Goal: Task Accomplishment & Management: Manage account settings

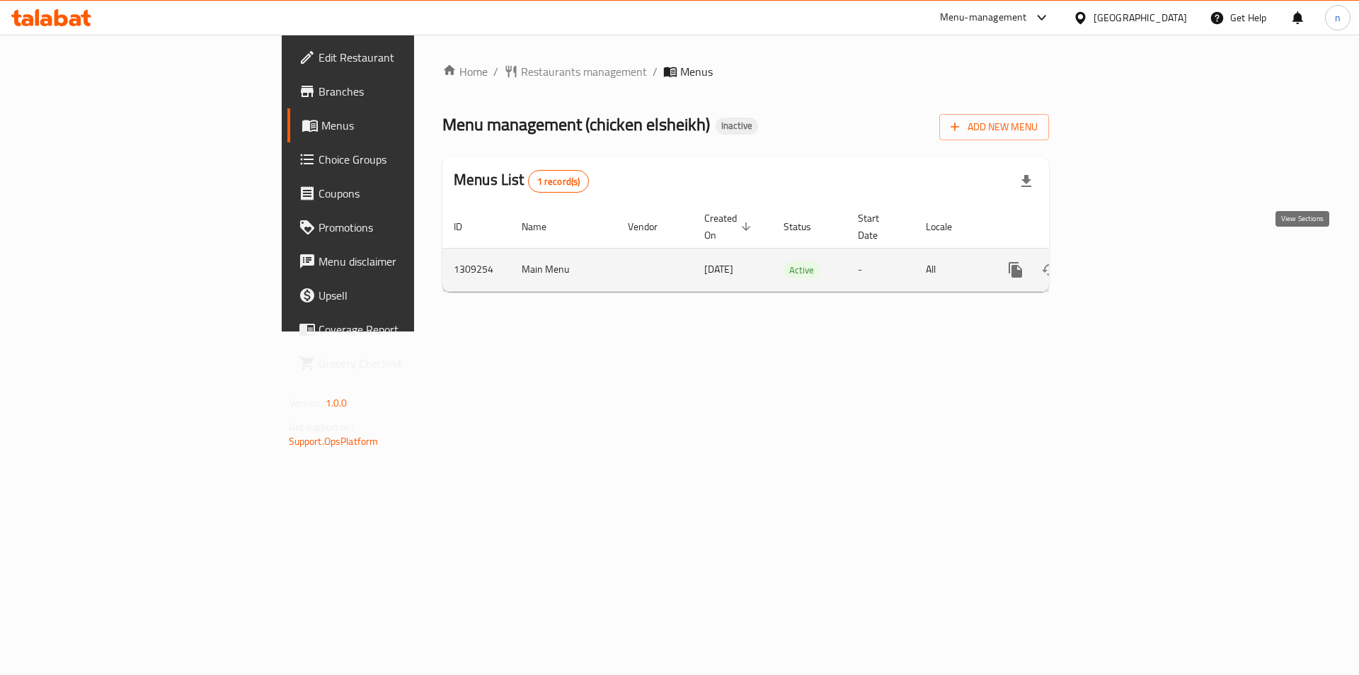
click at [1126, 261] on icon "enhanced table" at bounding box center [1117, 269] width 17 height 17
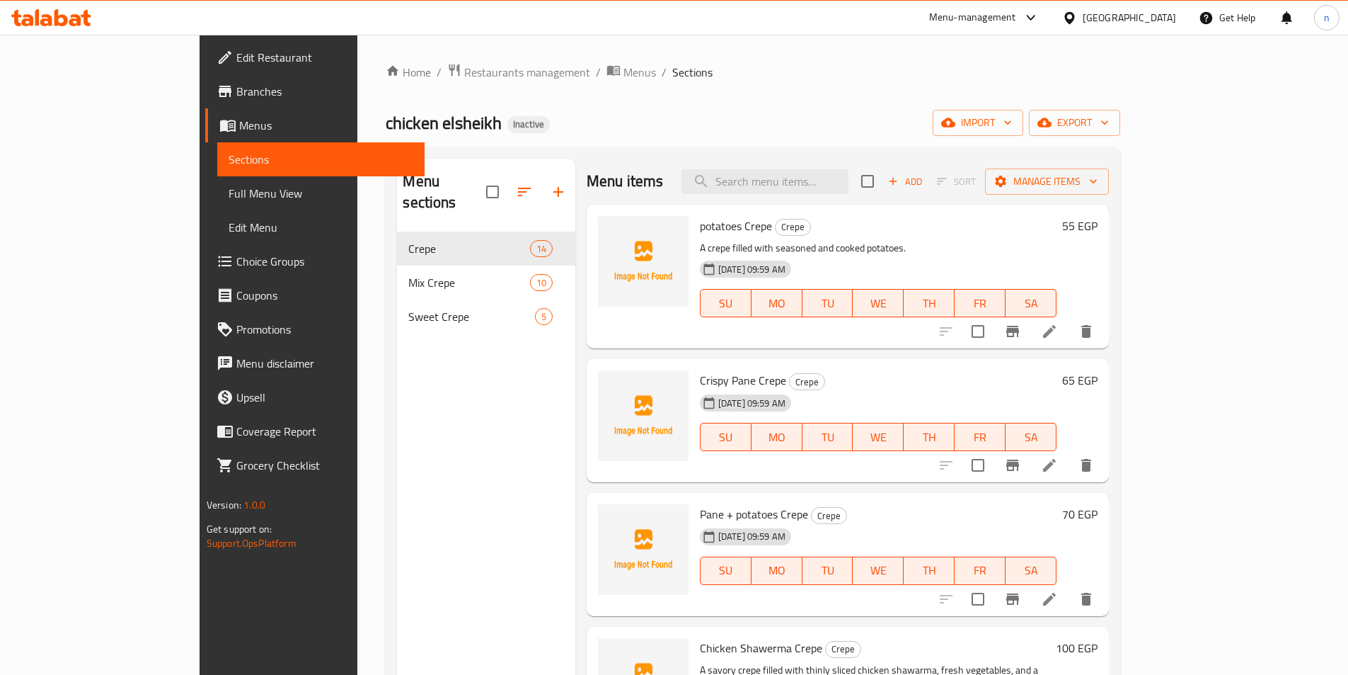
click at [584, 108] on div "Home / Restaurants management / Menus / Sections chicken elsheikh Inactive impo…" at bounding box center [753, 453] width 735 height 781
click at [229, 191] on span "Full Menu View" at bounding box center [321, 193] width 185 height 17
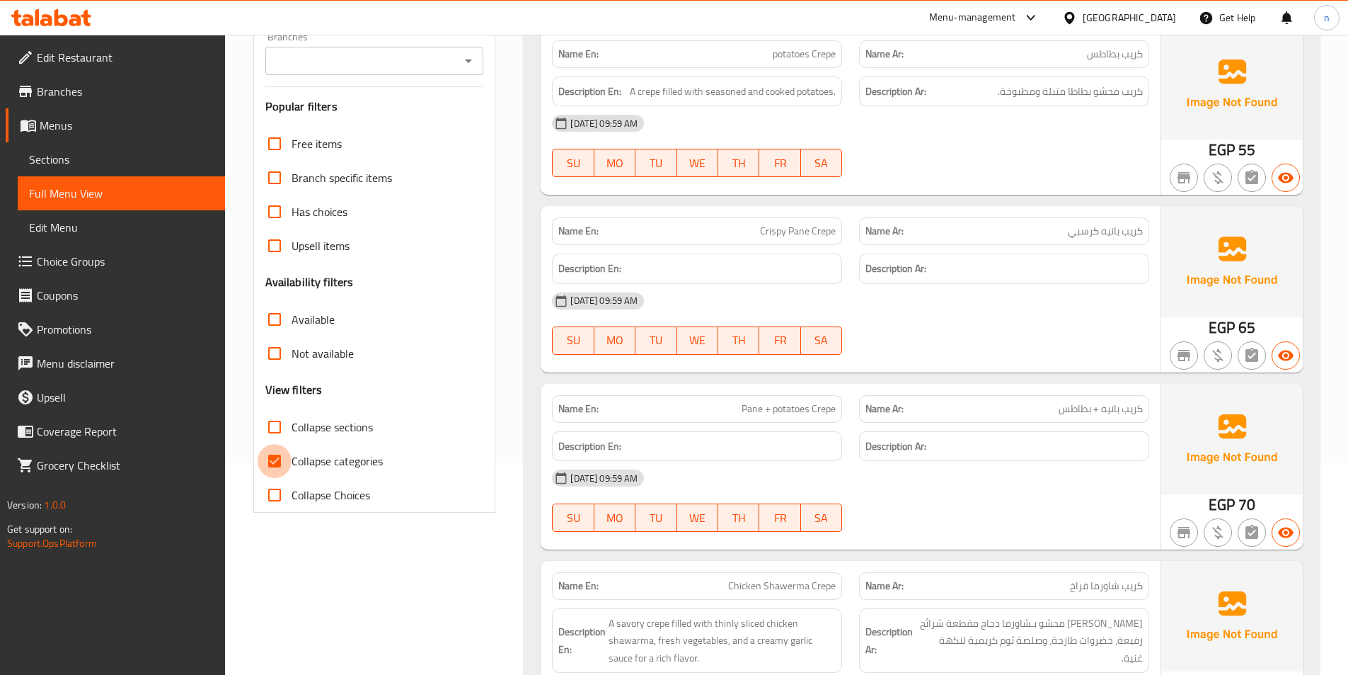
click at [276, 461] on input "Collapse categories" at bounding box center [275, 461] width 34 height 34
checkbox input "false"
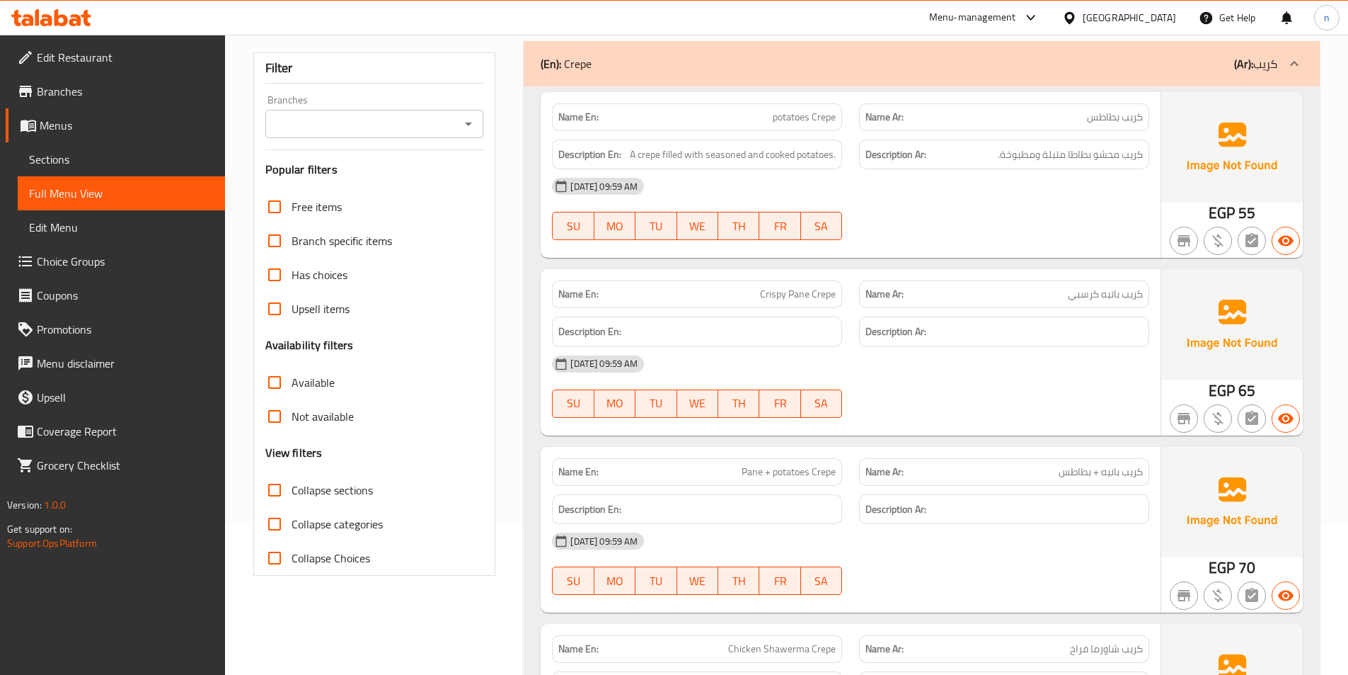
scroll to position [71, 0]
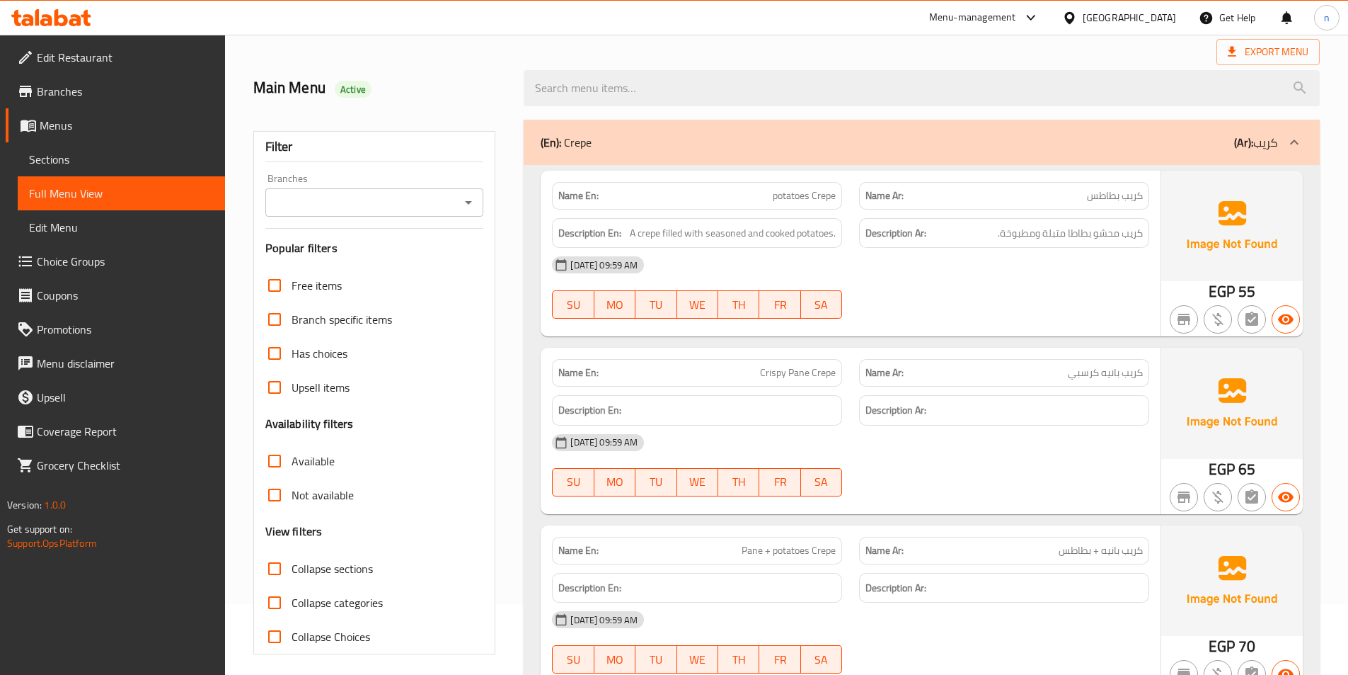
click at [494, 67] on div "Main Menu Active" at bounding box center [380, 88] width 271 height 63
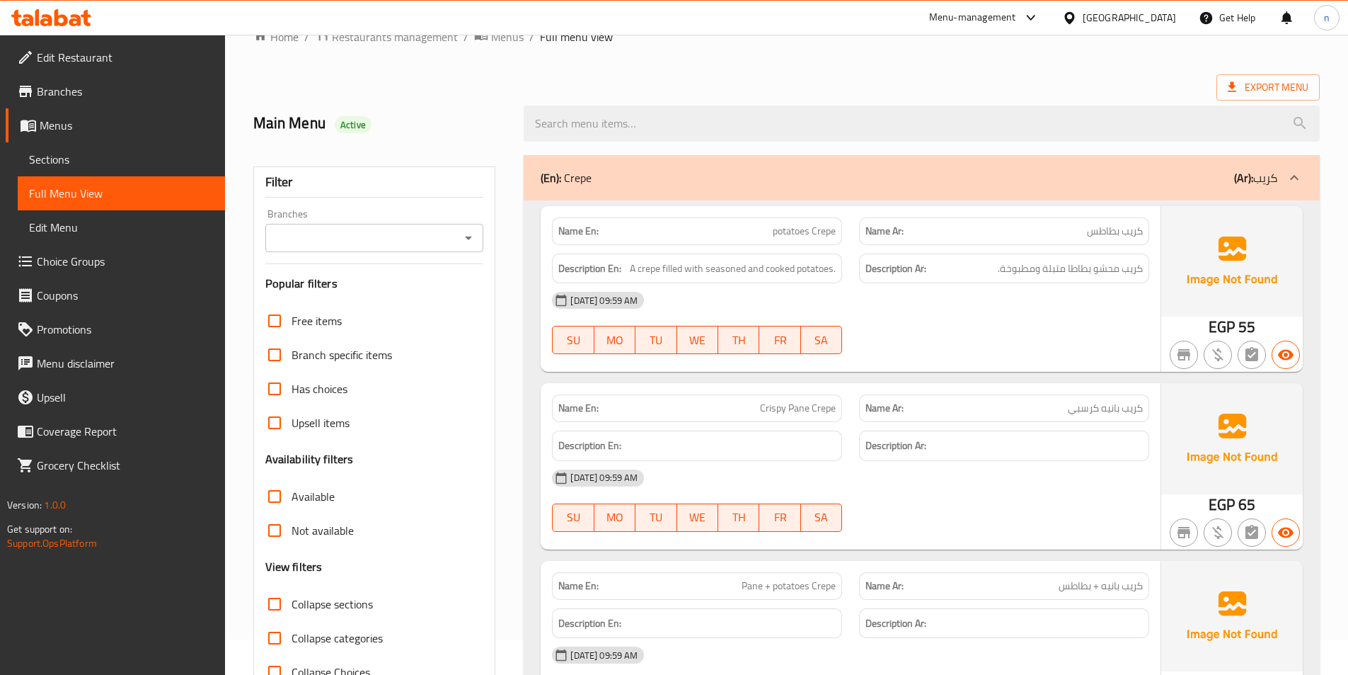
scroll to position [0, 0]
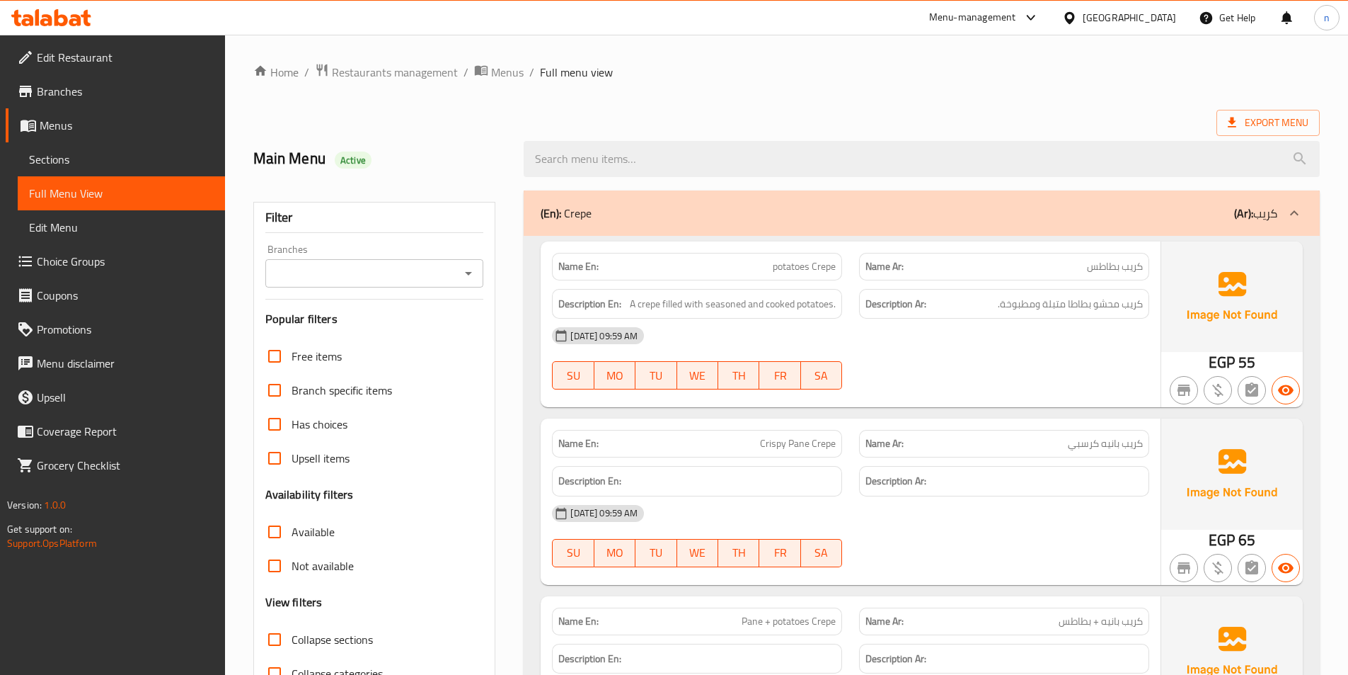
click at [789, 269] on span "potatoes Crepe" at bounding box center [804, 266] width 63 height 15
copy span "potatoes Crepe"
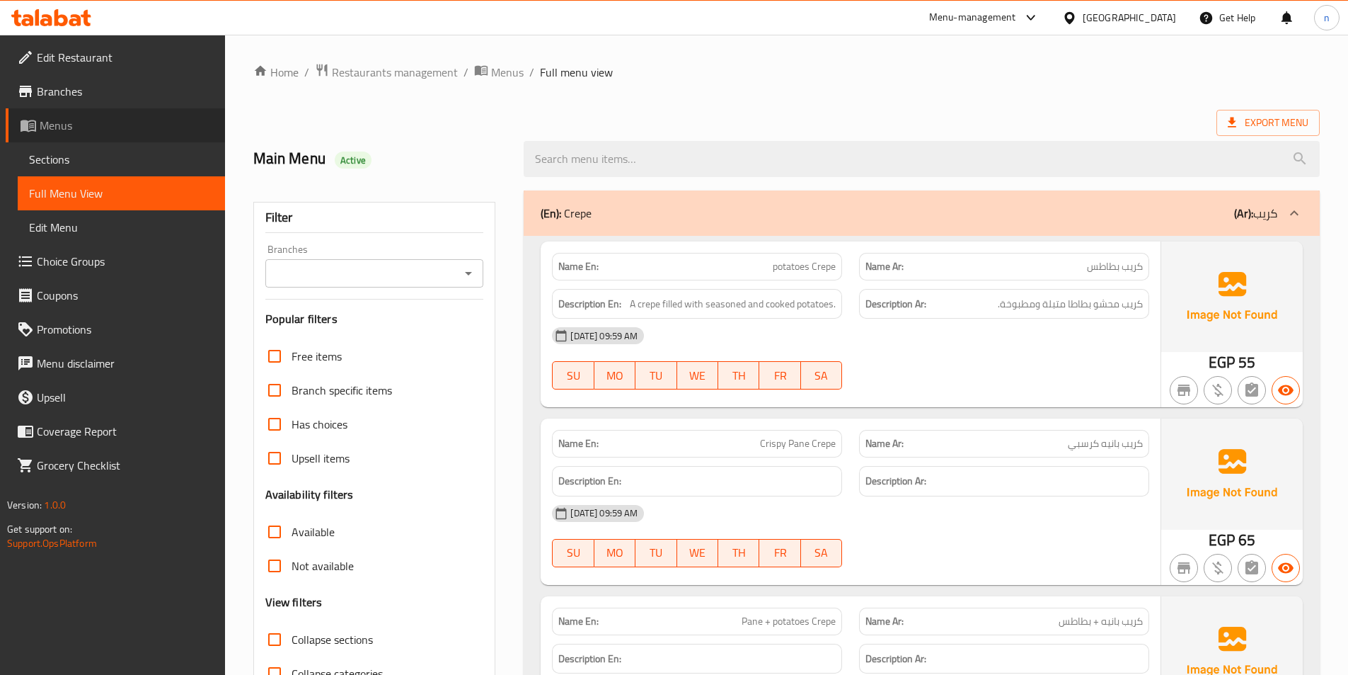
click at [58, 121] on span "Menus" at bounding box center [127, 125] width 174 height 17
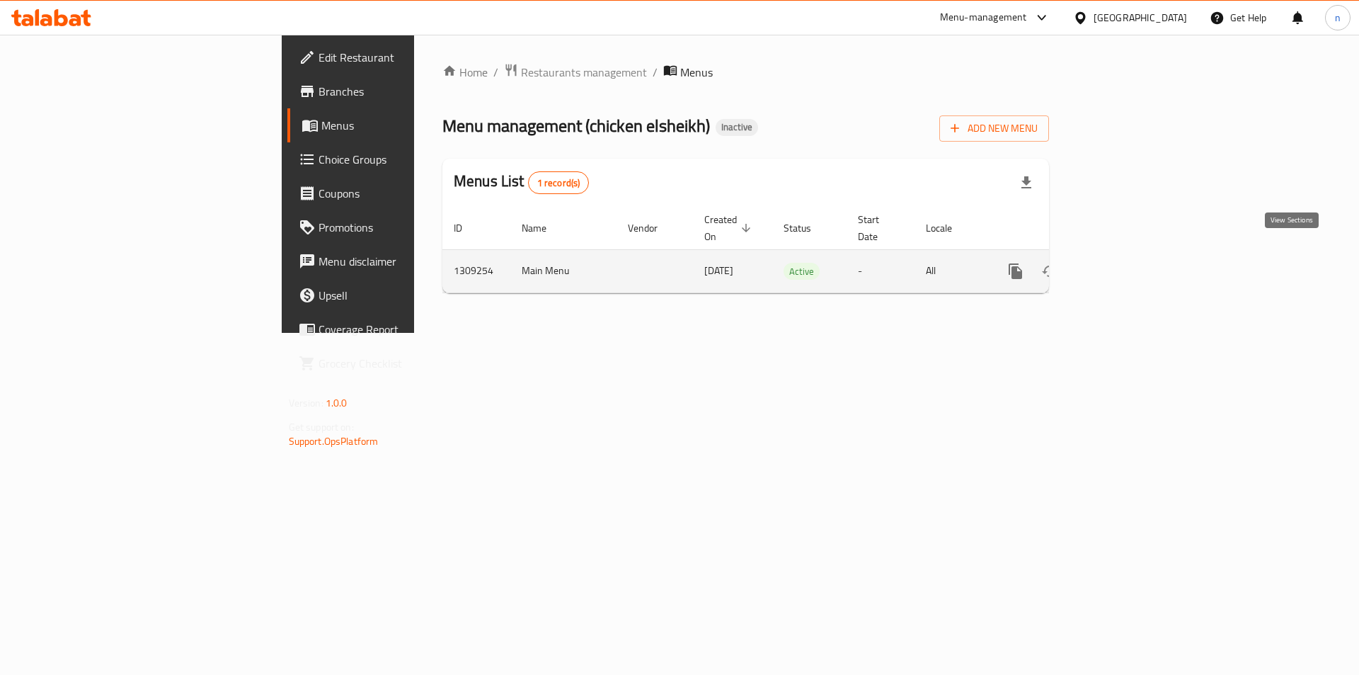
click at [1126, 263] on icon "enhanced table" at bounding box center [1117, 271] width 17 height 17
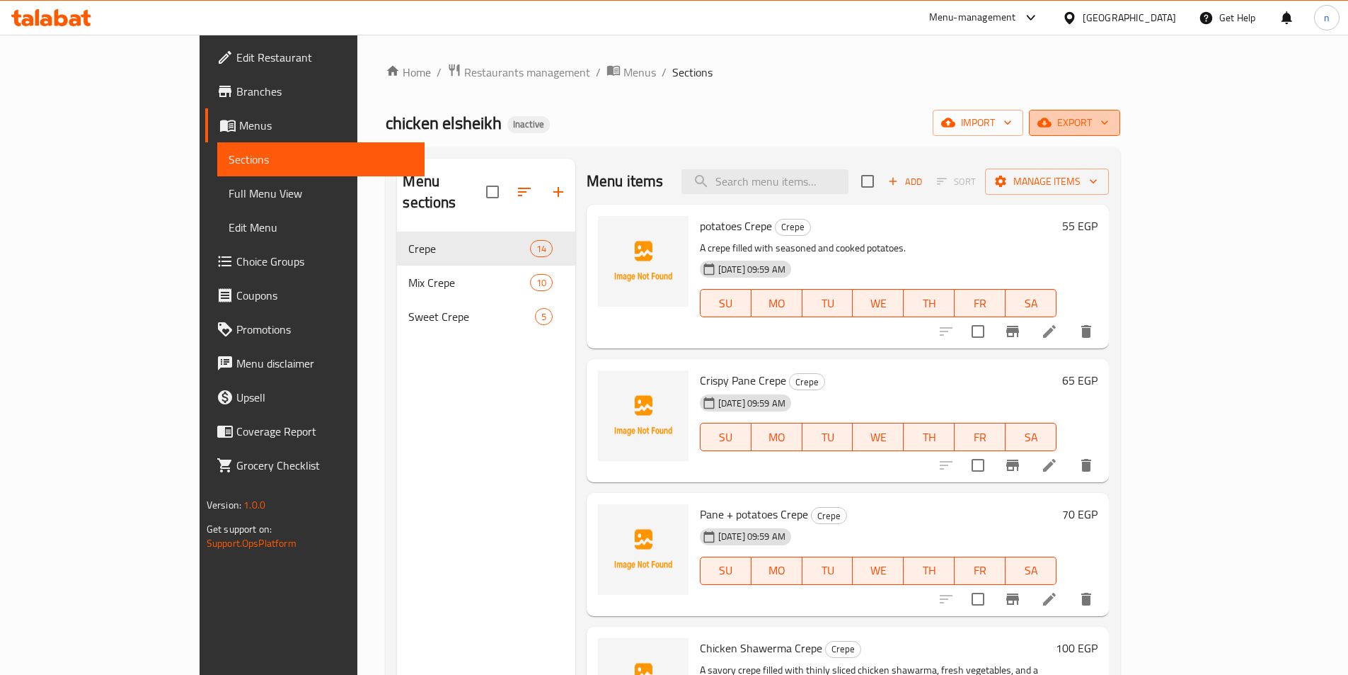
click at [1109, 117] on span "export" at bounding box center [1075, 123] width 69 height 18
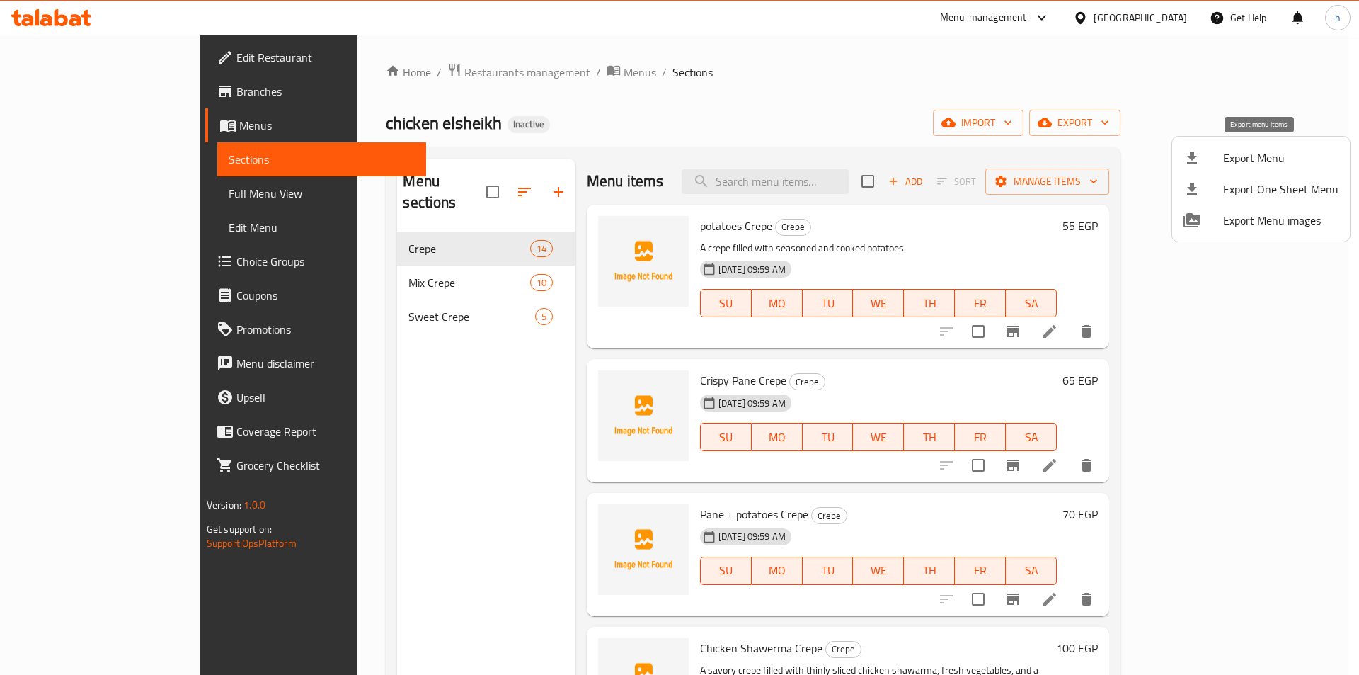
click at [1244, 160] on span "Export Menu" at bounding box center [1280, 157] width 115 height 17
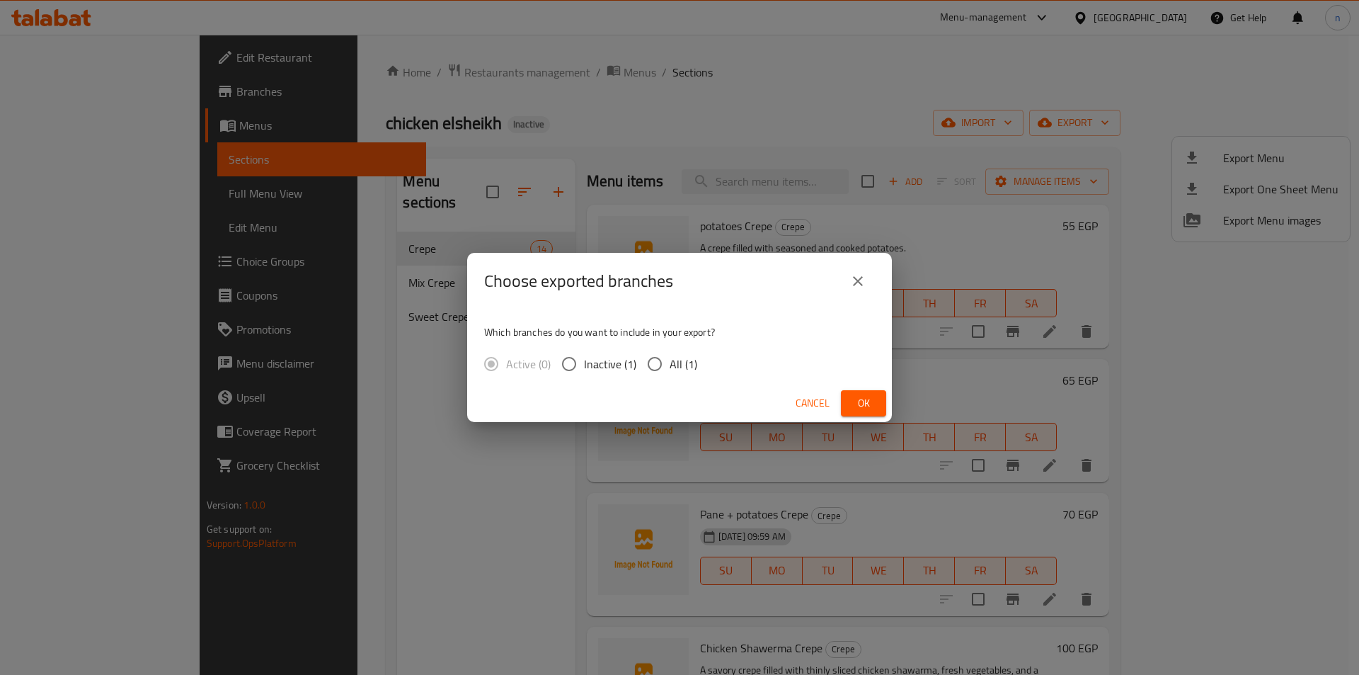
click at [905, 95] on div "Choose exported branches Which branches do you want to include in your export? …" at bounding box center [679, 337] width 1359 height 675
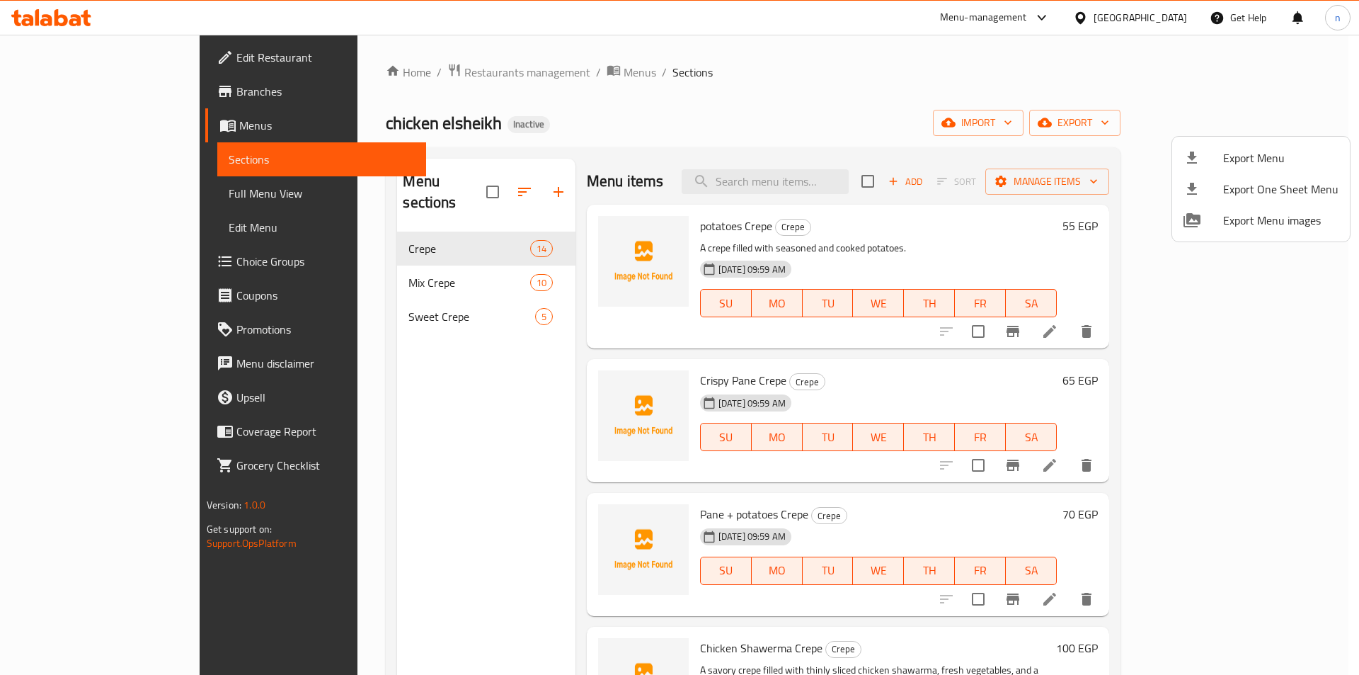
click at [1180, 81] on div at bounding box center [679, 337] width 1359 height 675
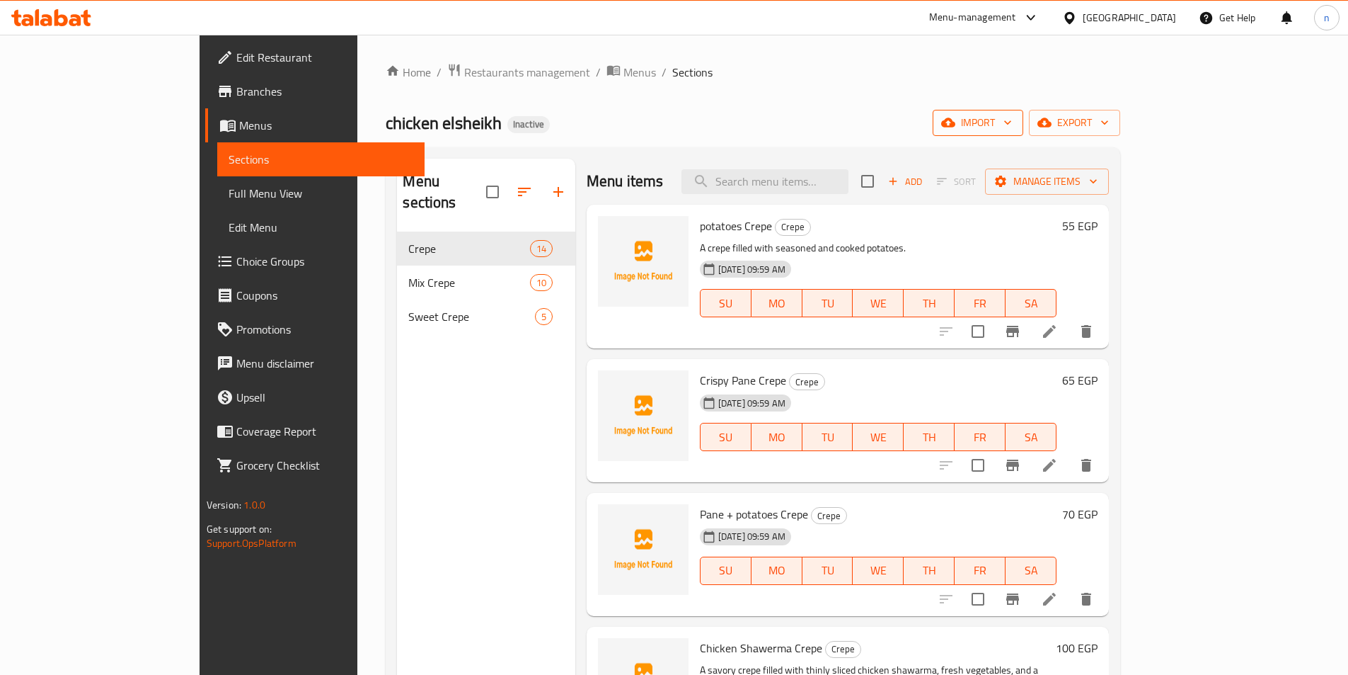
click at [1012, 121] on span "import" at bounding box center [978, 123] width 68 height 18
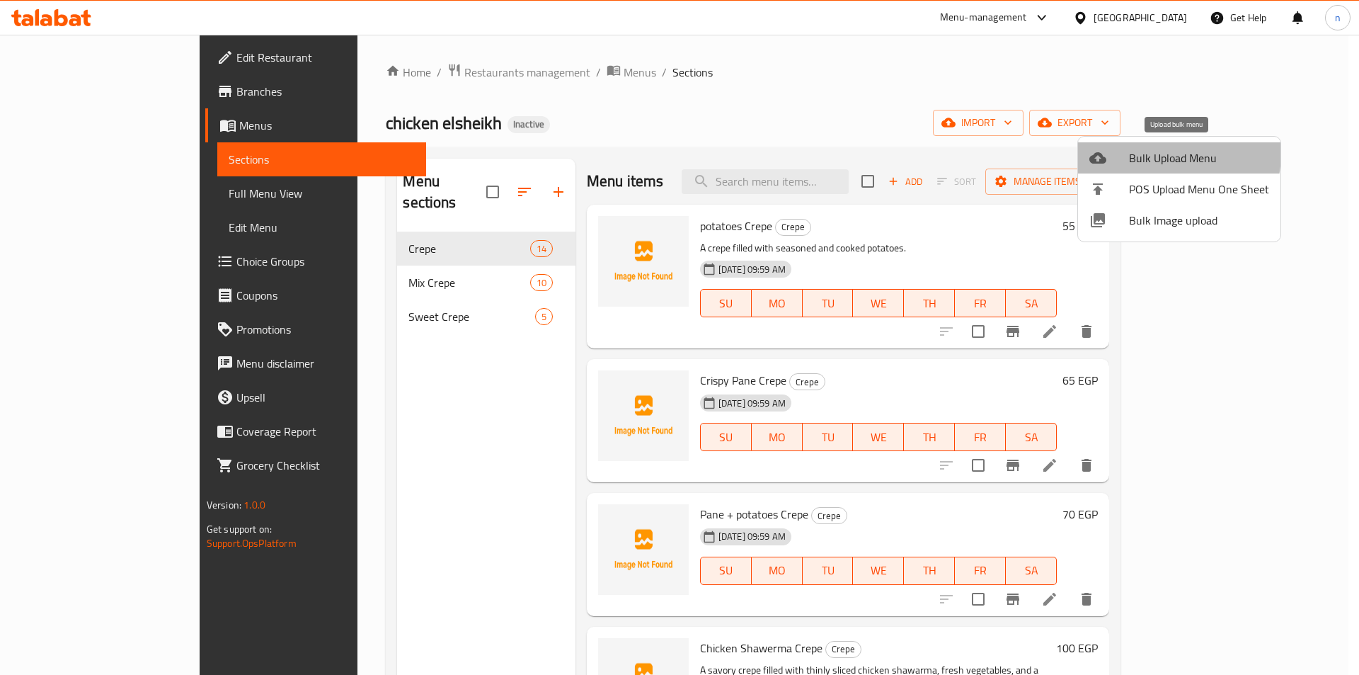
click at [1160, 153] on span "Bulk Upload Menu" at bounding box center [1199, 157] width 140 height 17
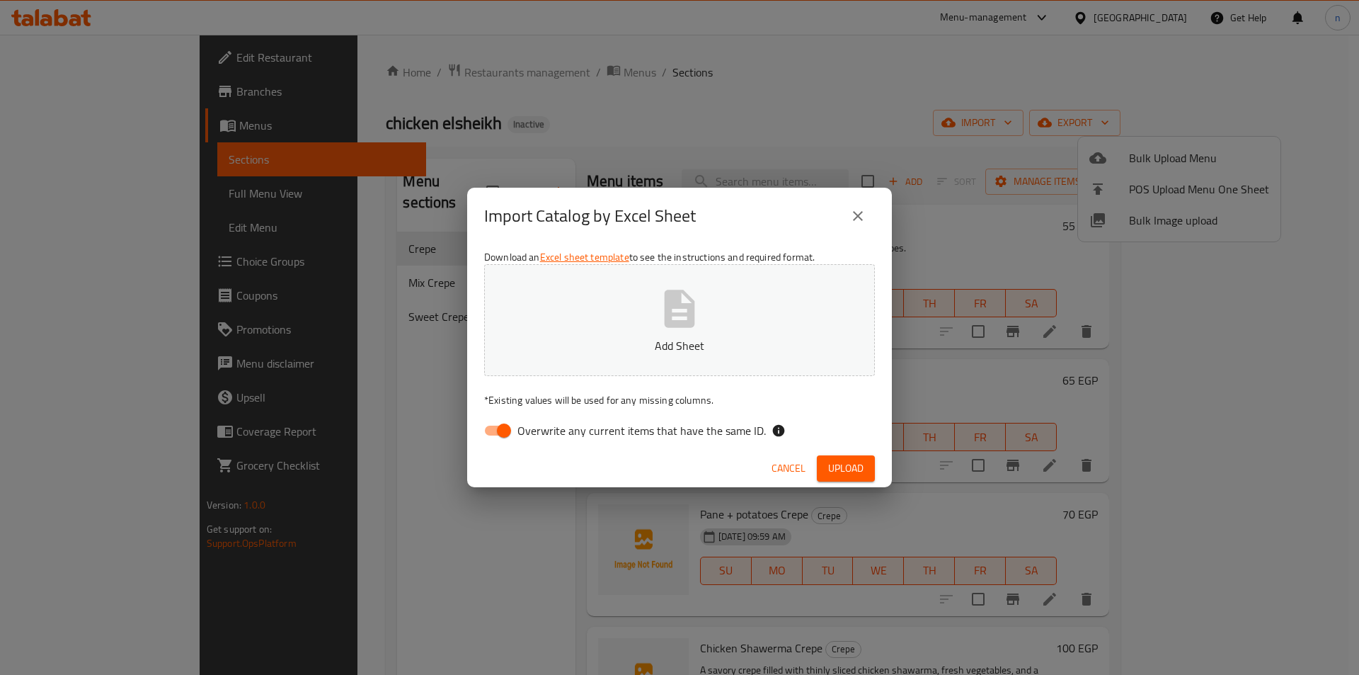
click at [501, 432] on input "Overwrite any current items that have the same ID." at bounding box center [504, 430] width 81 height 27
checkbox input "false"
click at [676, 287] on icon "button" at bounding box center [679, 308] width 45 height 45
click at [648, 297] on button "New.xlsx" at bounding box center [679, 320] width 391 height 112
click at [854, 462] on span "Upload" at bounding box center [845, 468] width 35 height 18
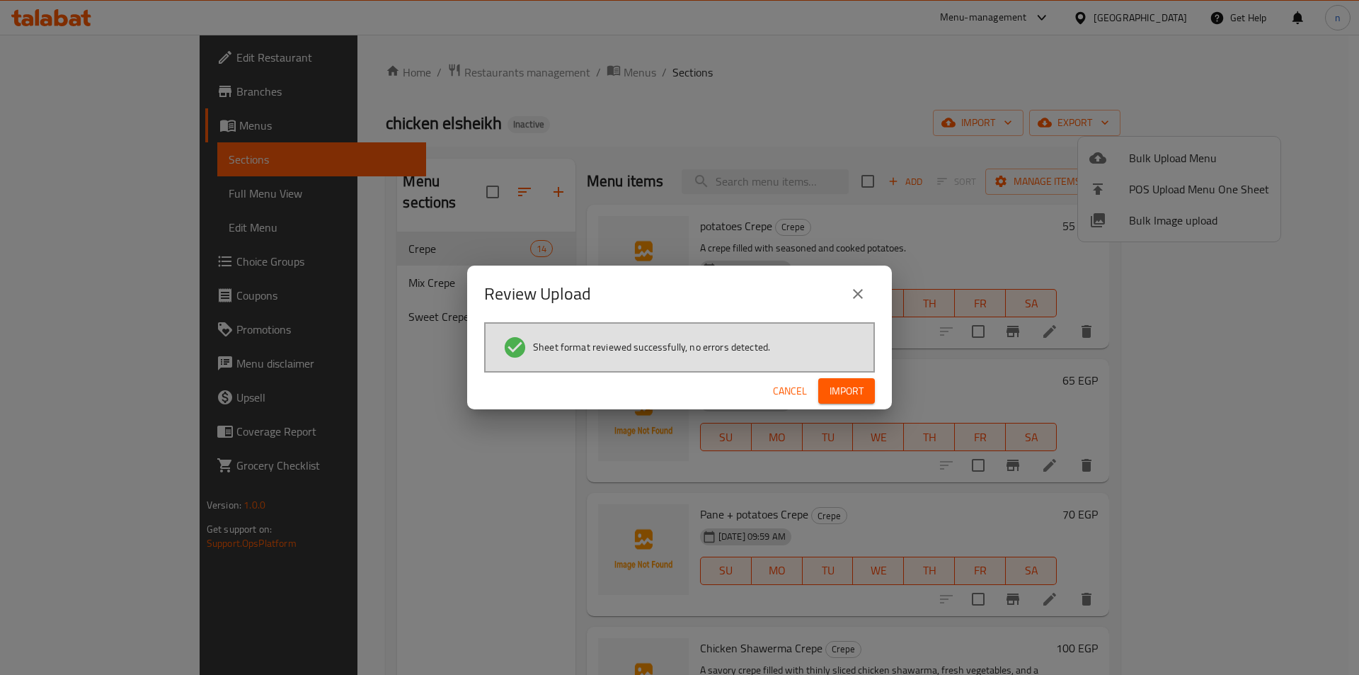
click at [859, 387] on span "Import" at bounding box center [847, 391] width 34 height 18
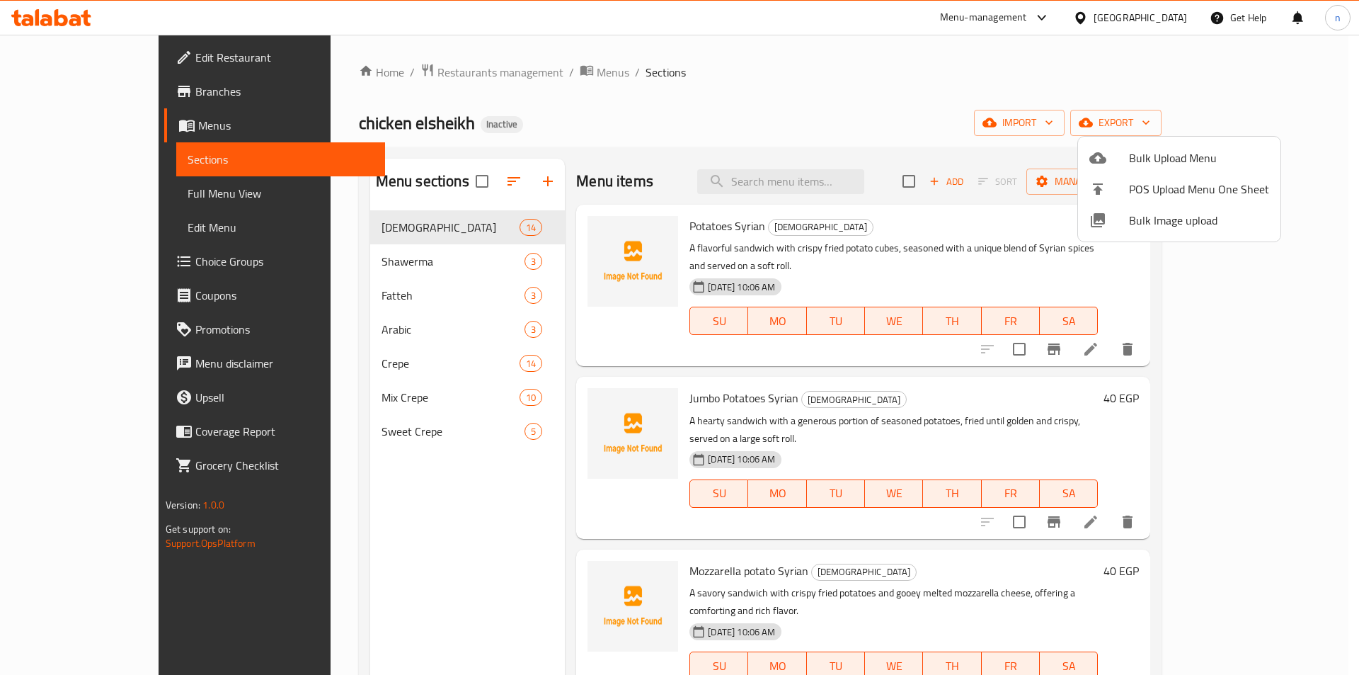
click at [312, 263] on div at bounding box center [679, 337] width 1359 height 675
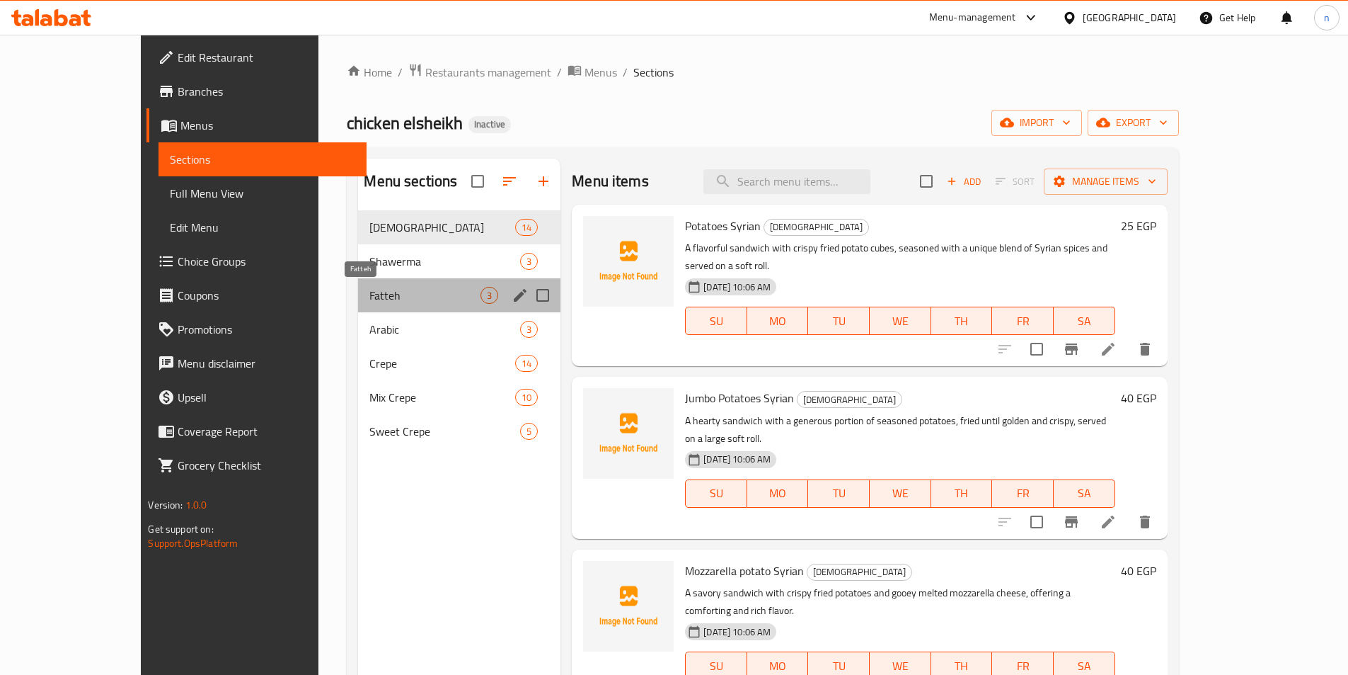
click at [369, 298] on span "Fatteh" at bounding box center [424, 295] width 111 height 17
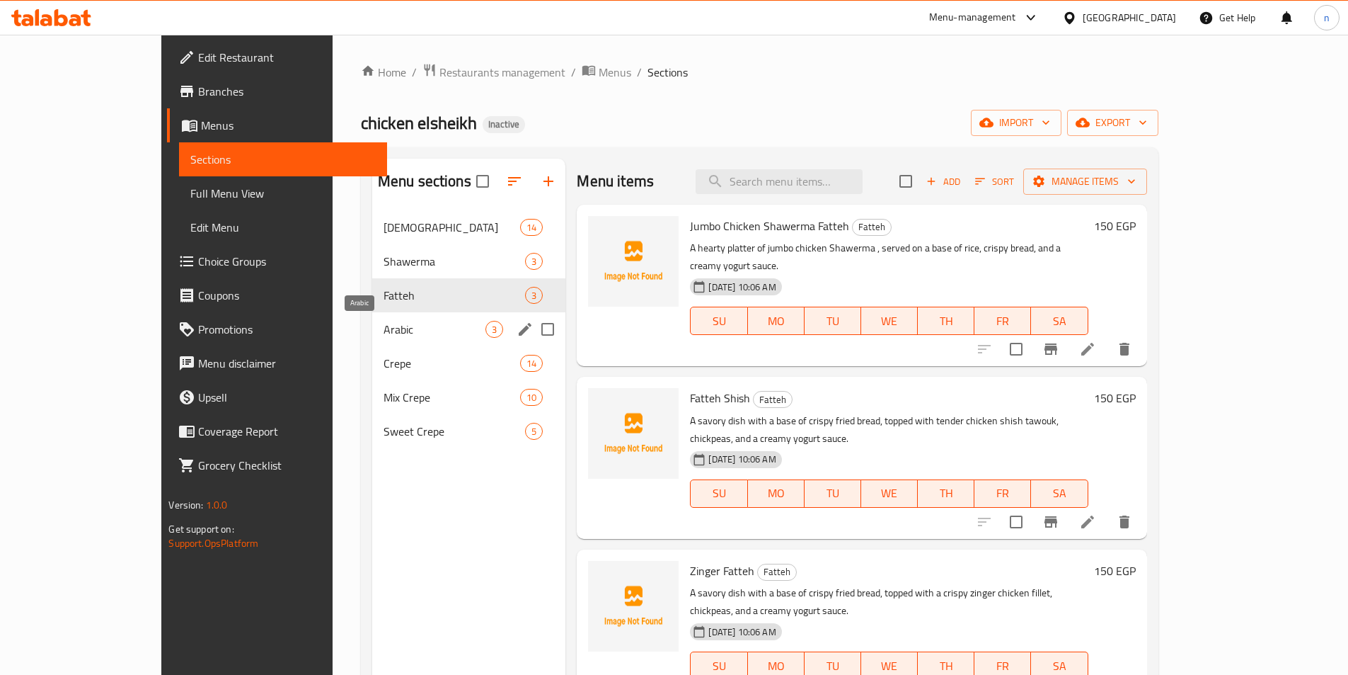
click at [384, 333] on span "Arabic" at bounding box center [435, 329] width 103 height 17
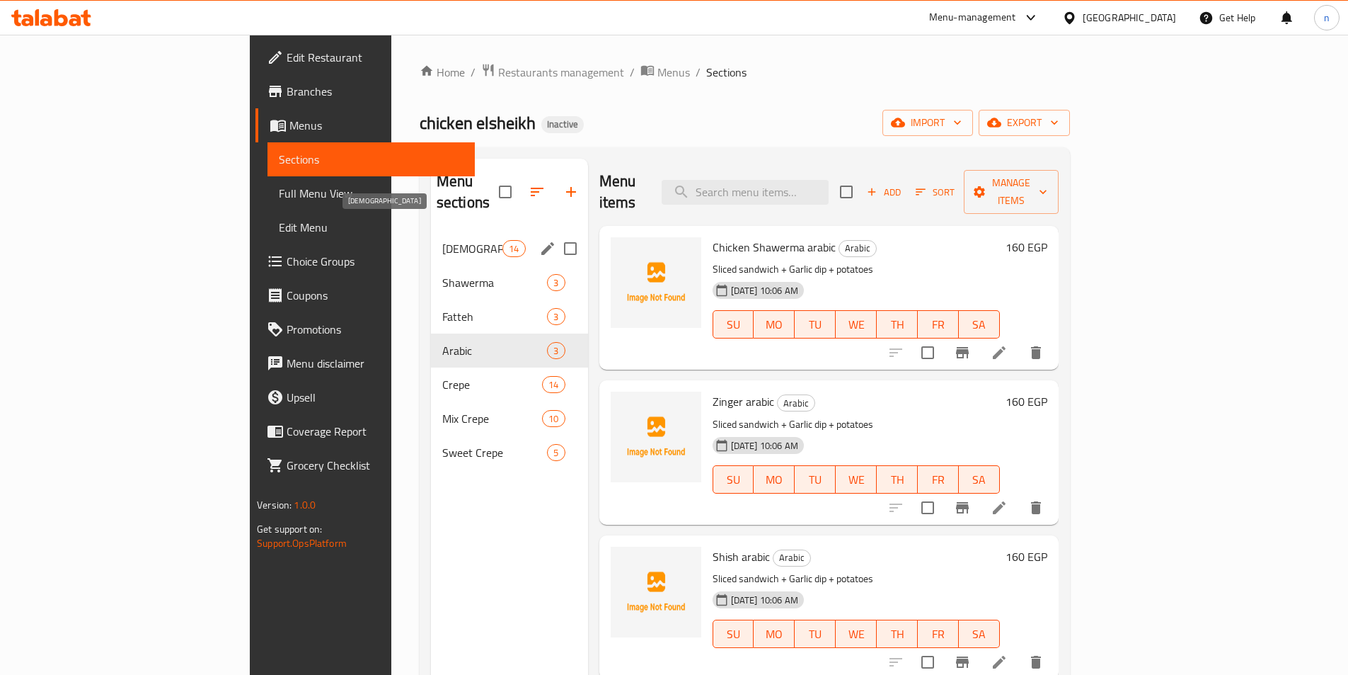
click at [442, 240] on span "[DEMOGRAPHIC_DATA]" at bounding box center [472, 248] width 60 height 17
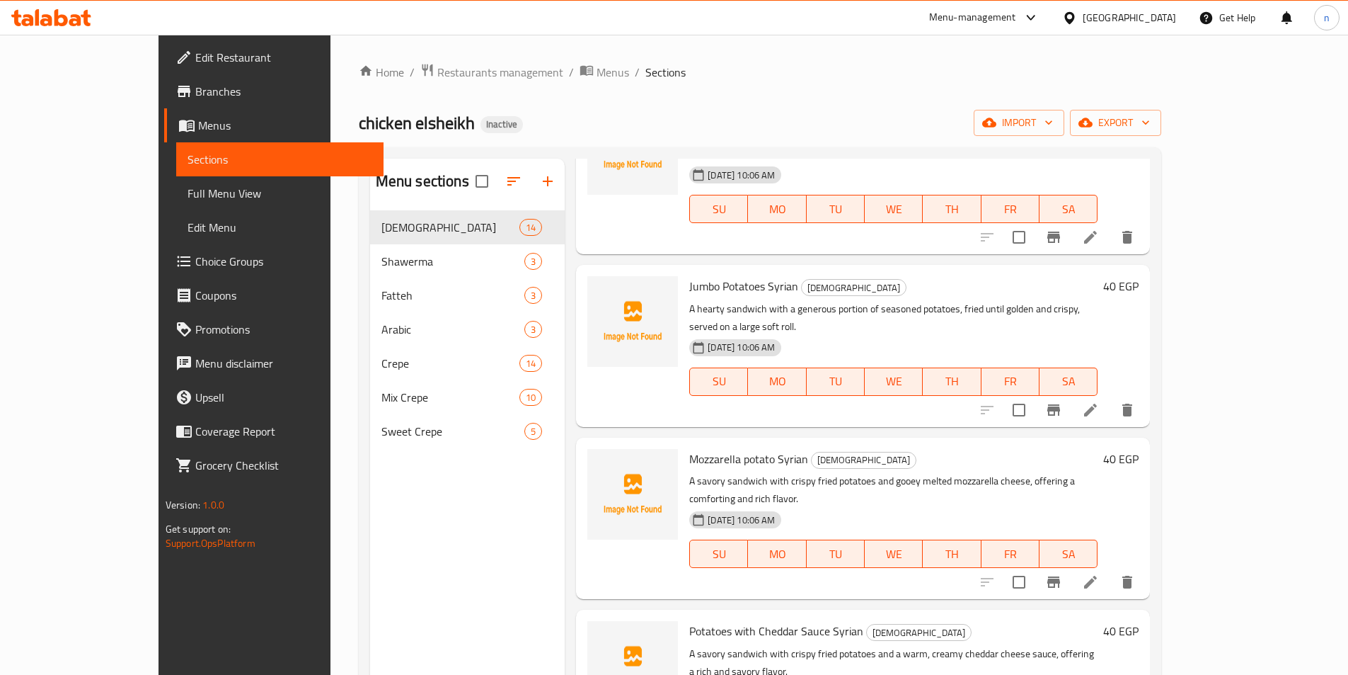
scroll to position [142, 0]
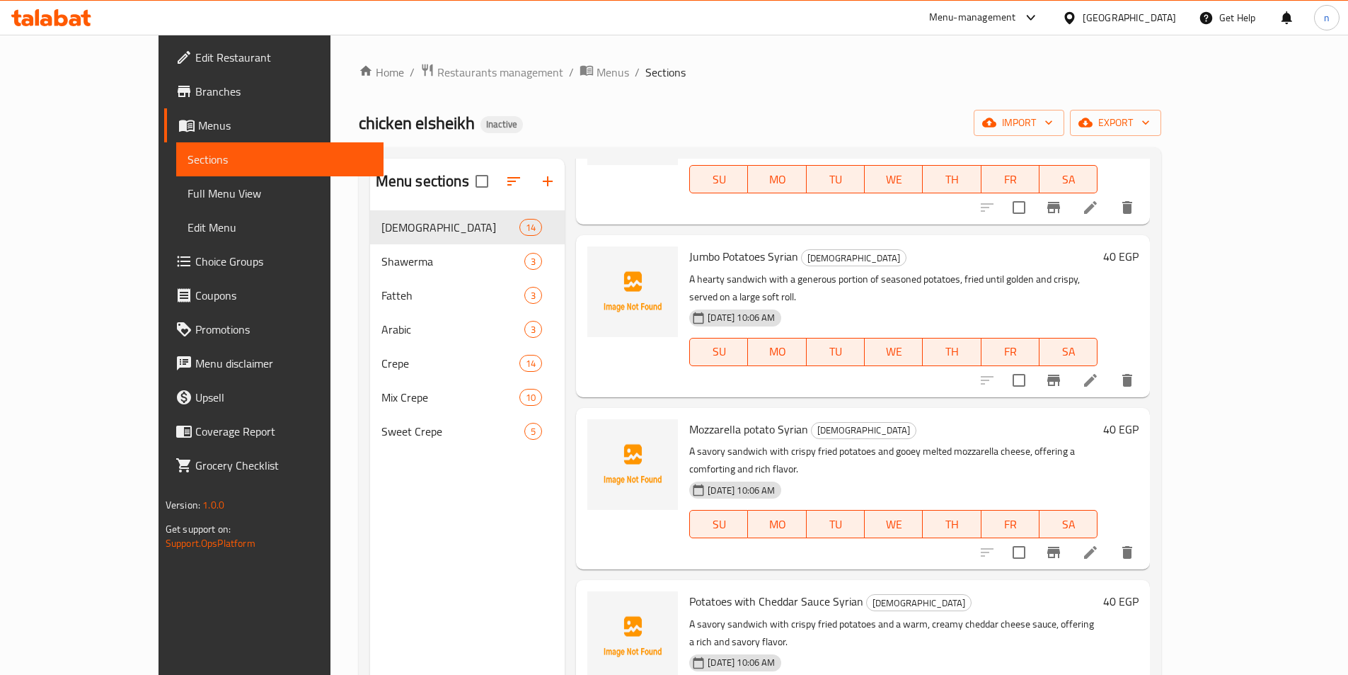
click at [188, 190] on span "Full Menu View" at bounding box center [280, 193] width 185 height 17
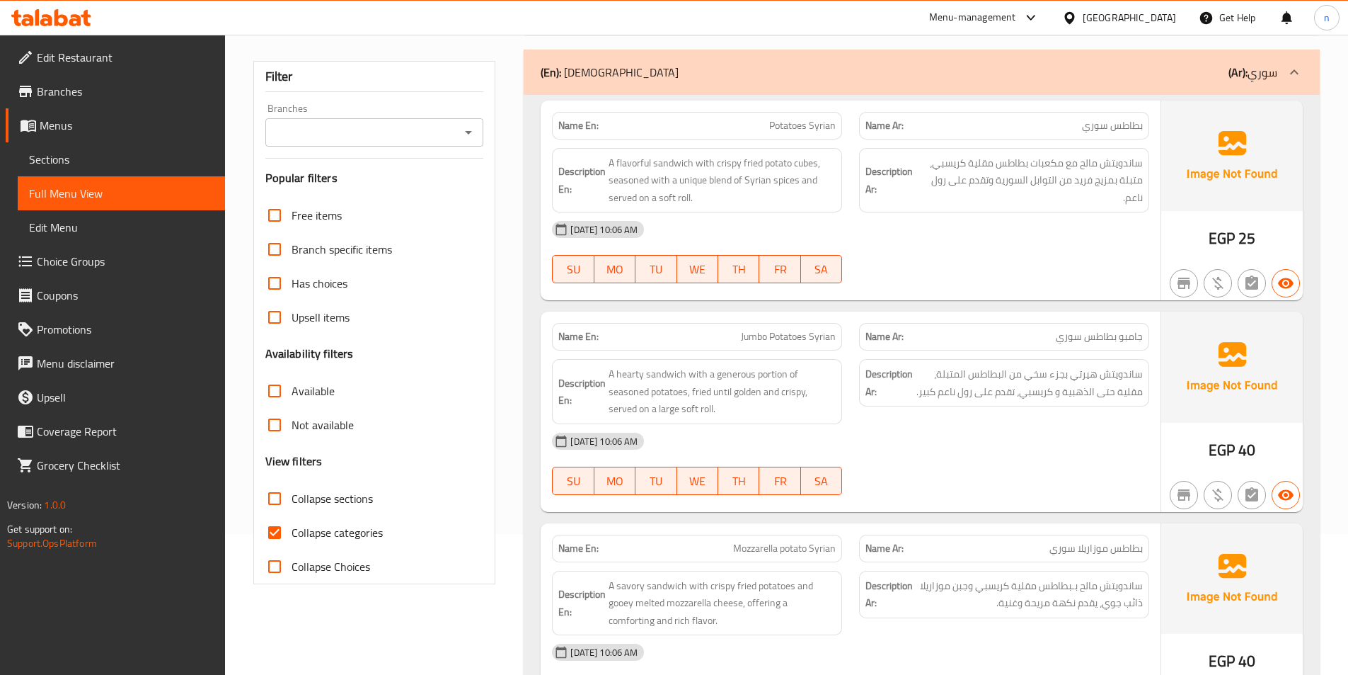
scroll to position [142, 0]
click at [270, 528] on input "Collapse categories" at bounding box center [275, 532] width 34 height 34
checkbox input "false"
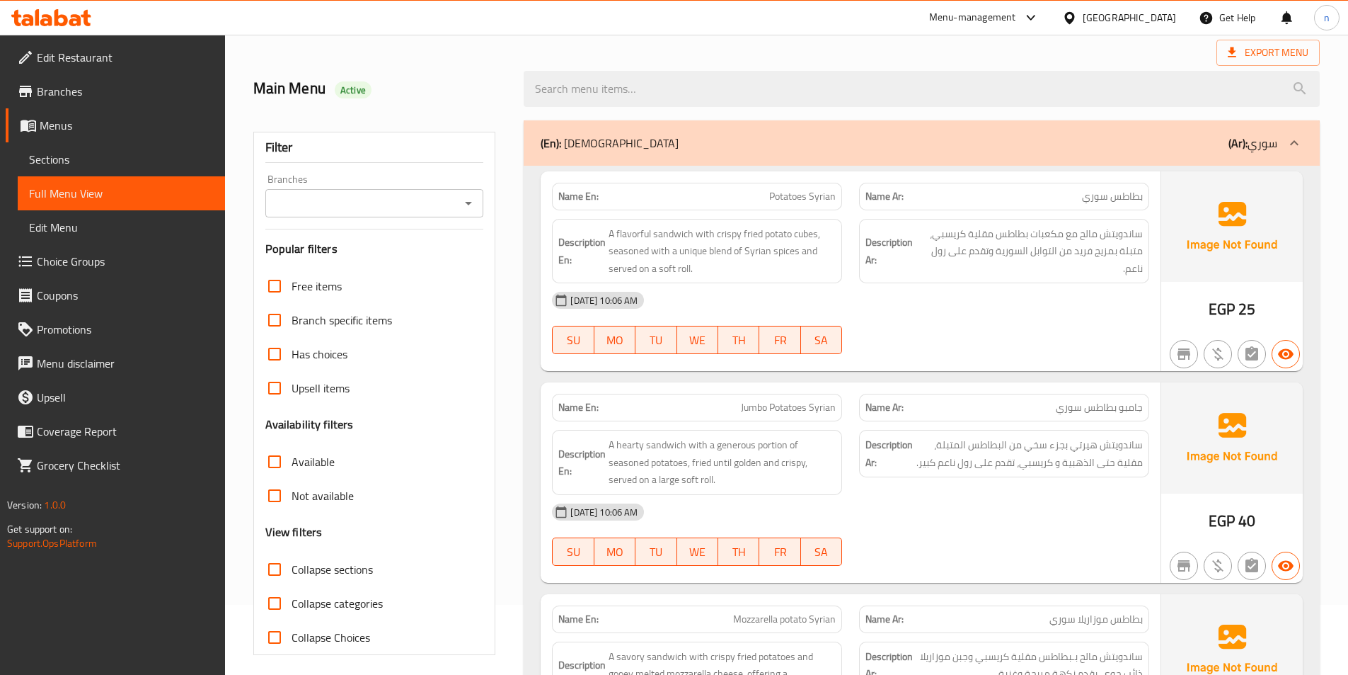
scroll to position [71, 0]
click at [283, 570] on input "Collapse sections" at bounding box center [275, 568] width 34 height 34
checkbox input "true"
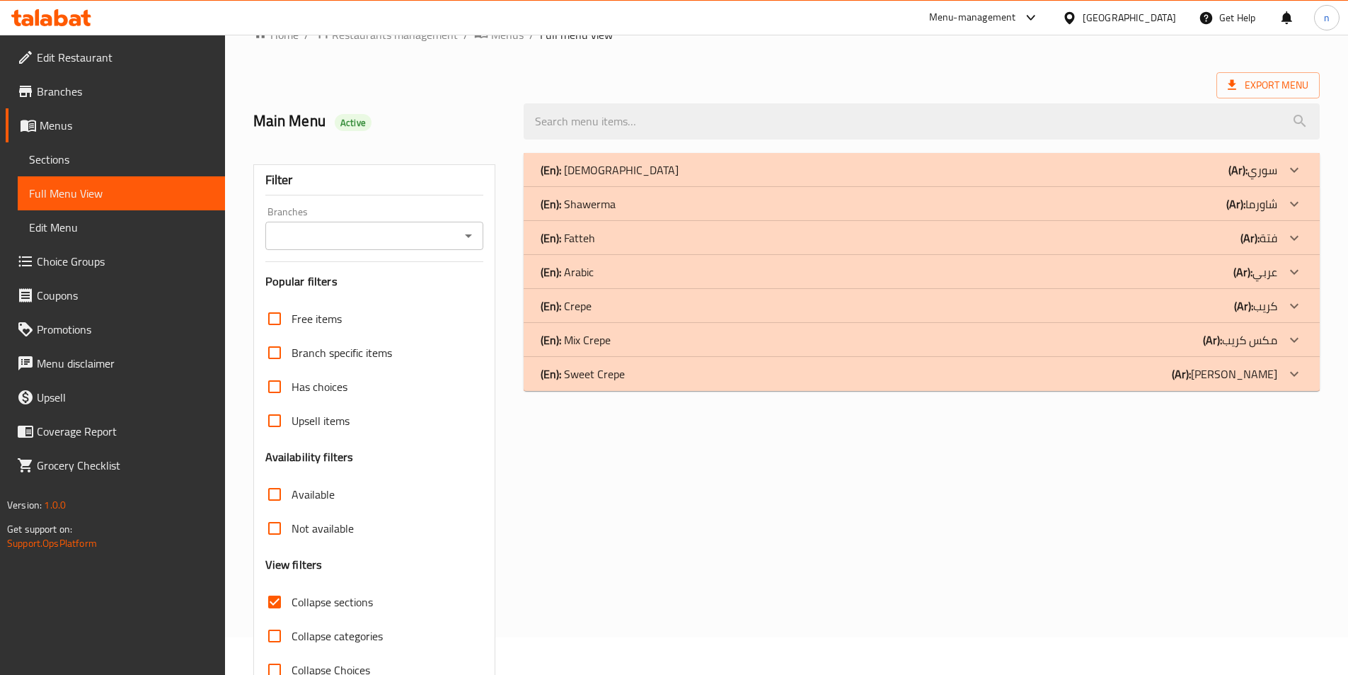
scroll to position [0, 0]
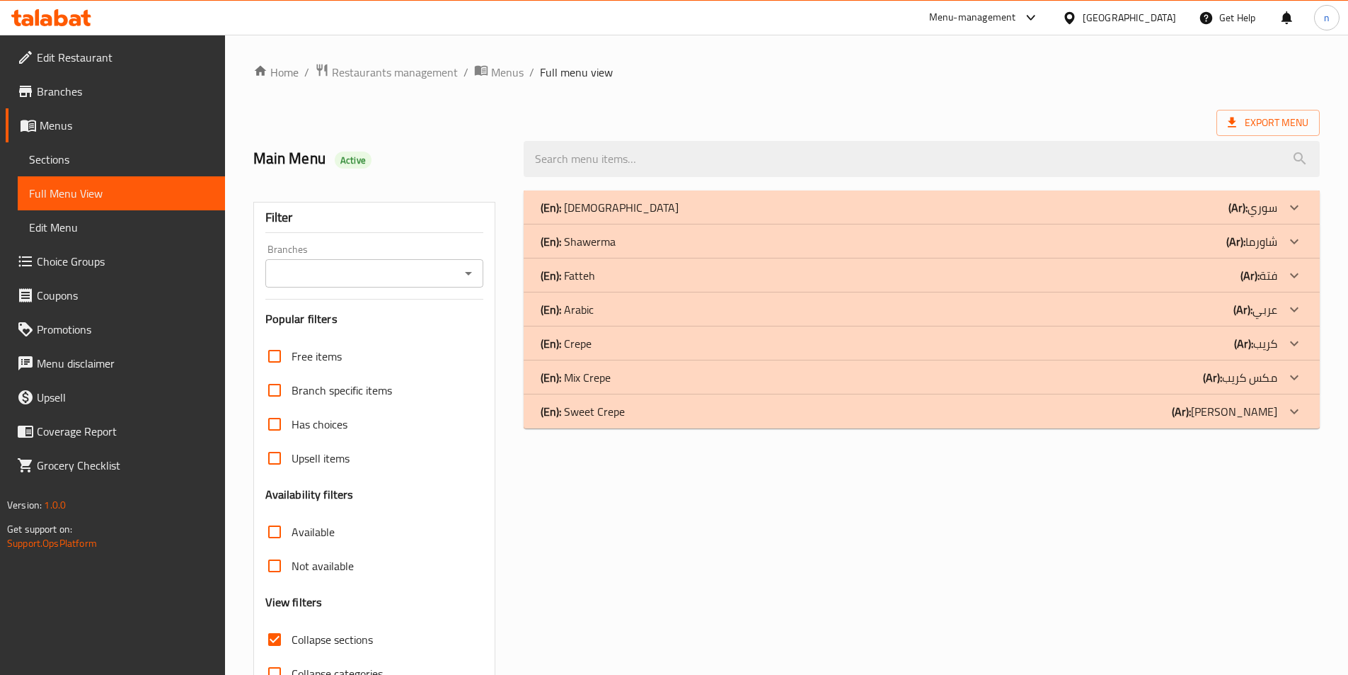
click at [1239, 212] on b "(Ar):" at bounding box center [1238, 207] width 19 height 21
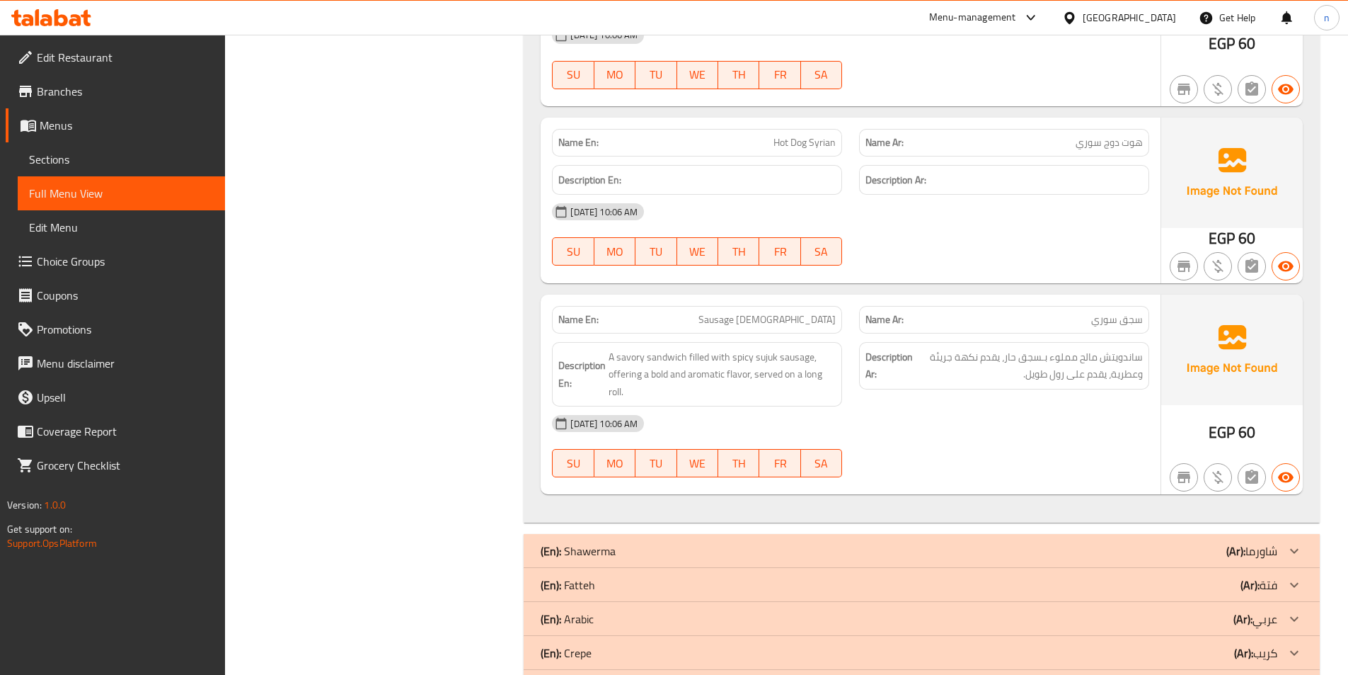
scroll to position [2683, 0]
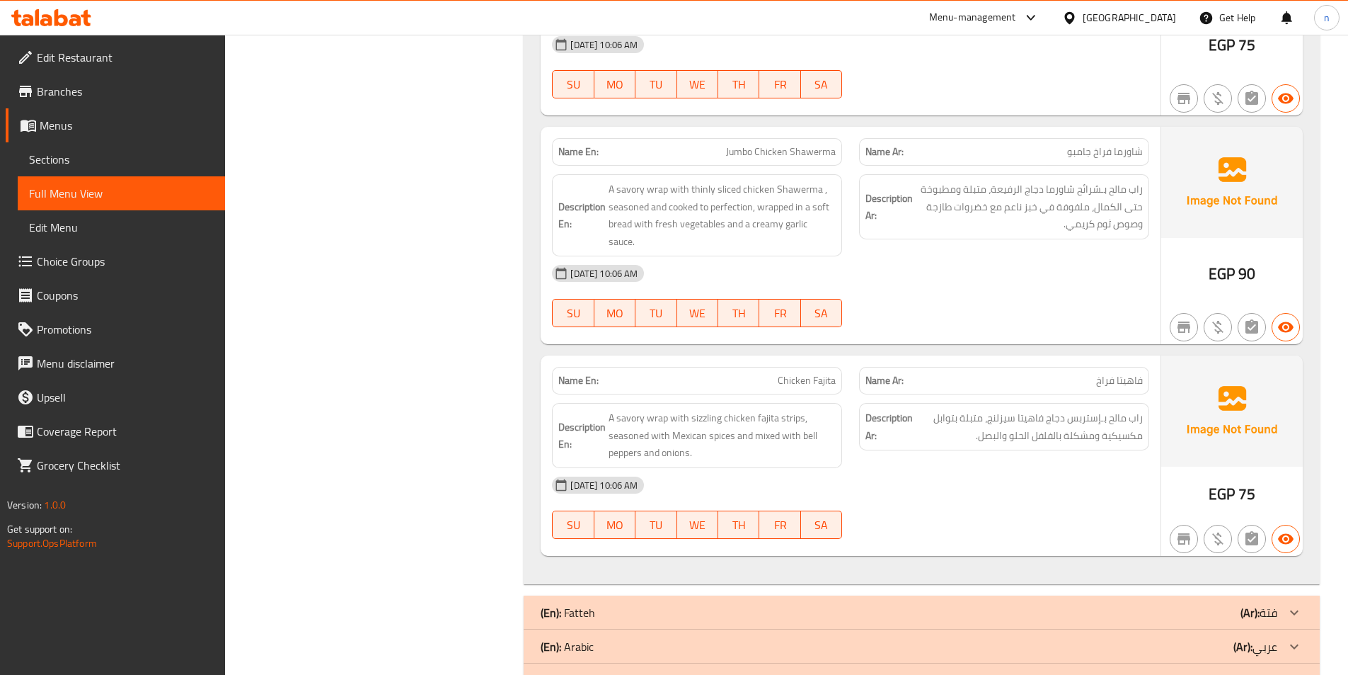
scroll to position [3362, 0]
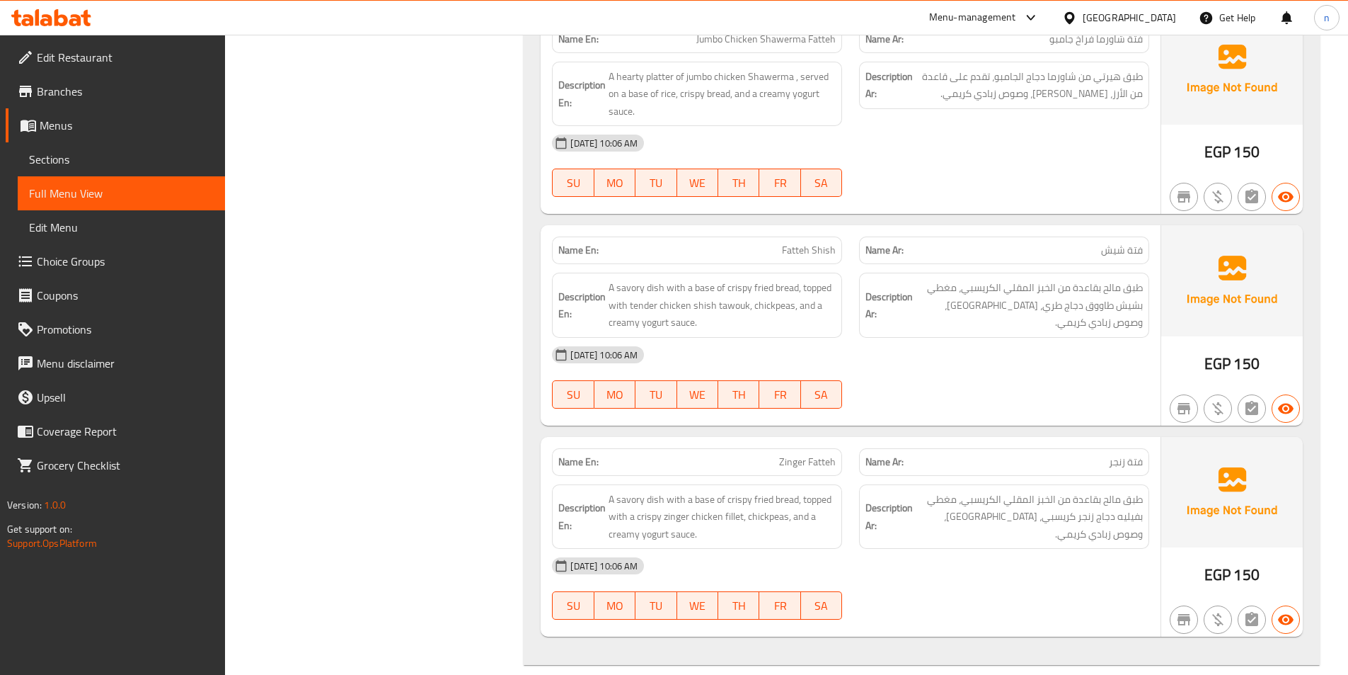
scroll to position [4041, 0]
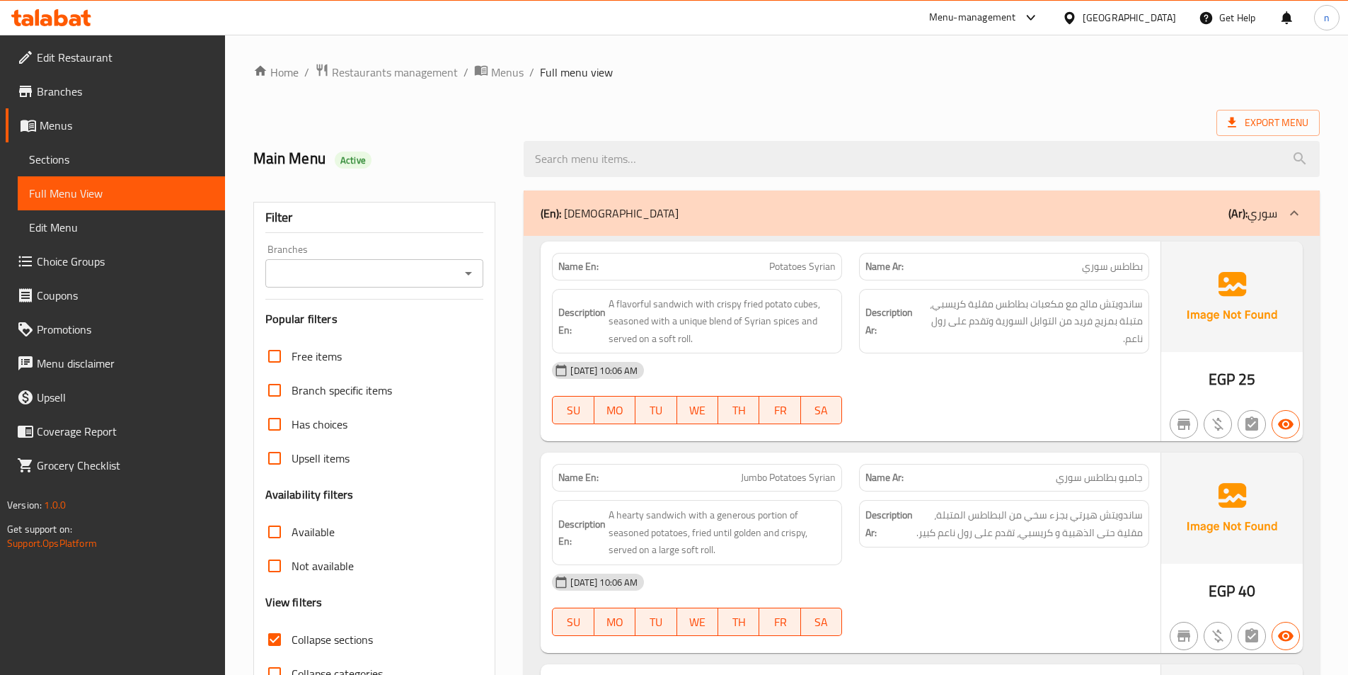
scroll to position [71, 0]
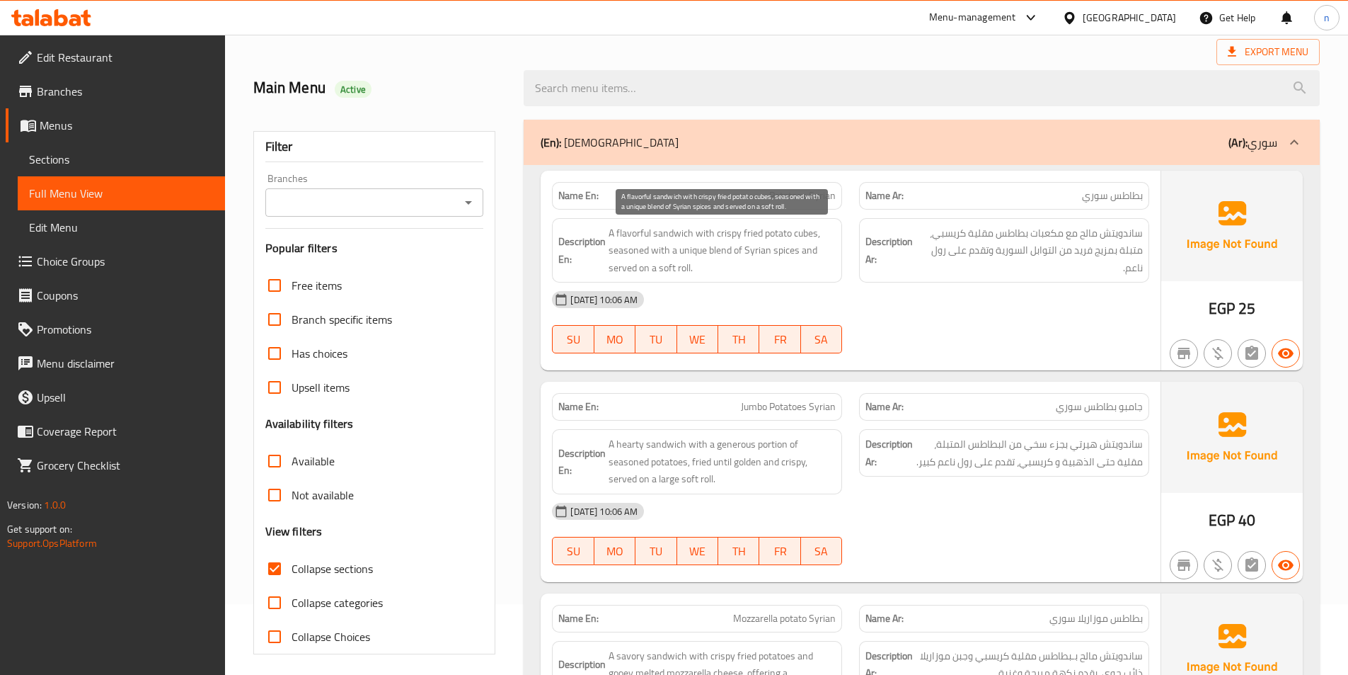
click at [634, 235] on span "A flavorful sandwich with crispy fried potato cubes, seasoned with a unique ble…" at bounding box center [722, 250] width 227 height 52
click at [853, 294] on div "[DATE] 10:06 AM" at bounding box center [851, 299] width 614 height 34
click at [796, 196] on span "Potatoes Syrian" at bounding box center [802, 195] width 67 height 15
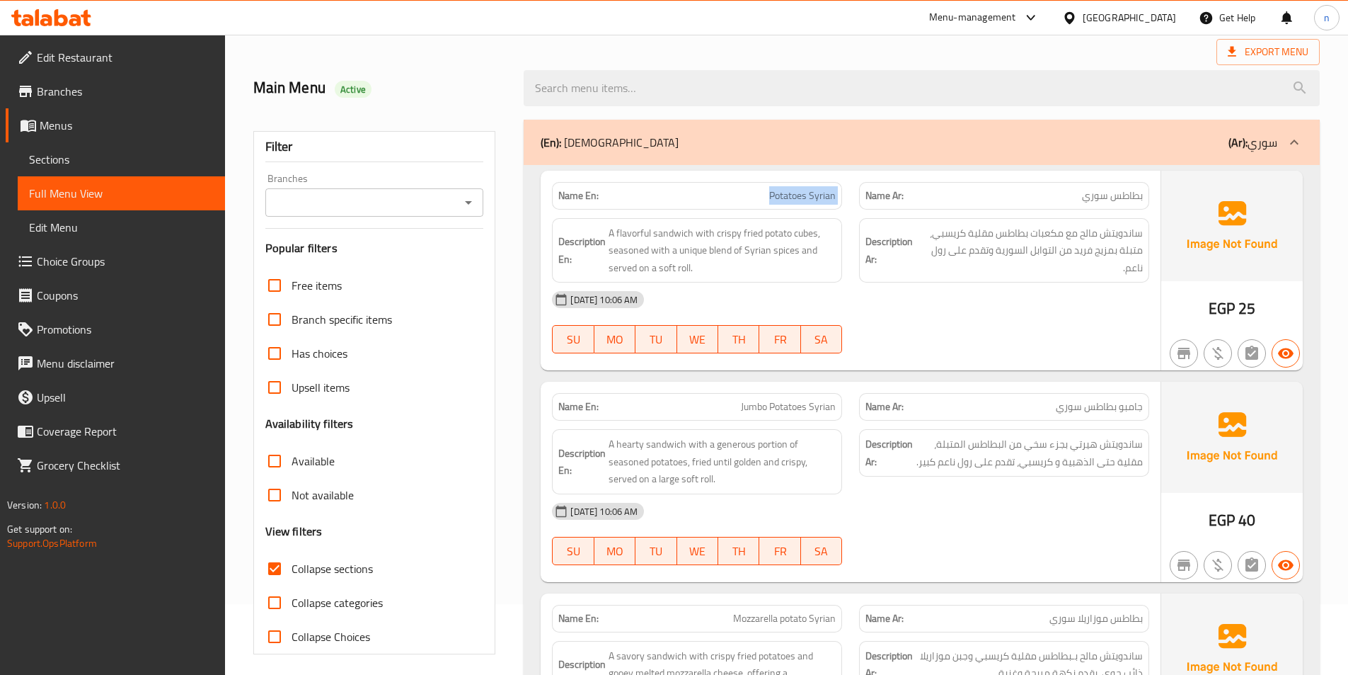
click at [796, 196] on span "Potatoes Syrian" at bounding box center [802, 195] width 67 height 15
copy span "Potatoes Syrian"
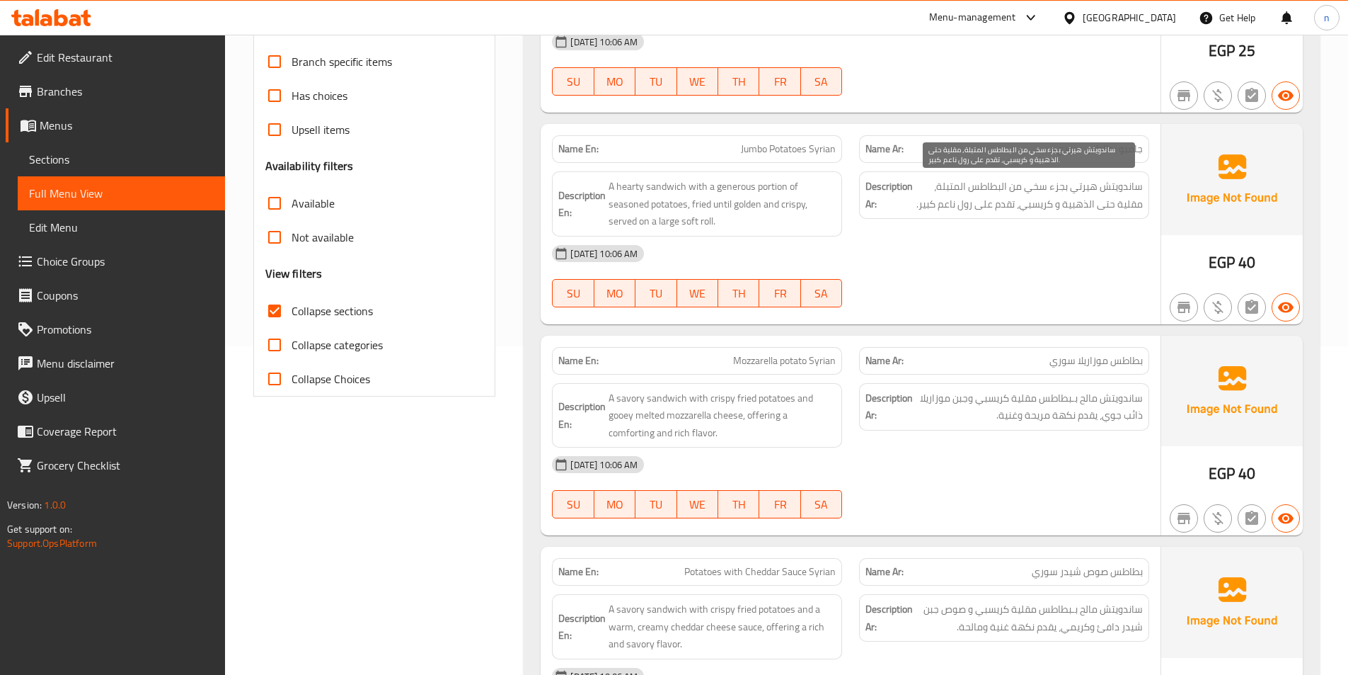
scroll to position [354, 0]
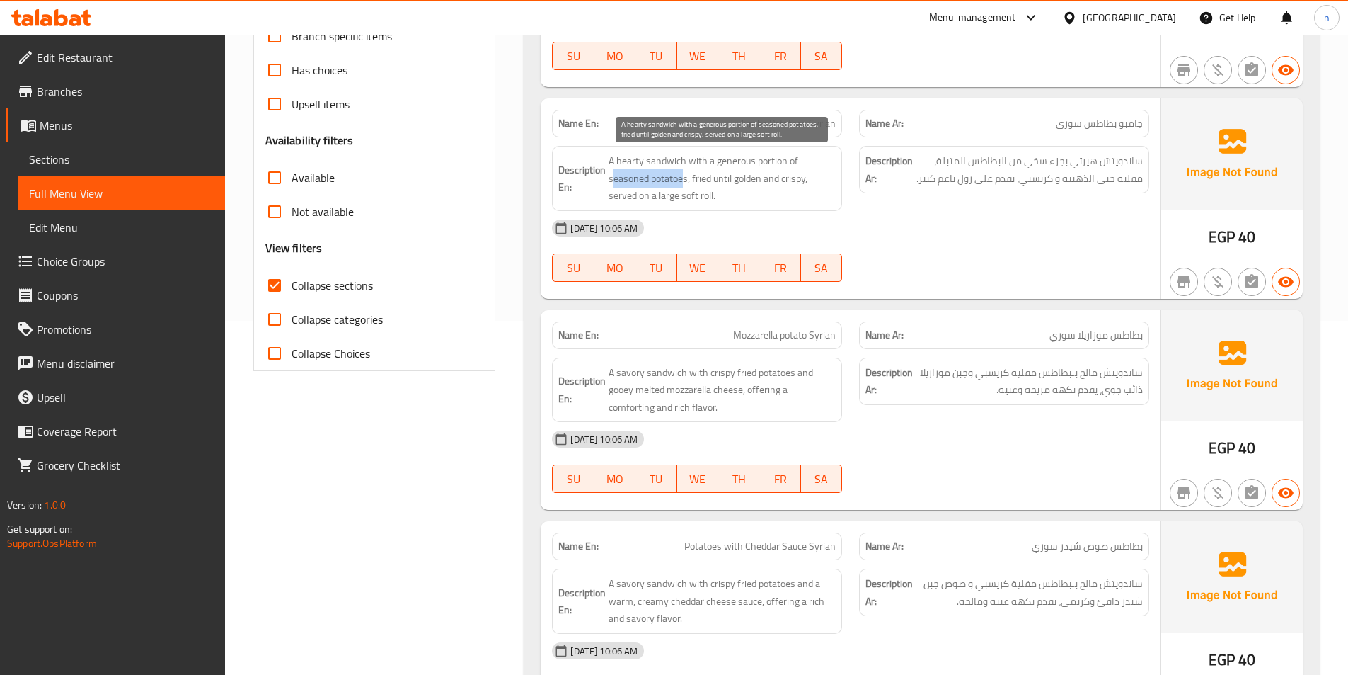
drag, startPoint x: 612, startPoint y: 183, endPoint x: 683, endPoint y: 181, distance: 71.5
click at [683, 181] on span "A hearty sandwich with a generous portion of seasoned potatoes, fried until gol…" at bounding box center [722, 178] width 227 height 52
drag, startPoint x: 697, startPoint y: 183, endPoint x: 761, endPoint y: 186, distance: 64.5
click at [761, 186] on span "A hearty sandwich with a generous portion of seasoned potatoes, fried until gol…" at bounding box center [722, 178] width 227 height 52
drag, startPoint x: 607, startPoint y: 197, endPoint x: 722, endPoint y: 203, distance: 114.8
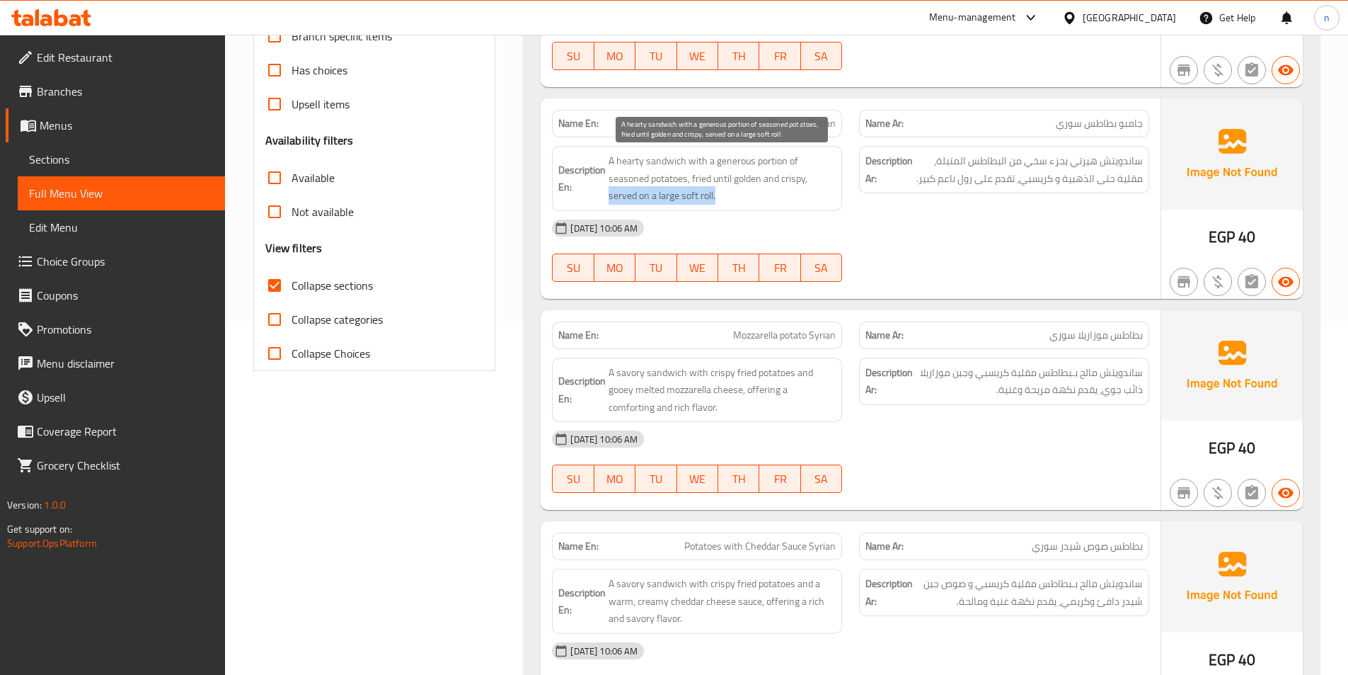
click at [722, 203] on h6 "Description En: A hearty sandwich with a generous portion of seasoned potatoes,…" at bounding box center [696, 178] width 277 height 52
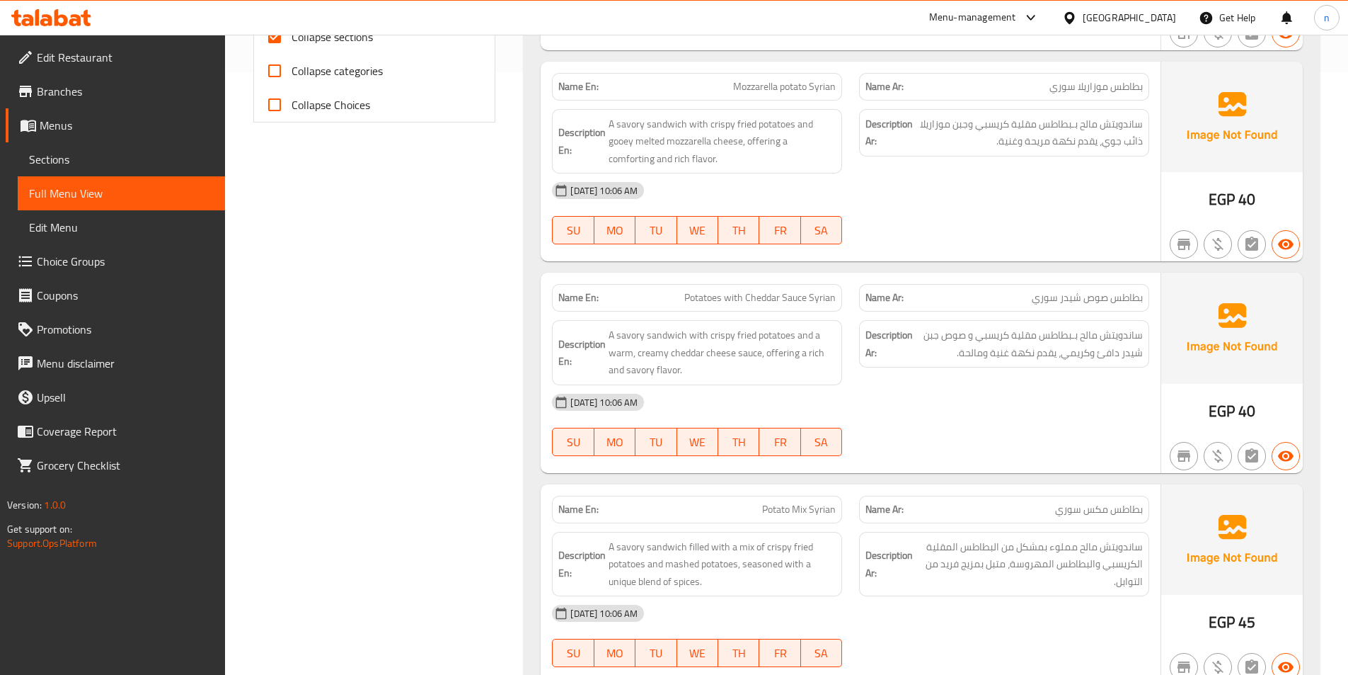
scroll to position [637, 0]
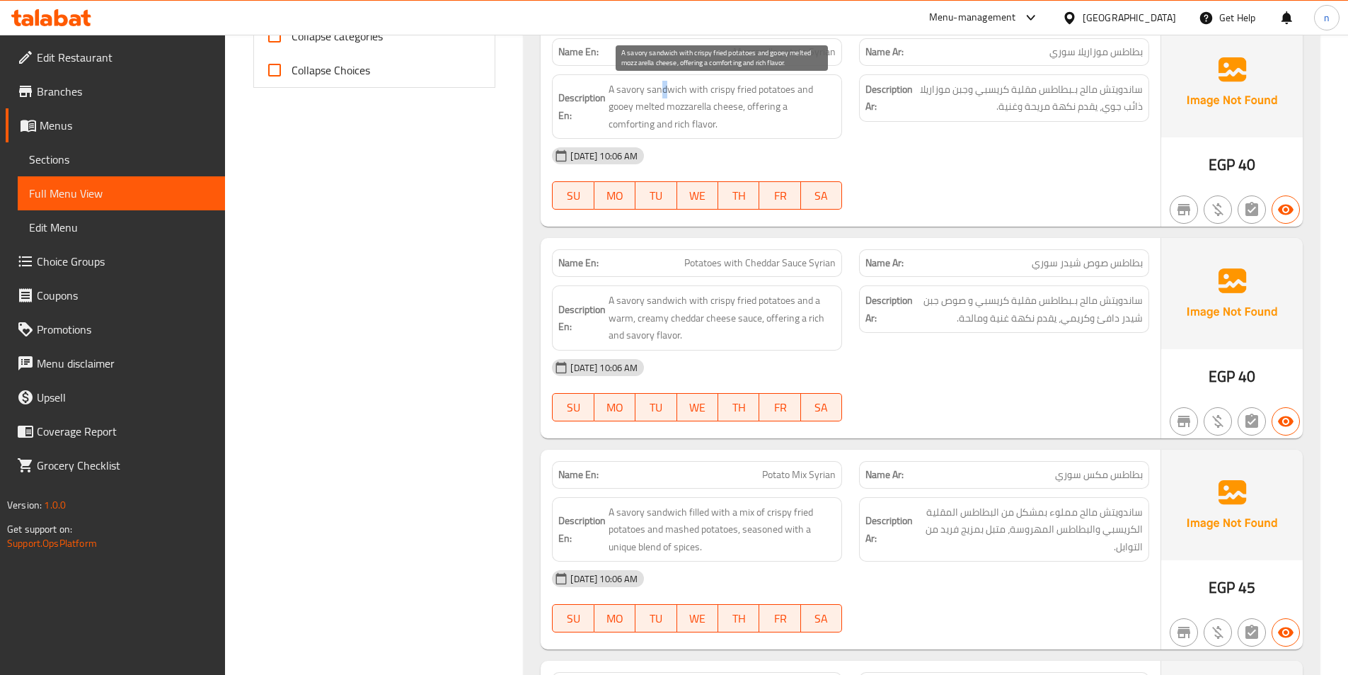
drag, startPoint x: 660, startPoint y: 97, endPoint x: 670, endPoint y: 98, distance: 9.9
click at [670, 98] on span "A savory sandwich with crispy fried potatoes and gooey melted mozzarella cheese…" at bounding box center [722, 107] width 227 height 52
drag, startPoint x: 779, startPoint y: 91, endPoint x: 733, endPoint y: 92, distance: 46.7
click at [733, 92] on span "A savory sandwich with crispy fried potatoes and gooey melted mozzarella cheese…" at bounding box center [722, 107] width 227 height 52
drag, startPoint x: 617, startPoint y: 113, endPoint x: 730, endPoint y: 113, distance: 113.3
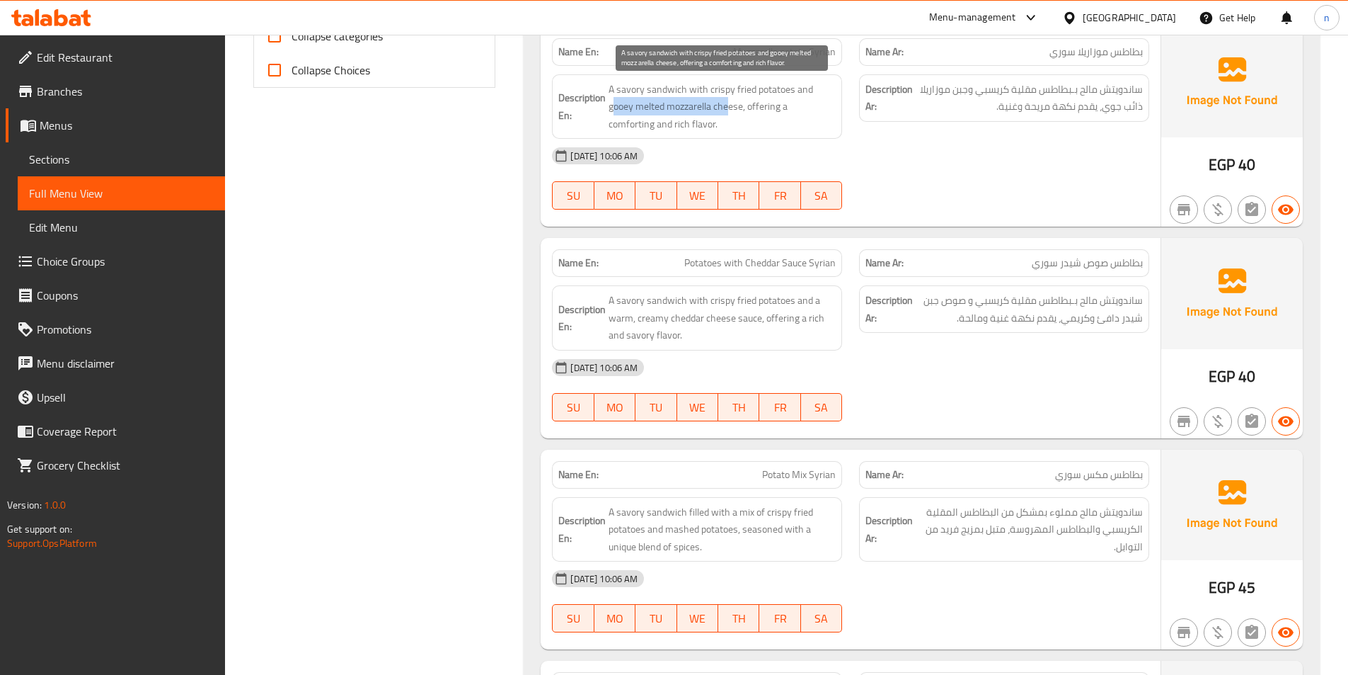
click at [730, 113] on span "A savory sandwich with crispy fried potatoes and gooey melted mozzarella cheese…" at bounding box center [722, 107] width 227 height 52
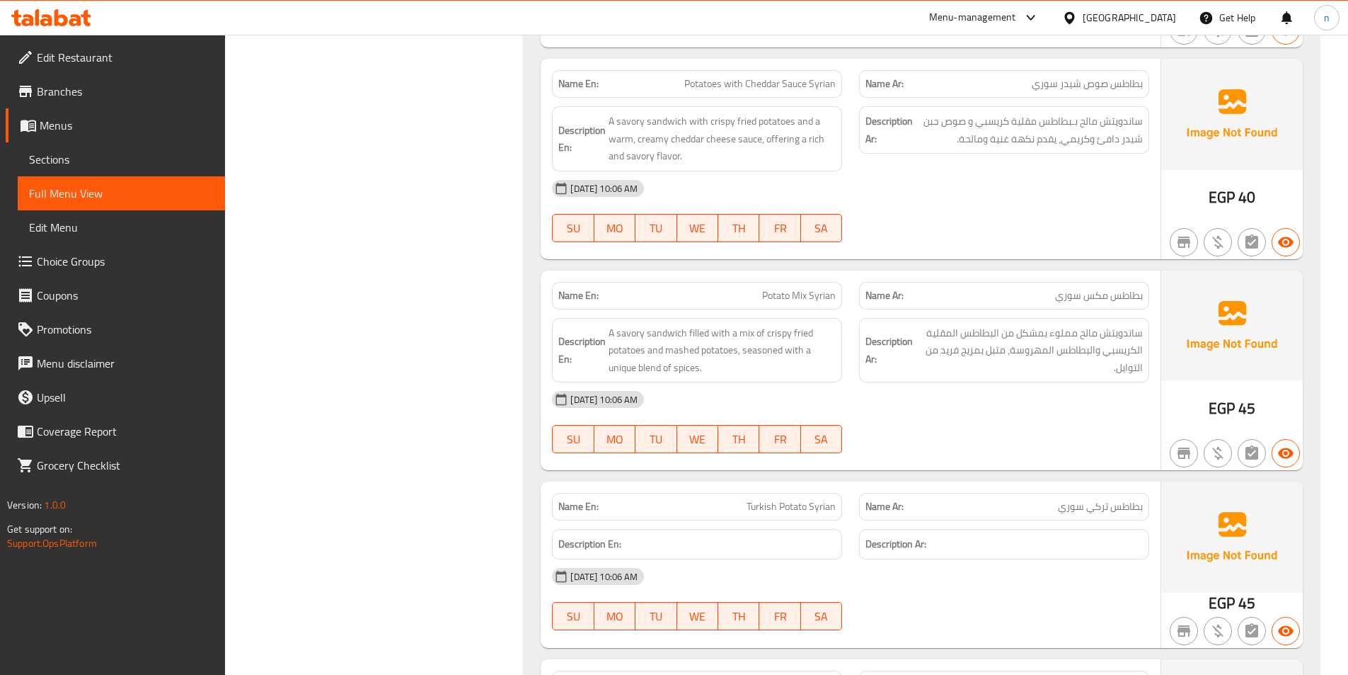
scroll to position [849, 0]
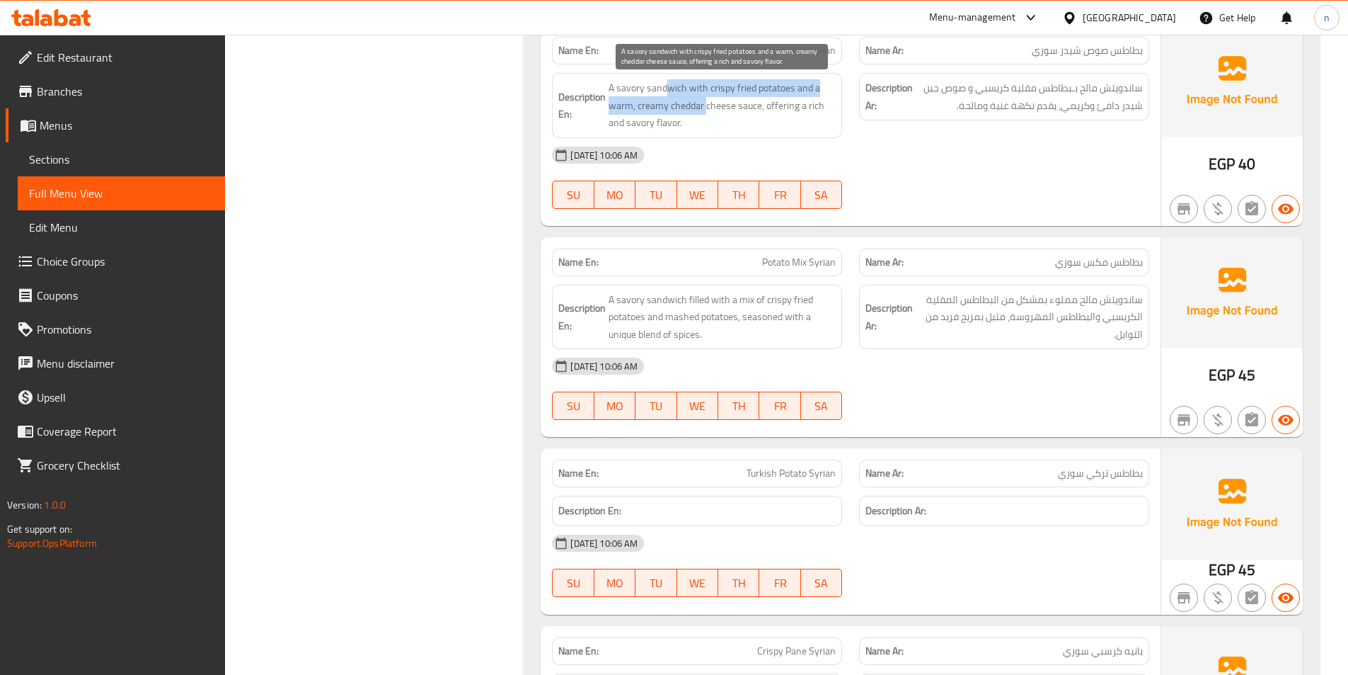
drag, startPoint x: 665, startPoint y: 97, endPoint x: 706, endPoint y: 98, distance: 41.1
click at [706, 98] on span "A savory sandwich with crispy fried potatoes and a warm, creamy cheddar cheese …" at bounding box center [722, 105] width 227 height 52
click at [728, 127] on span "A savory sandwich with crispy fried potatoes and a warm, creamy cheddar cheese …" at bounding box center [722, 105] width 227 height 52
click at [731, 94] on span "A savory sandwich with crispy fried potatoes and a warm, creamy cheddar cheese …" at bounding box center [722, 105] width 227 height 52
click at [774, 92] on span "A savory sandwich with crispy fried potatoes and a warm, creamy cheddar cheese …" at bounding box center [722, 105] width 227 height 52
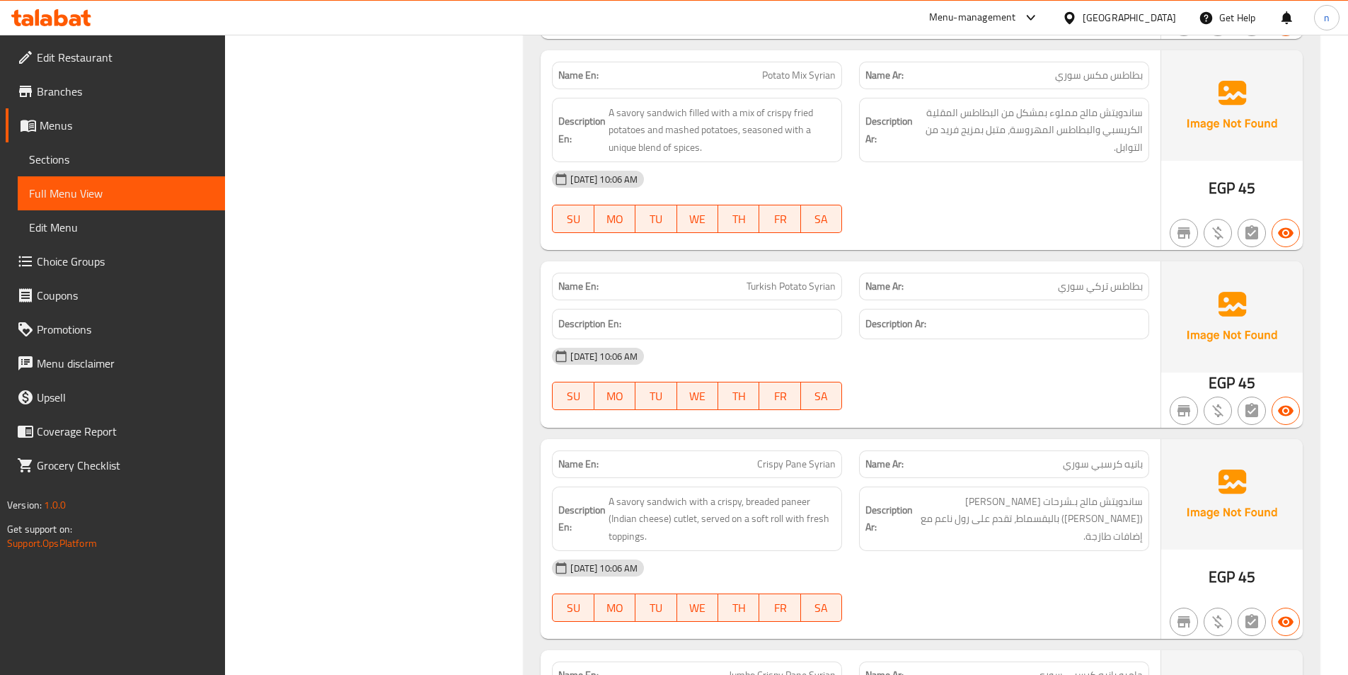
scroll to position [1062, 0]
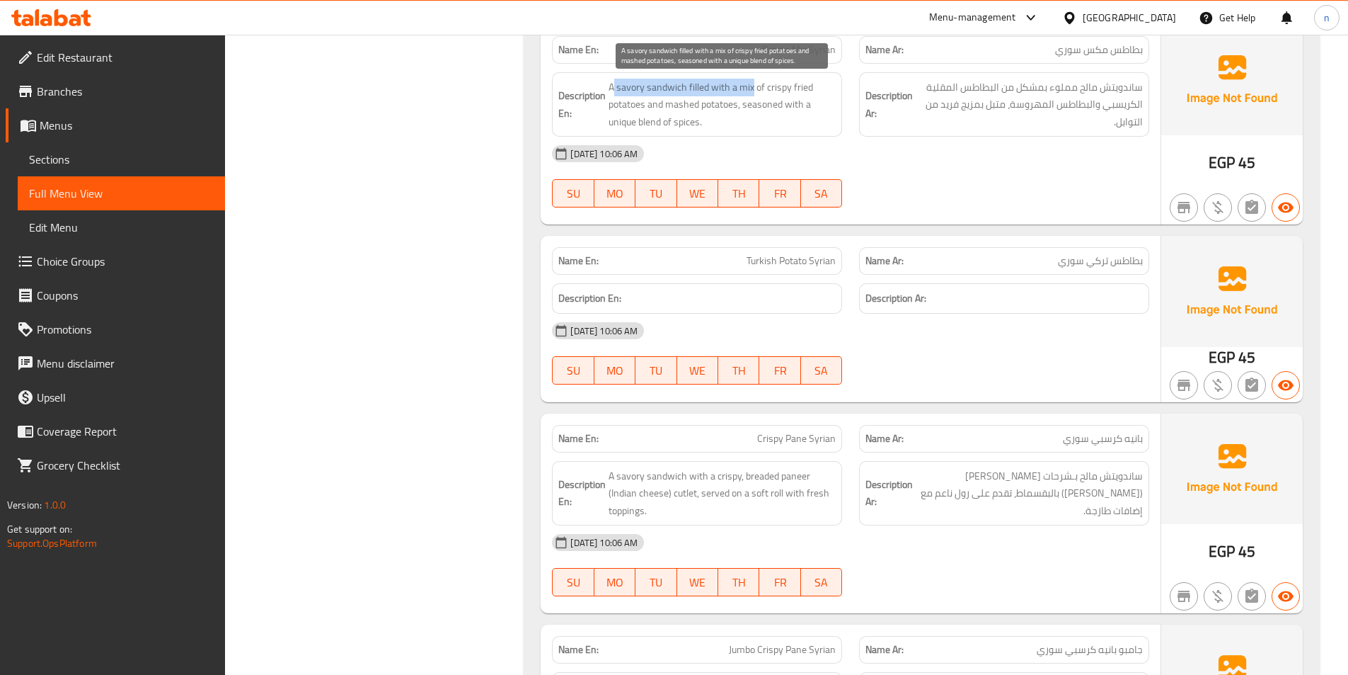
drag, startPoint x: 615, startPoint y: 92, endPoint x: 752, endPoint y: 93, distance: 136.6
click at [752, 93] on span "A savory sandwich filled with a mix of crispy fried potatoes and mashed potatoe…" at bounding box center [722, 105] width 227 height 52
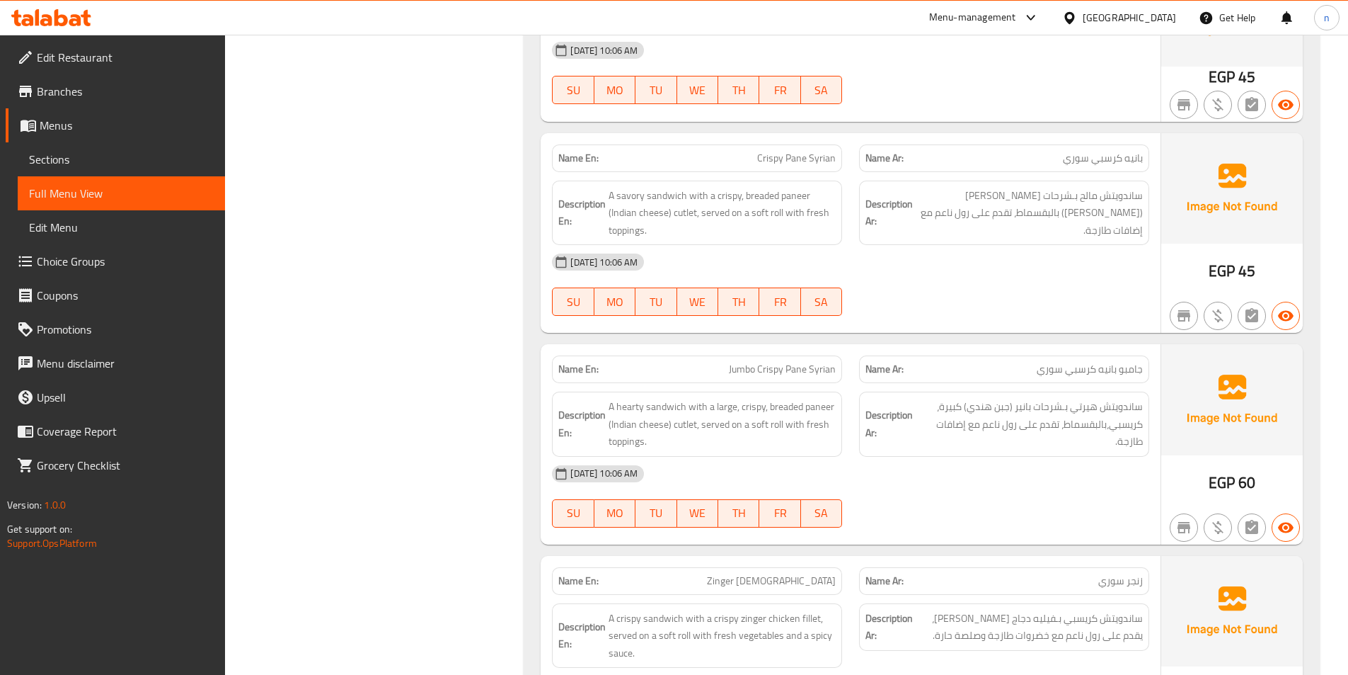
scroll to position [1274, 0]
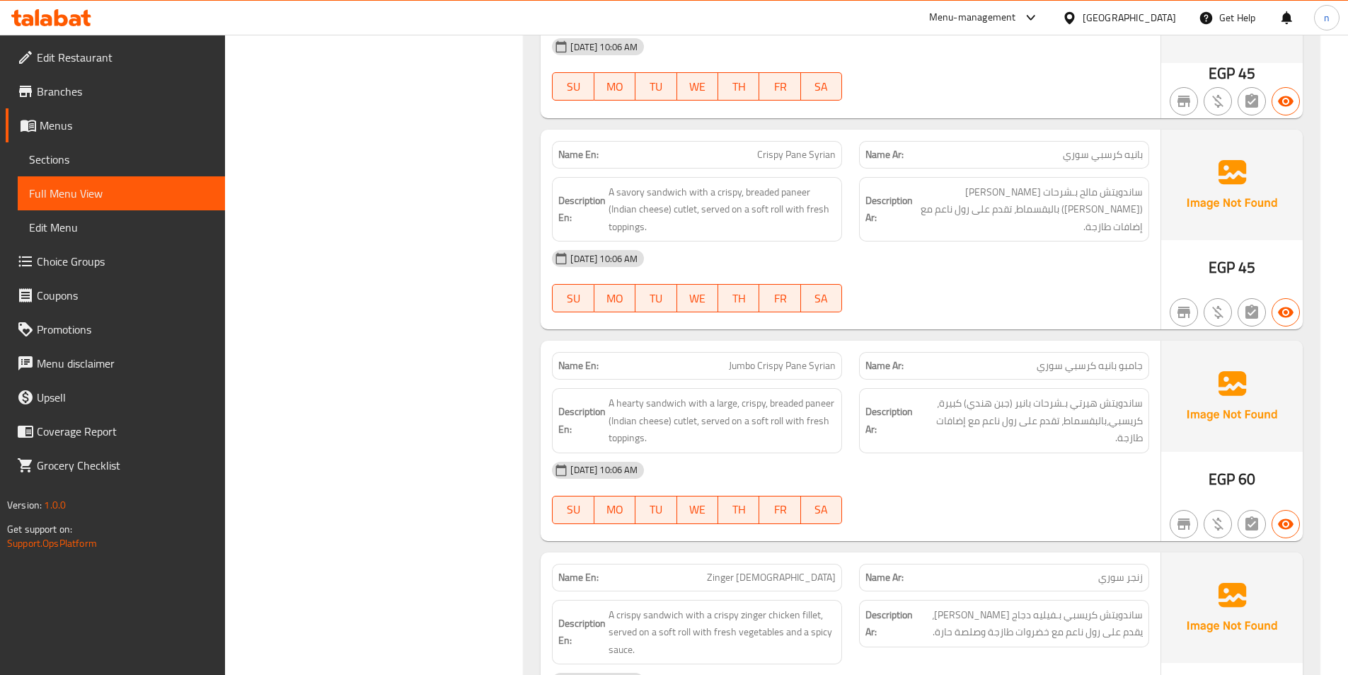
scroll to position [1345, 0]
drag, startPoint x: 630, startPoint y: 194, endPoint x: 675, endPoint y: 195, distance: 45.3
click at [675, 195] on span "A savory sandwich with a crispy, breaded paneer (Indian cheese) cutlet, served …" at bounding box center [722, 210] width 227 height 52
click at [777, 193] on span "A savory sandwich with a crispy, breaded paneer (Indian cheese) cutlet, served …" at bounding box center [722, 210] width 227 height 52
drag, startPoint x: 756, startPoint y: 212, endPoint x: 776, endPoint y: 215, distance: 20.1
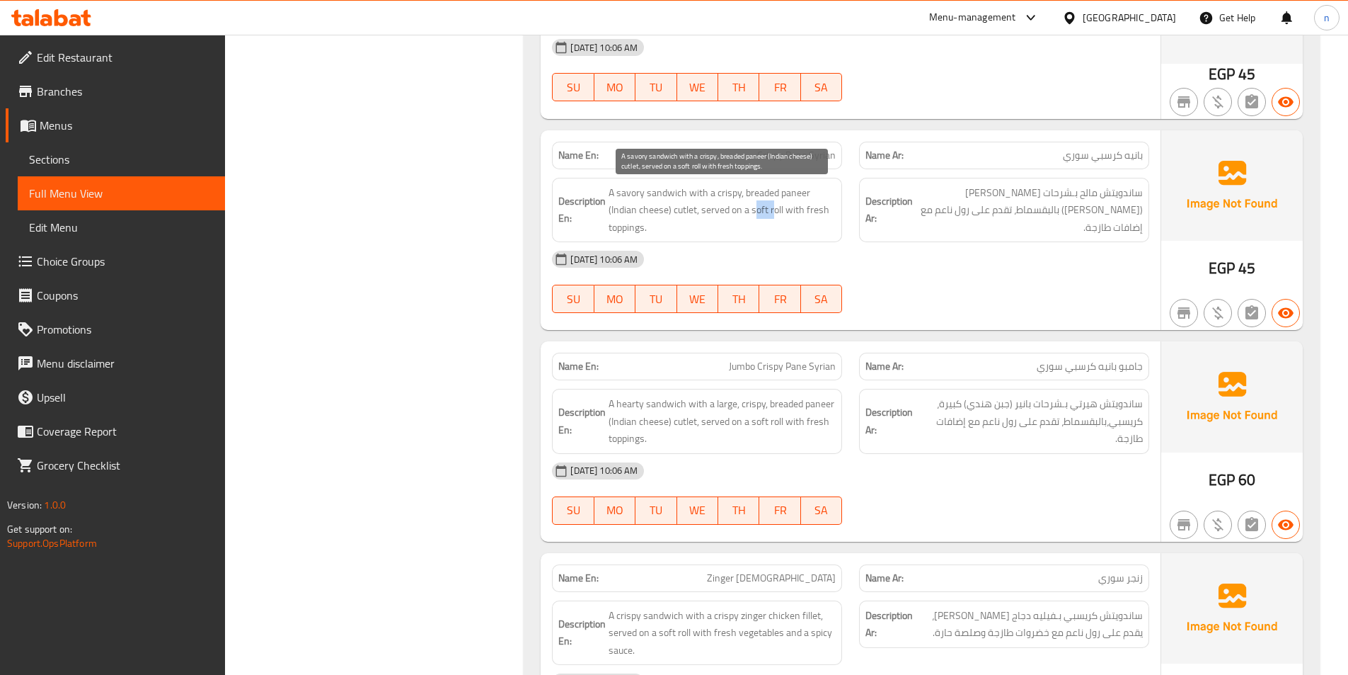
click at [776, 215] on span "A savory sandwich with a crispy, breaded paneer (Indian cheese) cutlet, served …" at bounding box center [722, 210] width 227 height 52
click at [769, 210] on span "A savory sandwich with a crispy, breaded paneer (Indian cheese) cutlet, served …" at bounding box center [722, 210] width 227 height 52
click at [815, 214] on span "A savory sandwich with a crispy, breaded paneer (Indian cheese) cutlet, served …" at bounding box center [722, 210] width 227 height 52
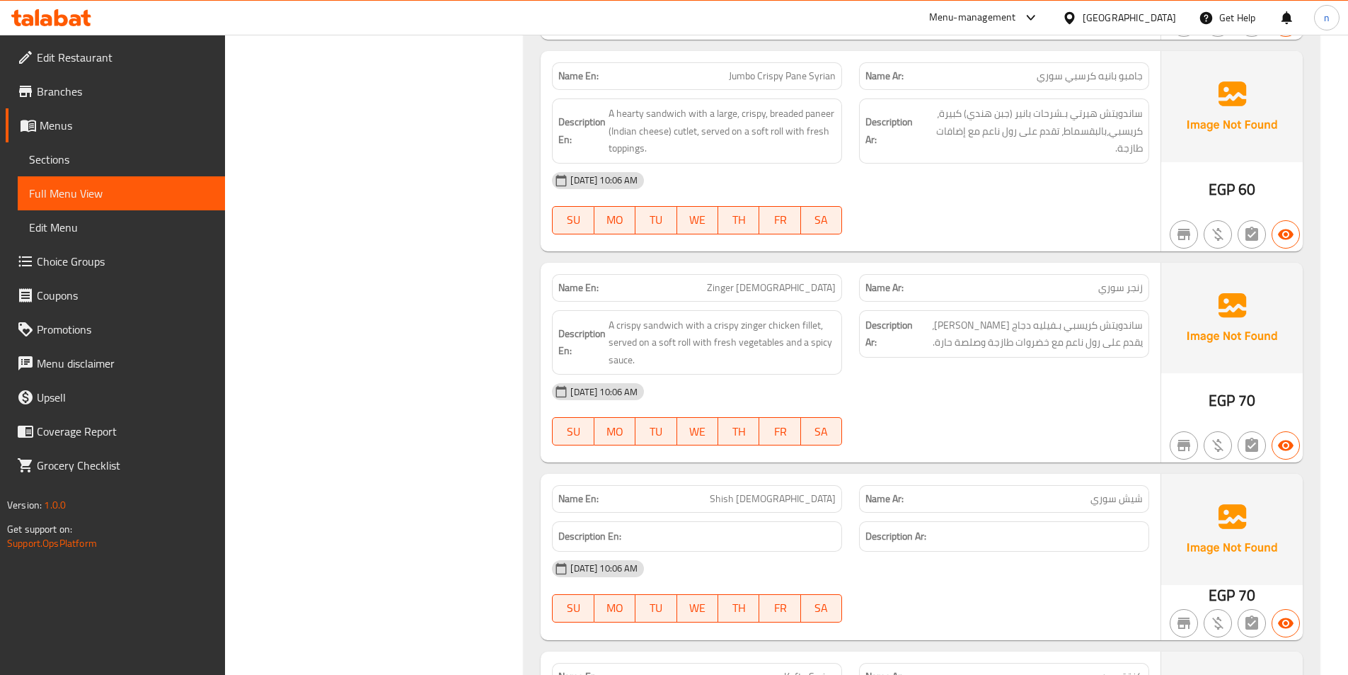
scroll to position [1557, 0]
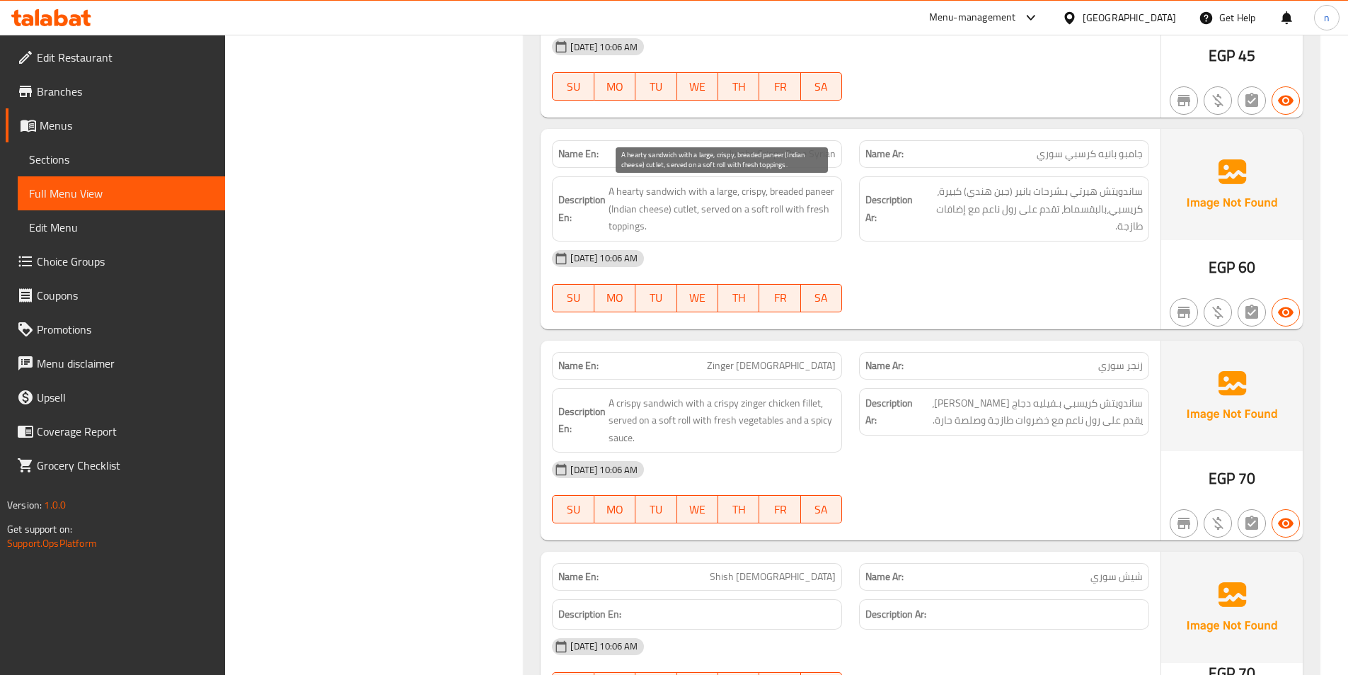
click at [692, 196] on span "A hearty sandwich with a large, crispy, breaded paneer (Indian cheese) cutlet, …" at bounding box center [722, 209] width 227 height 52
click at [622, 221] on span "A hearty sandwich with a large, crispy, breaded paneer (Indian cheese) cutlet, …" at bounding box center [722, 209] width 227 height 52
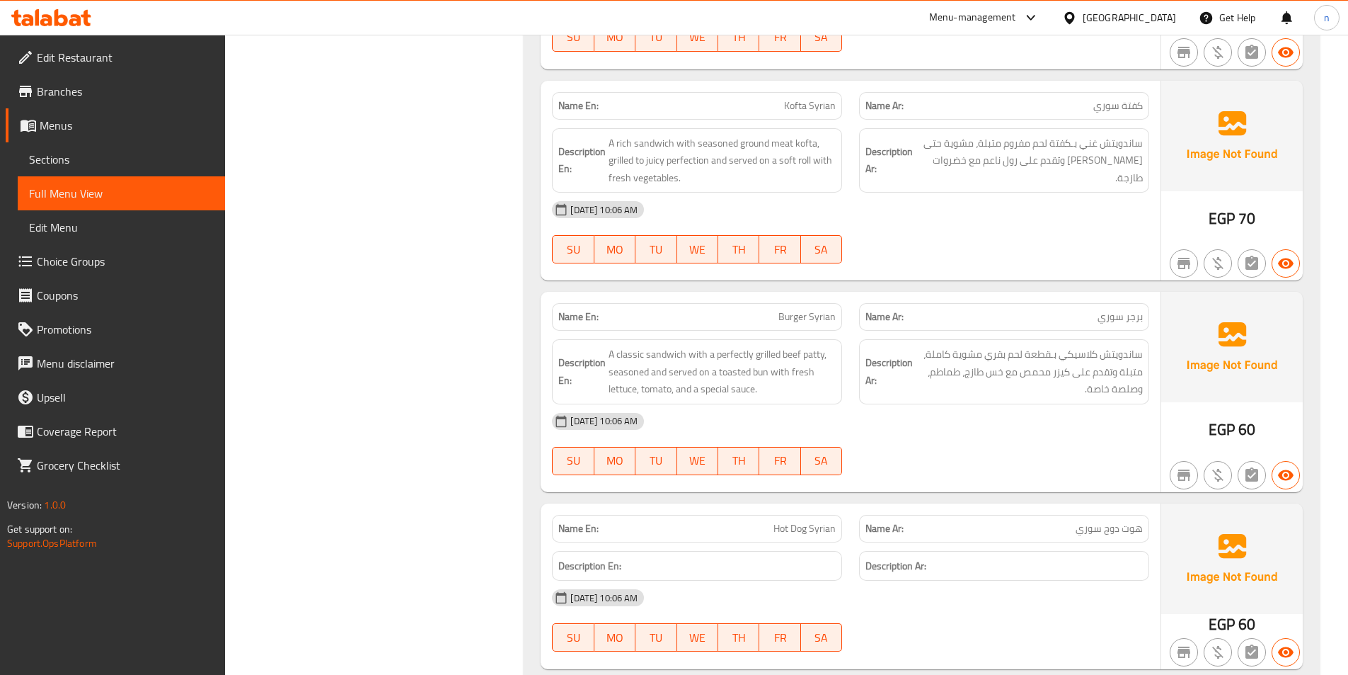
scroll to position [2124, 0]
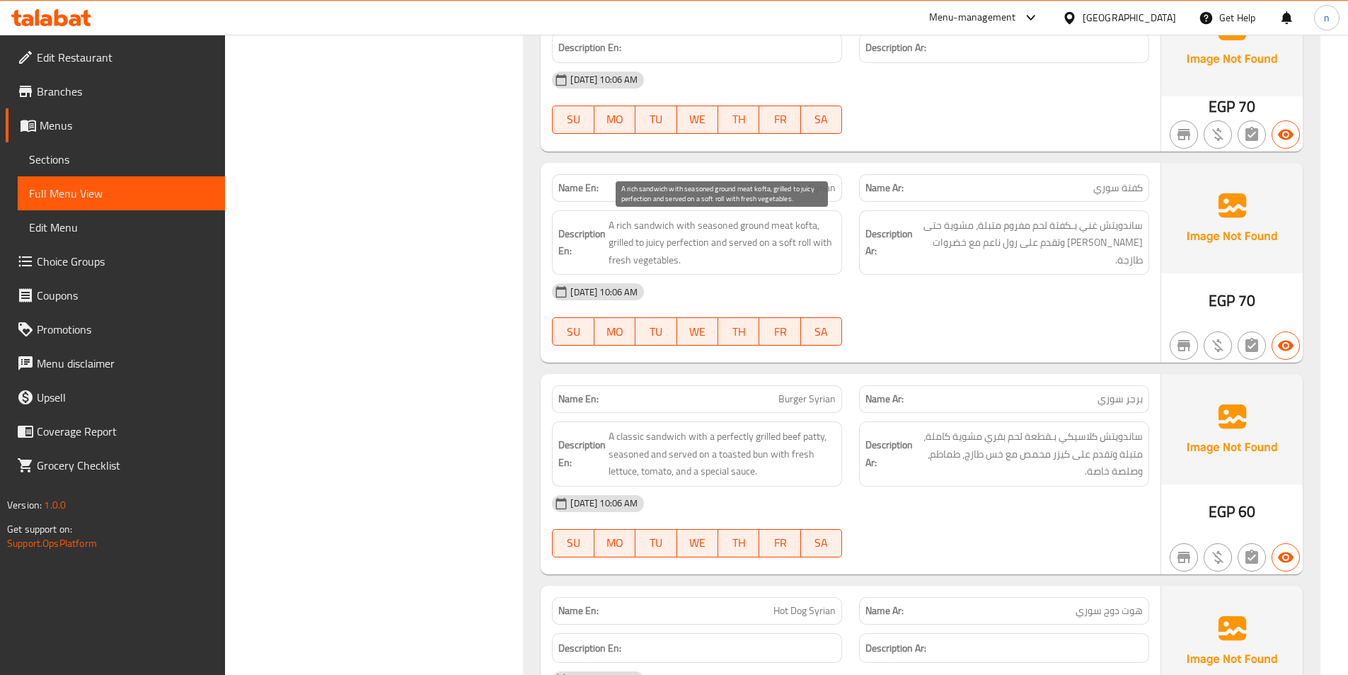
click at [741, 249] on span "A rich sandwich with seasoned ground meat kofta, grilled to juicy perfection an…" at bounding box center [722, 243] width 227 height 52
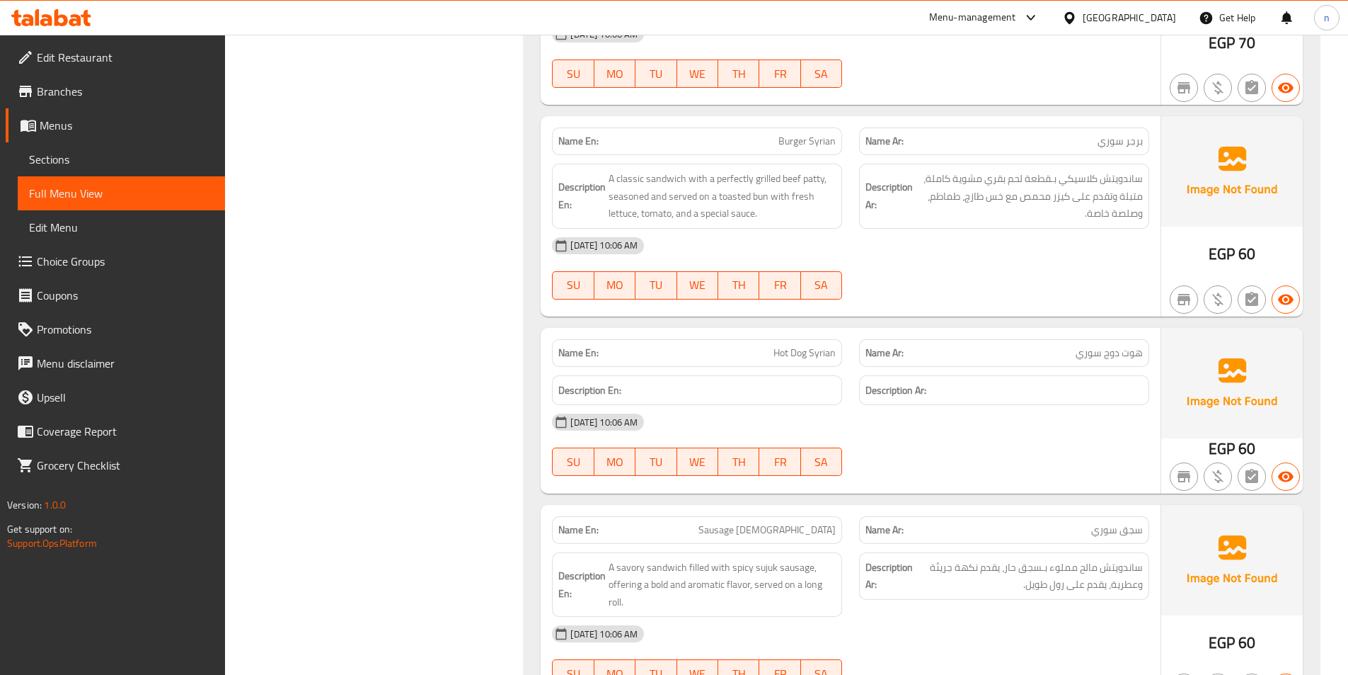
scroll to position [2407, 0]
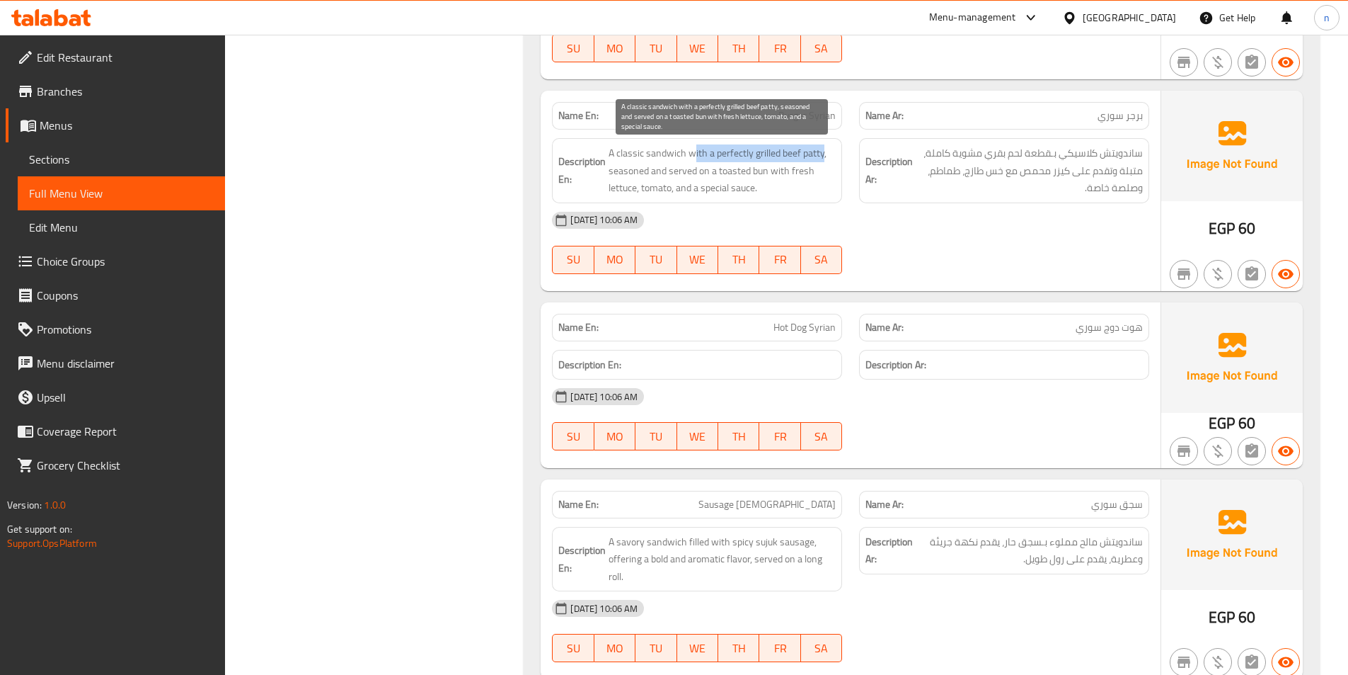
drag, startPoint x: 694, startPoint y: 158, endPoint x: 825, endPoint y: 159, distance: 130.3
click at [825, 159] on span "A classic sandwich with a perfectly grilled beef patty, seasoned and served on …" at bounding box center [722, 170] width 227 height 52
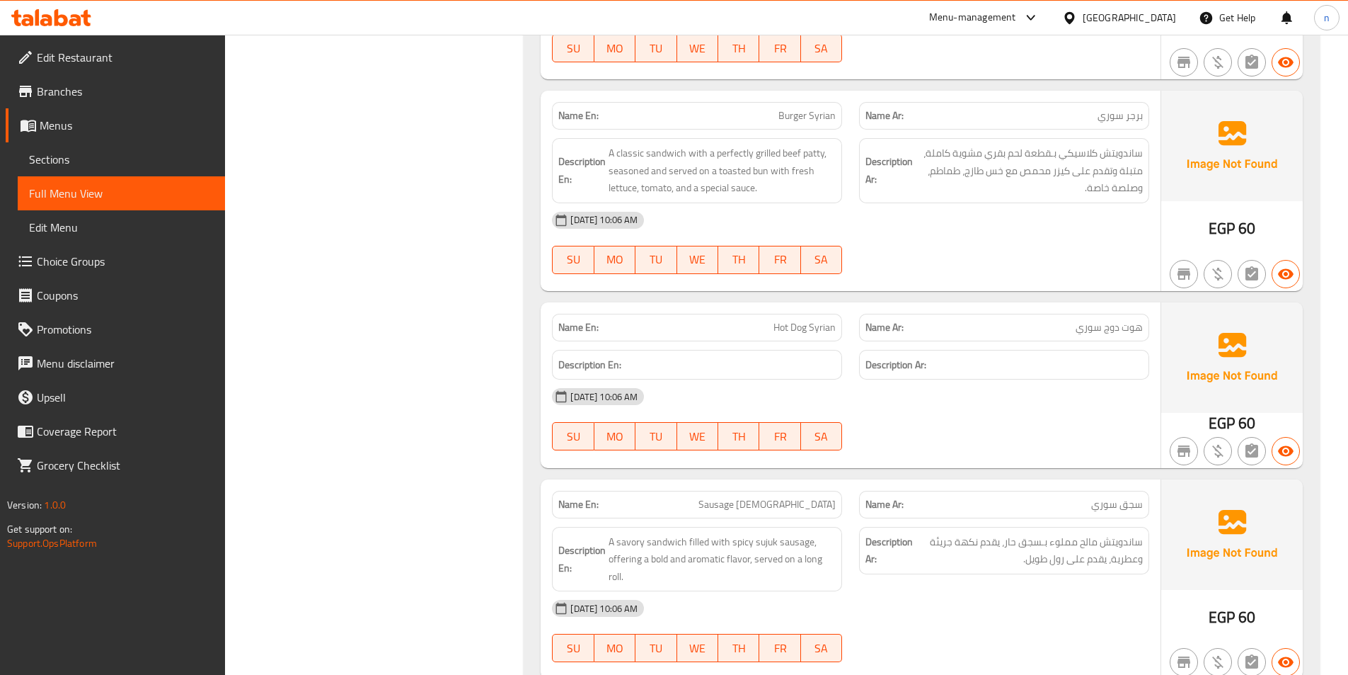
click at [813, 117] on span "Burger Syrian" at bounding box center [807, 115] width 57 height 15
copy span "Burger Syrian"
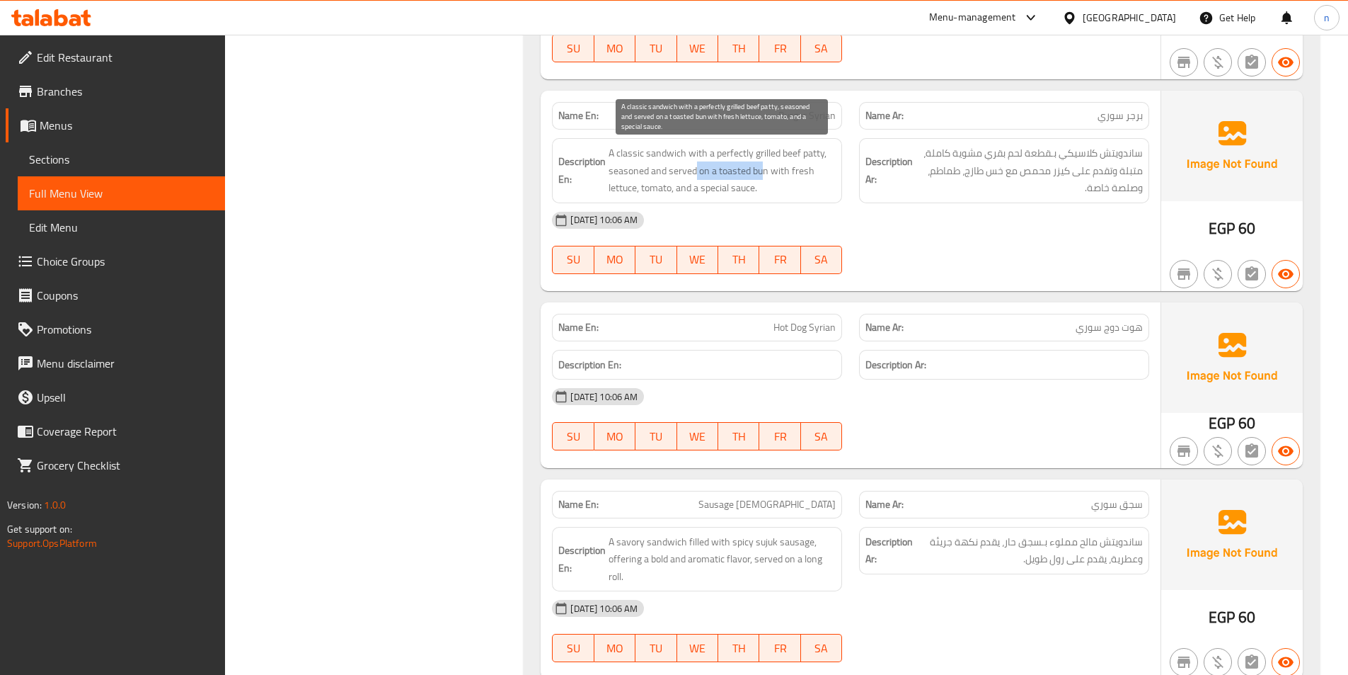
drag, startPoint x: 694, startPoint y: 175, endPoint x: 765, endPoint y: 171, distance: 70.9
click at [765, 171] on span "A classic sandwich with a perfectly grilled beef patty, seasoned and served on …" at bounding box center [722, 170] width 227 height 52
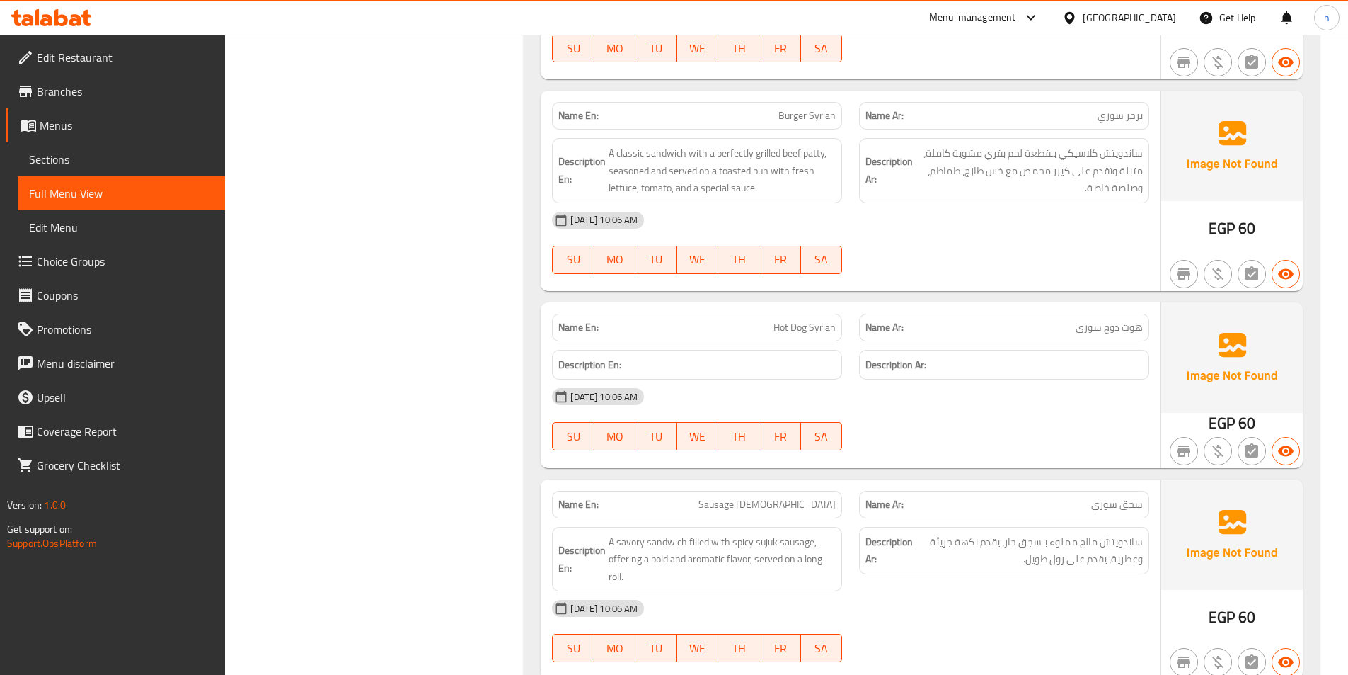
click at [795, 113] on span "Burger Syrian" at bounding box center [807, 115] width 57 height 15
copy span "Burger Syrian"
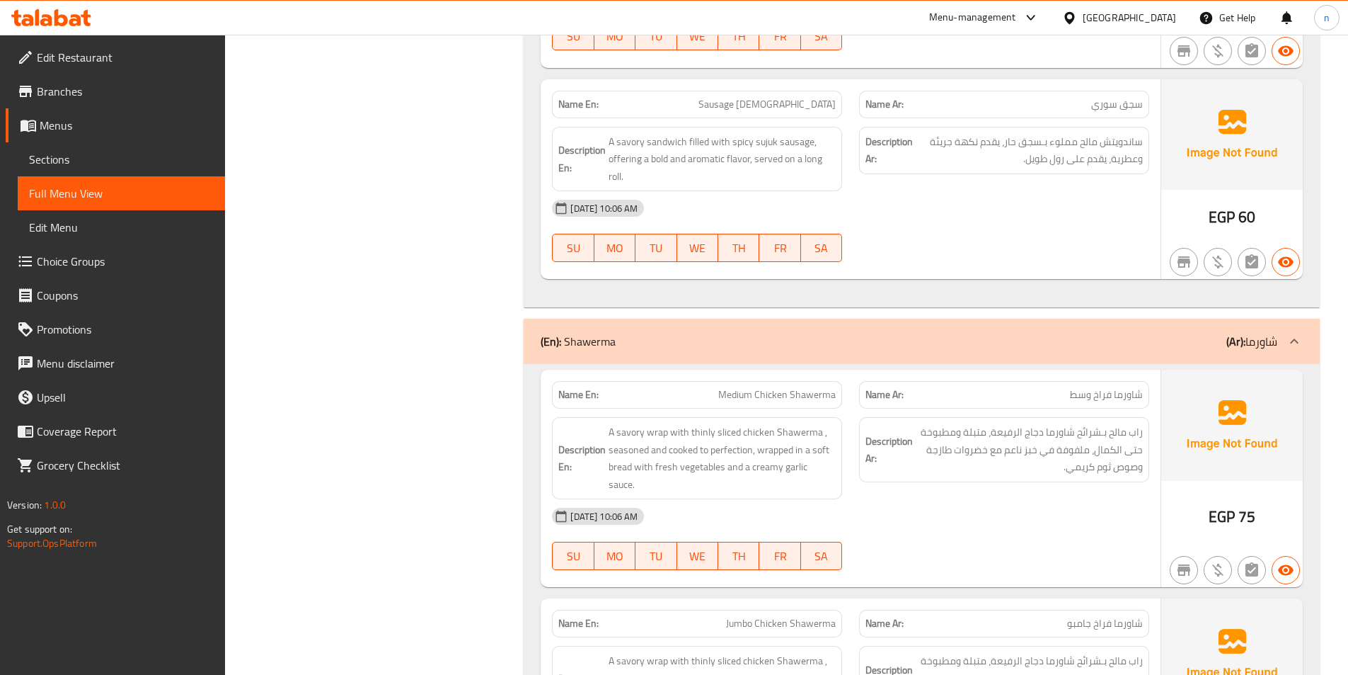
scroll to position [2831, 0]
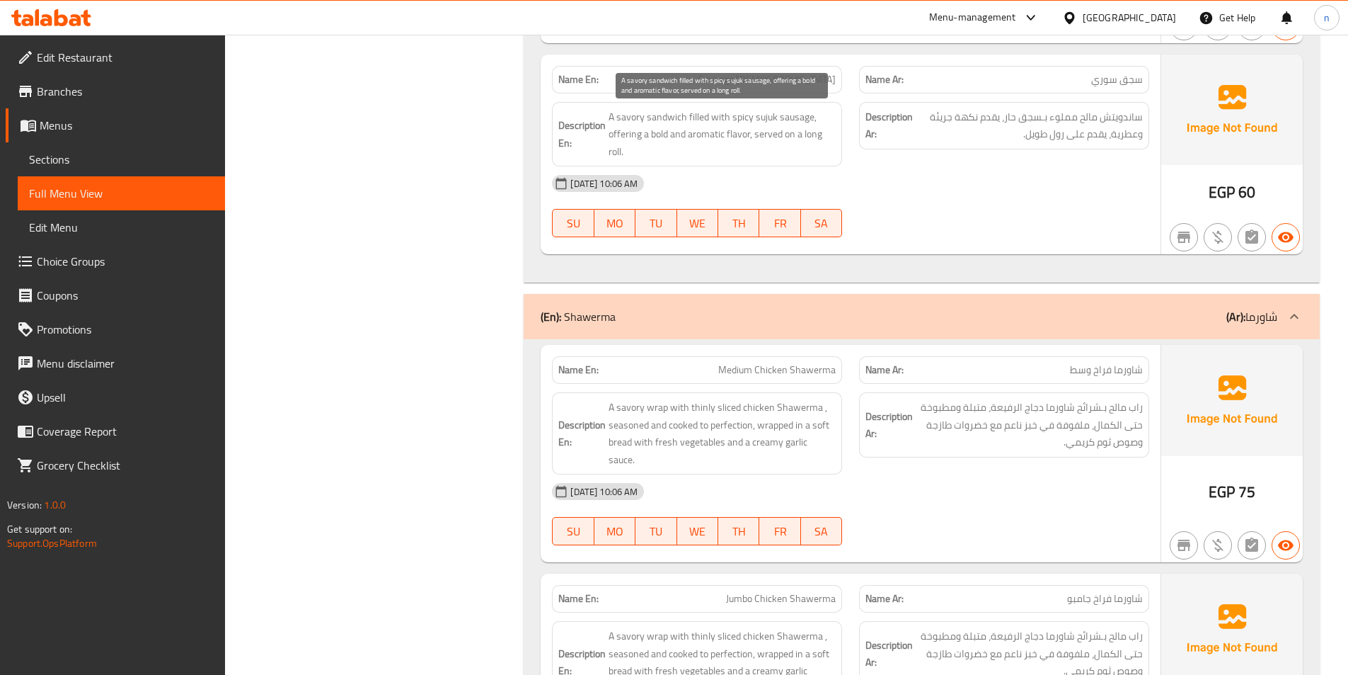
click at [671, 121] on span "A savory sandwich filled with spicy sujuk sausage, offering a bold and aromatic…" at bounding box center [722, 134] width 227 height 52
click at [700, 122] on span "A savory sandwich filled with spicy sujuk sausage, offering a bold and aromatic…" at bounding box center [722, 134] width 227 height 52
drag, startPoint x: 748, startPoint y: 121, endPoint x: 818, endPoint y: 119, distance: 69.4
click at [818, 119] on span "A savory sandwich filled with spicy sujuk sausage, offering a bold and aromatic…" at bounding box center [722, 134] width 227 height 52
drag, startPoint x: 653, startPoint y: 139, endPoint x: 677, endPoint y: 142, distance: 24.2
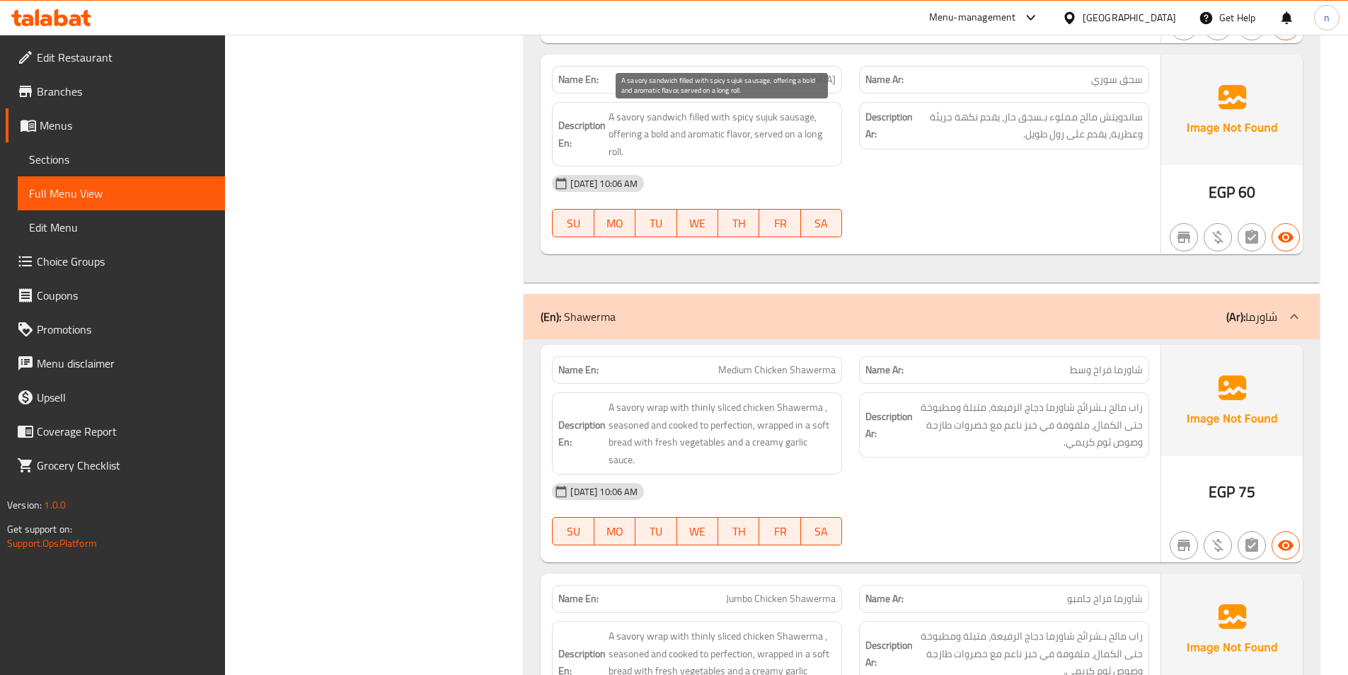
click at [654, 139] on span "A savory sandwich filled with spicy sujuk sausage, offering a bold and aromatic…" at bounding box center [722, 134] width 227 height 52
click at [704, 142] on span "A savory sandwich filled with spicy sujuk sausage, offering a bold and aromatic…" at bounding box center [722, 134] width 227 height 52
click at [822, 138] on span "A savory sandwich filled with spicy sujuk sausage, offering a bold and aromatic…" at bounding box center [722, 134] width 227 height 52
click at [818, 137] on span "A savory sandwich filled with spicy sujuk sausage, offering a bold and aromatic…" at bounding box center [722, 134] width 227 height 52
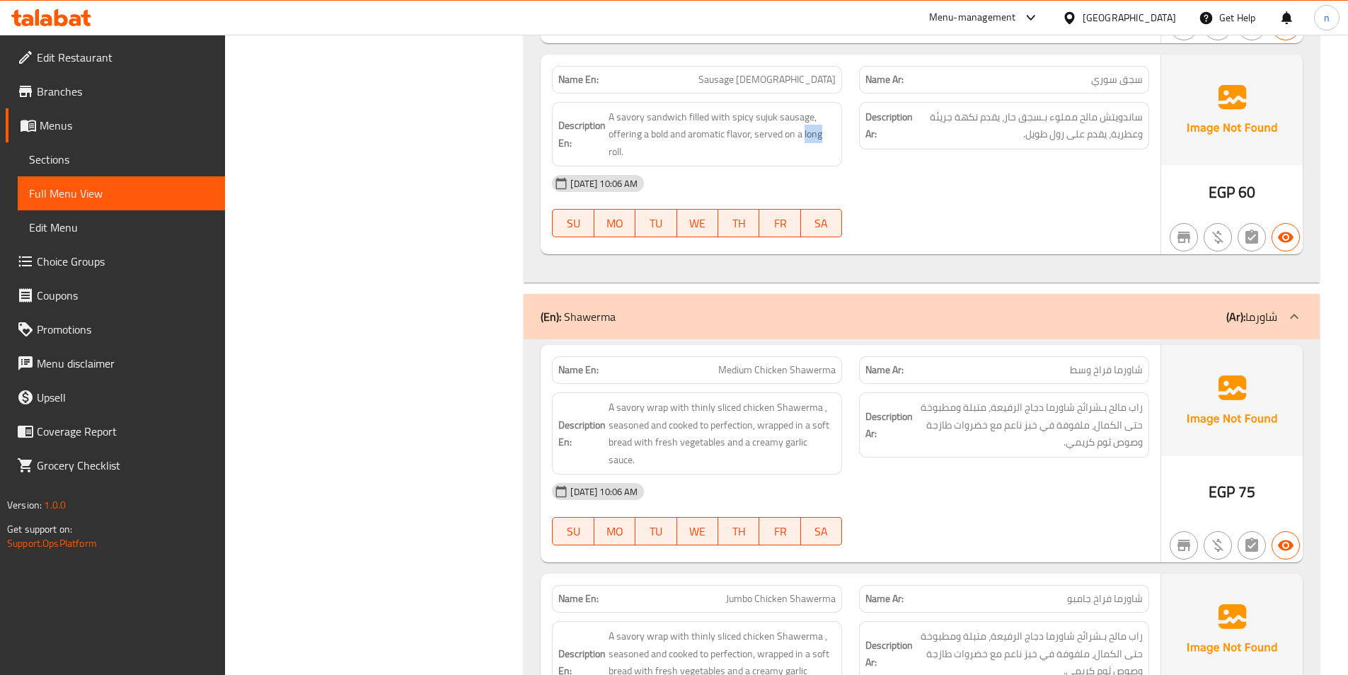
click at [932, 204] on div "[DATE] 10:06 AM SU MO TU WE TH FR SA" at bounding box center [851, 205] width 614 height 79
click at [820, 134] on span "A savory sandwich filled with spicy sujuk sausage, offering a bold and aromatic…" at bounding box center [722, 134] width 227 height 52
click at [1078, 248] on div "Name En: Sausage Syrian Name Ar: سجق سوري Description En: A savory sandwich fil…" at bounding box center [851, 155] width 620 height 200
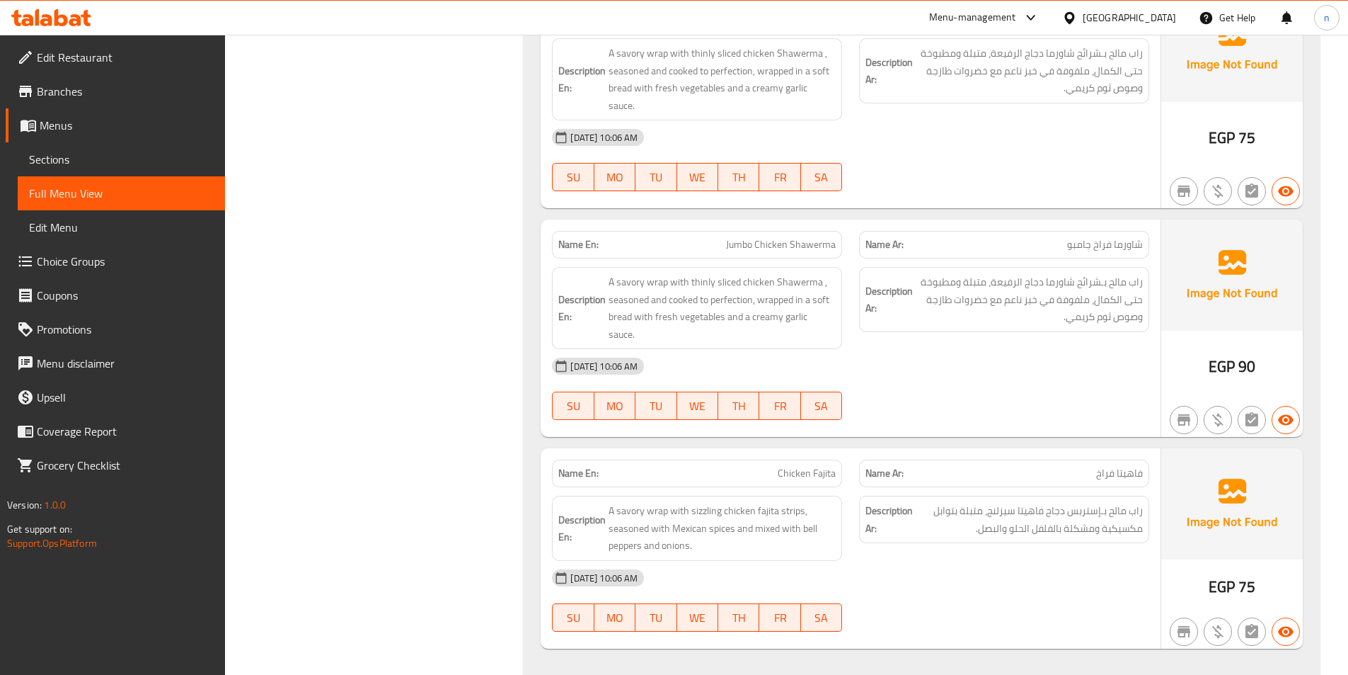
scroll to position [3115, 0]
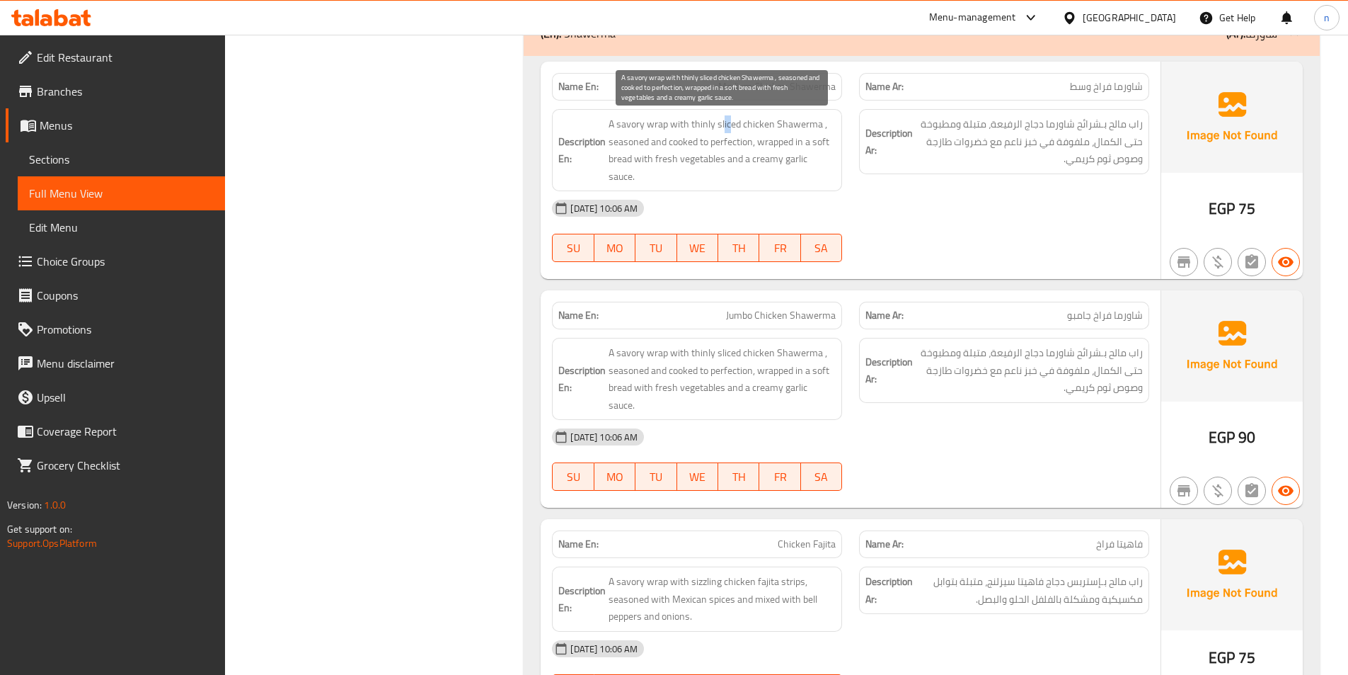
click at [725, 127] on span "A savory wrap with thinly sliced chicken Shawerma , seasoned and cooked to perf…" at bounding box center [722, 149] width 227 height 69
drag, startPoint x: 740, startPoint y: 124, endPoint x: 690, endPoint y: 128, distance: 49.7
click at [690, 128] on span "A savory wrap with thinly sliced chicken Shawerma , seasoned and cooked to perf…" at bounding box center [722, 149] width 227 height 69
click at [723, 124] on span "A savory wrap with thinly sliced chicken Shawerma , seasoned and cooked to perf…" at bounding box center [722, 149] width 227 height 69
click at [735, 126] on span "A savory wrap with thinly sliced chicken Shawerma , seasoned and cooked to perf…" at bounding box center [722, 149] width 227 height 69
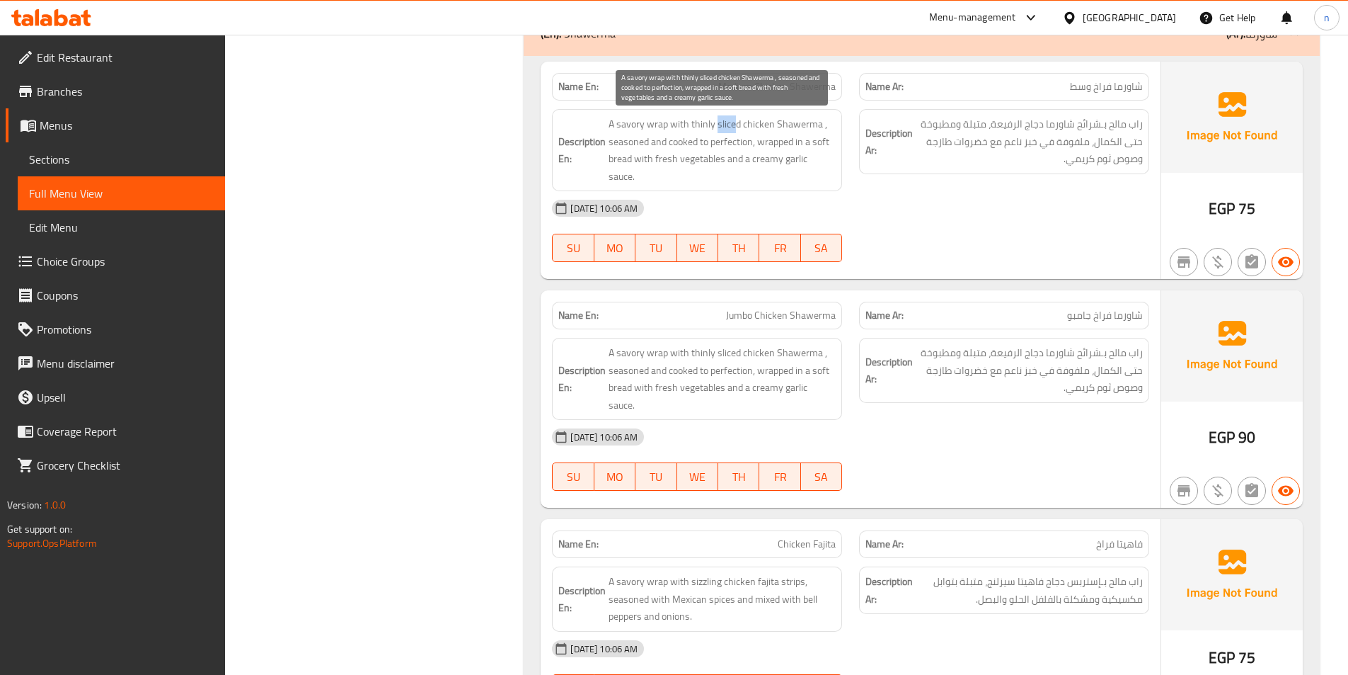
drag, startPoint x: 732, startPoint y: 125, endPoint x: 717, endPoint y: 122, distance: 15.0
click at [717, 122] on span "A savory wrap with thinly sliced chicken Shawerma , seasoned and cooked to perf…" at bounding box center [722, 149] width 227 height 69
drag, startPoint x: 690, startPoint y: 124, endPoint x: 817, endPoint y: 122, distance: 126.7
click at [818, 122] on span "A savory wrap with thinly sliced chicken Shawerma , seasoned and cooked to perf…" at bounding box center [722, 149] width 227 height 69
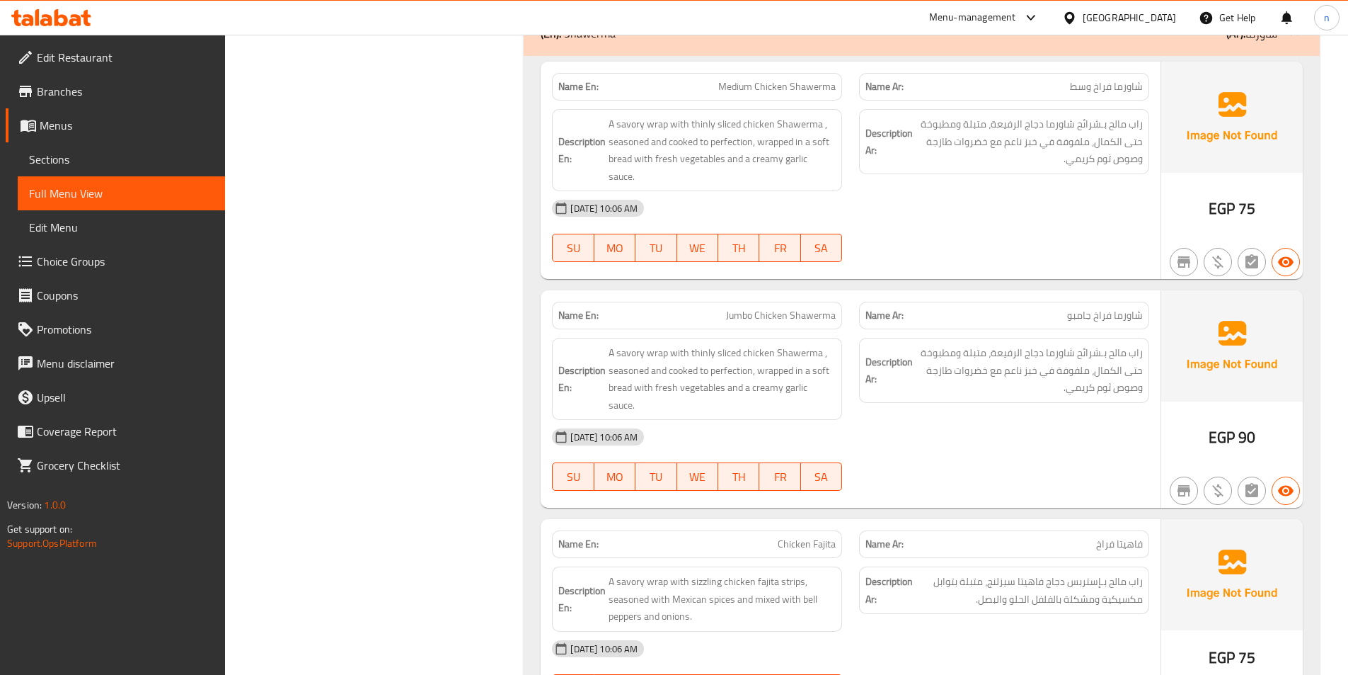
drag, startPoint x: 760, startPoint y: 167, endPoint x: 816, endPoint y: 173, distance: 56.3
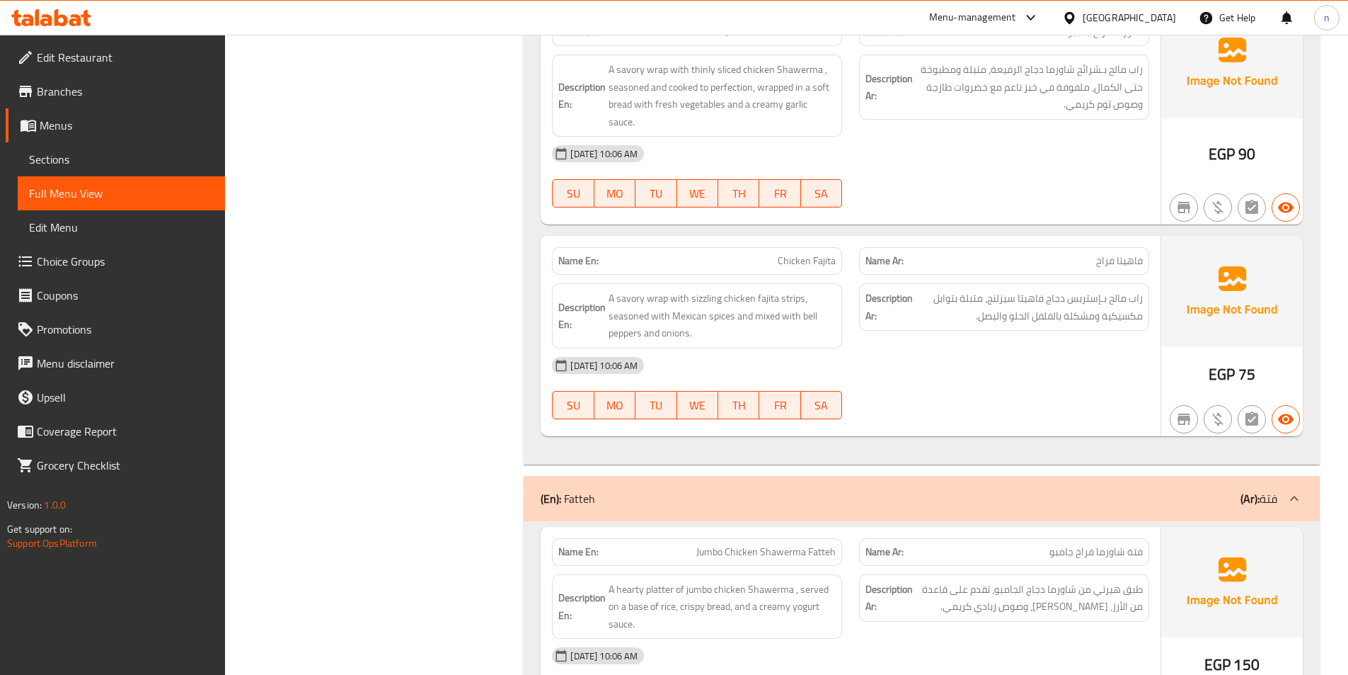
scroll to position [3327, 0]
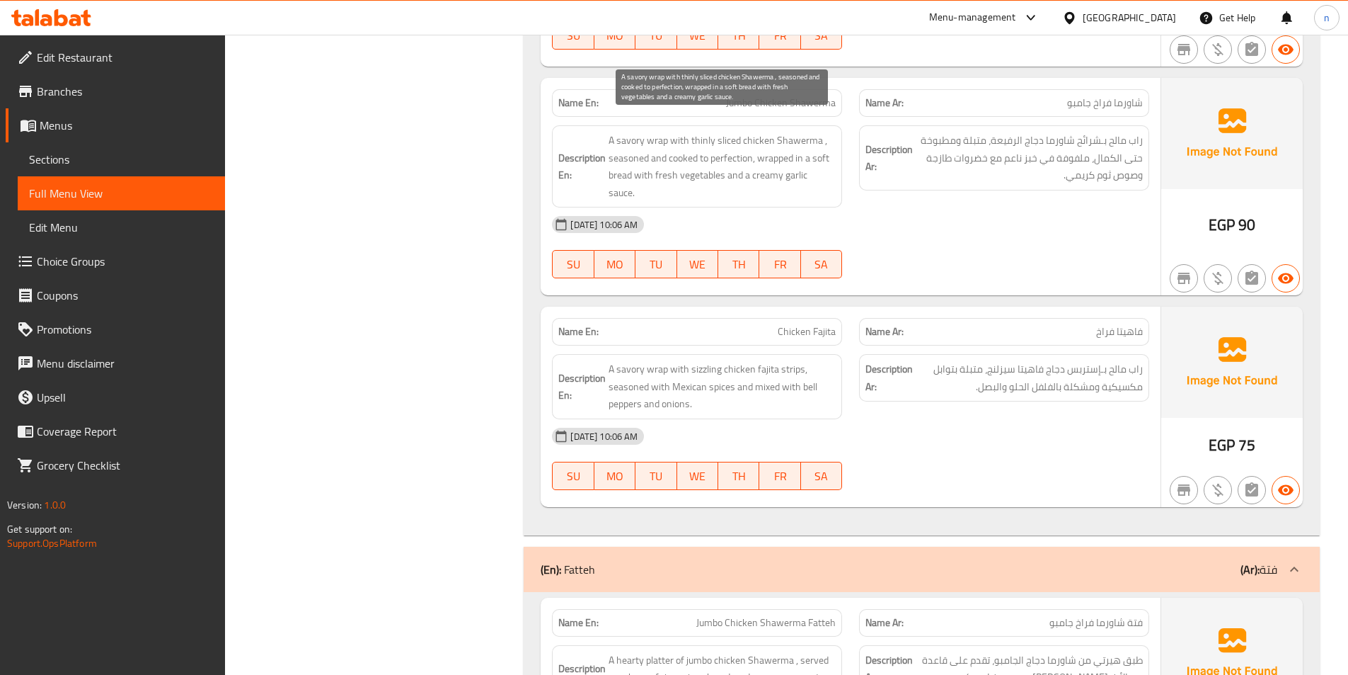
click at [737, 132] on span "A savory wrap with thinly sliced chicken Shawerma , seasoned and cooked to perf…" at bounding box center [722, 166] width 227 height 69
click at [709, 132] on span "A savory wrap with thinly sliced chicken Shawerma , seasoned and cooked to perf…" at bounding box center [722, 166] width 227 height 69
drag, startPoint x: 620, startPoint y: 139, endPoint x: 743, endPoint y: 136, distance: 123.2
click at [743, 136] on span "A savory wrap with thinly sliced chicken Shawerma , seasoned and cooked to perf…" at bounding box center [722, 166] width 227 height 69
click at [812, 148] on span "A savory wrap with thinly sliced chicken Shawerma , seasoned and cooked to perf…" at bounding box center [722, 166] width 227 height 69
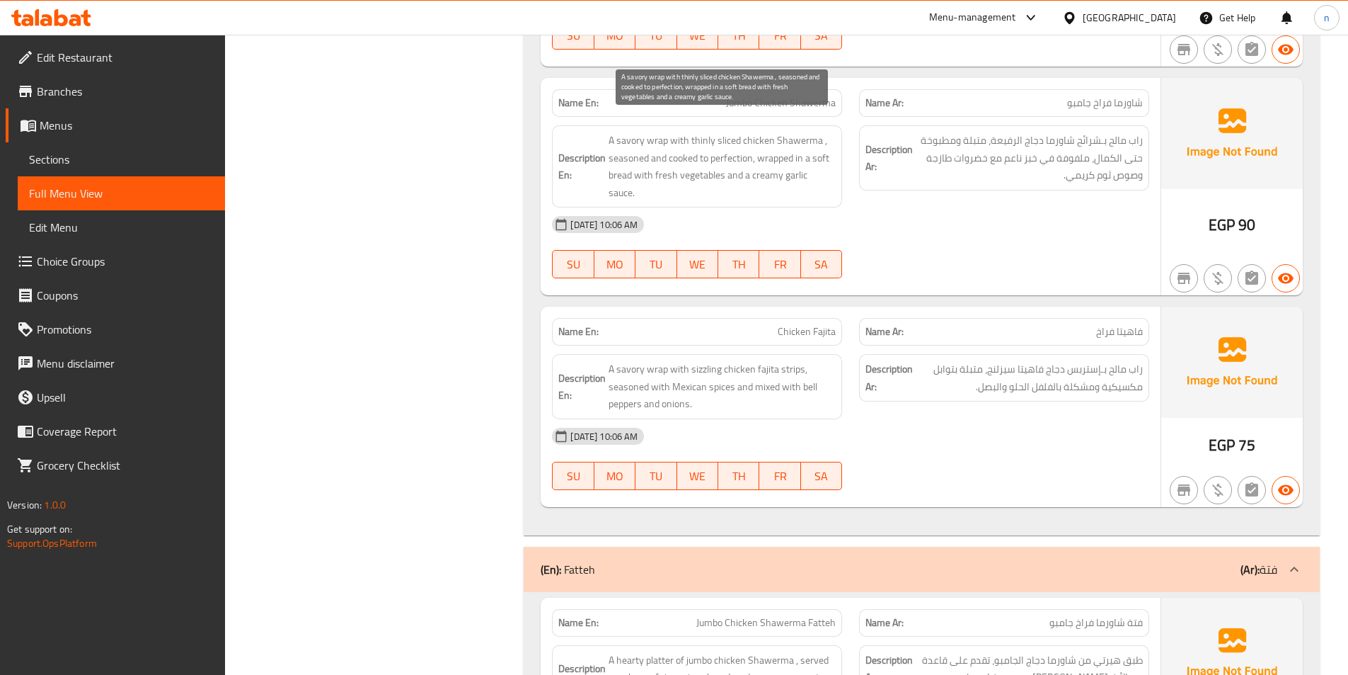
click at [620, 159] on span "A savory wrap with thinly sliced chicken Shawerma , seasoned and cooked to perf…" at bounding box center [722, 166] width 227 height 69
drag, startPoint x: 655, startPoint y: 166, endPoint x: 726, endPoint y: 166, distance: 71.5
click at [726, 166] on span "A savory wrap with thinly sliced chicken Shawerma , seasoned and cooked to perf…" at bounding box center [722, 166] width 227 height 69
drag, startPoint x: 765, startPoint y: 160, endPoint x: 849, endPoint y: 161, distance: 84.2
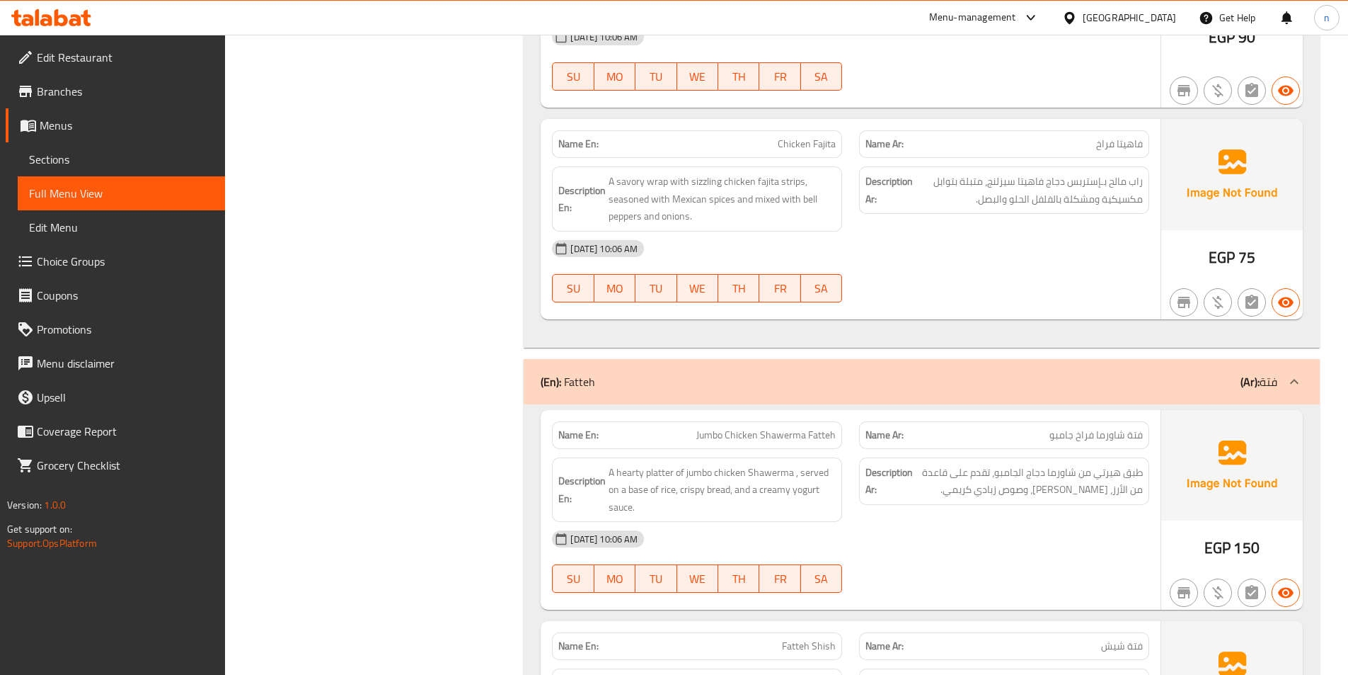
scroll to position [3539, 0]
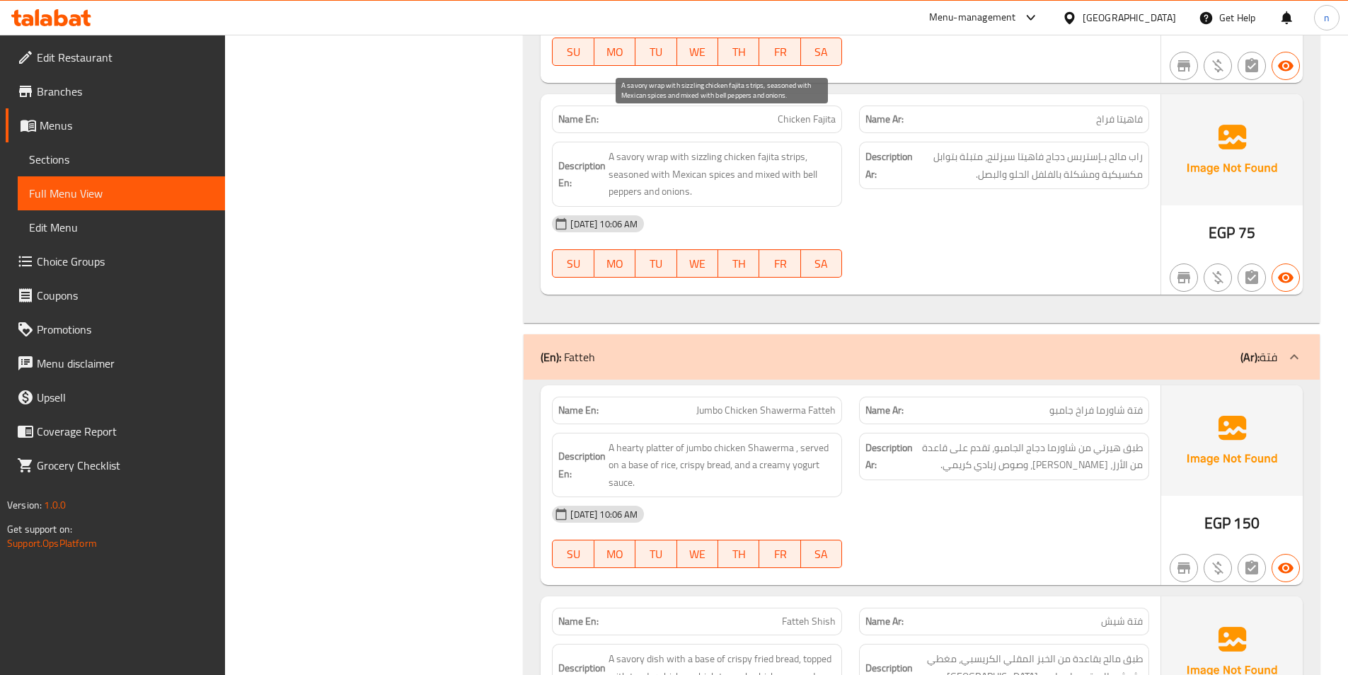
click at [687, 148] on span "A savory wrap with sizzling chicken fajita strips, seasoned with Mexican spices…" at bounding box center [722, 174] width 227 height 52
click at [702, 148] on span "A savory wrap with sizzling chicken fajita strips, seasoned with Mexican spices…" at bounding box center [722, 174] width 227 height 52
click at [711, 148] on span "A savory wrap with sizzling chicken fajita strips, seasoned with Mexican spices…" at bounding box center [722, 174] width 227 height 52
click at [764, 161] on span "A savory wrap with sizzling chicken fajita strips, seasoned with Mexican spices…" at bounding box center [722, 174] width 227 height 52
drag, startPoint x: 673, startPoint y: 139, endPoint x: 701, endPoint y: 142, distance: 28.4
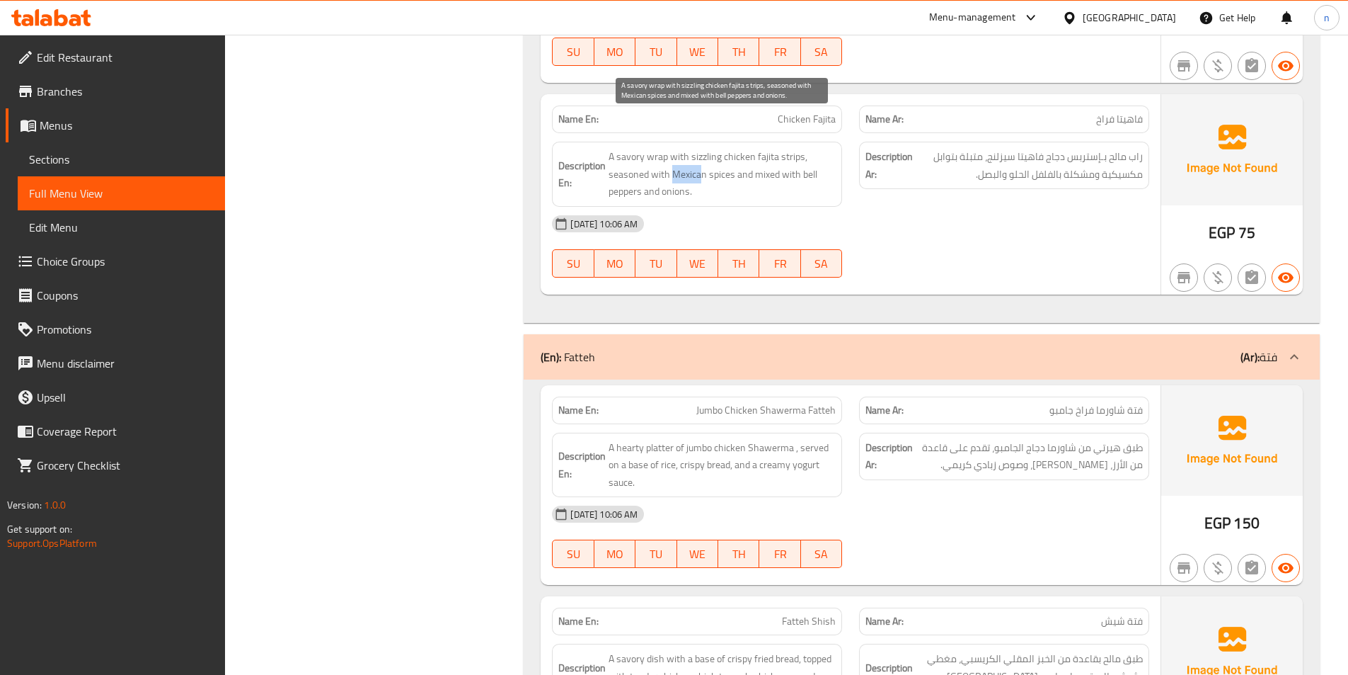
click at [701, 148] on span "A savory wrap with sizzling chicken fajita strips, seasoned with Mexican spices…" at bounding box center [722, 174] width 227 height 52
click at [702, 148] on span "A savory wrap with sizzling chicken fajita strips, seasoned with Mexican spices…" at bounding box center [722, 174] width 227 height 52
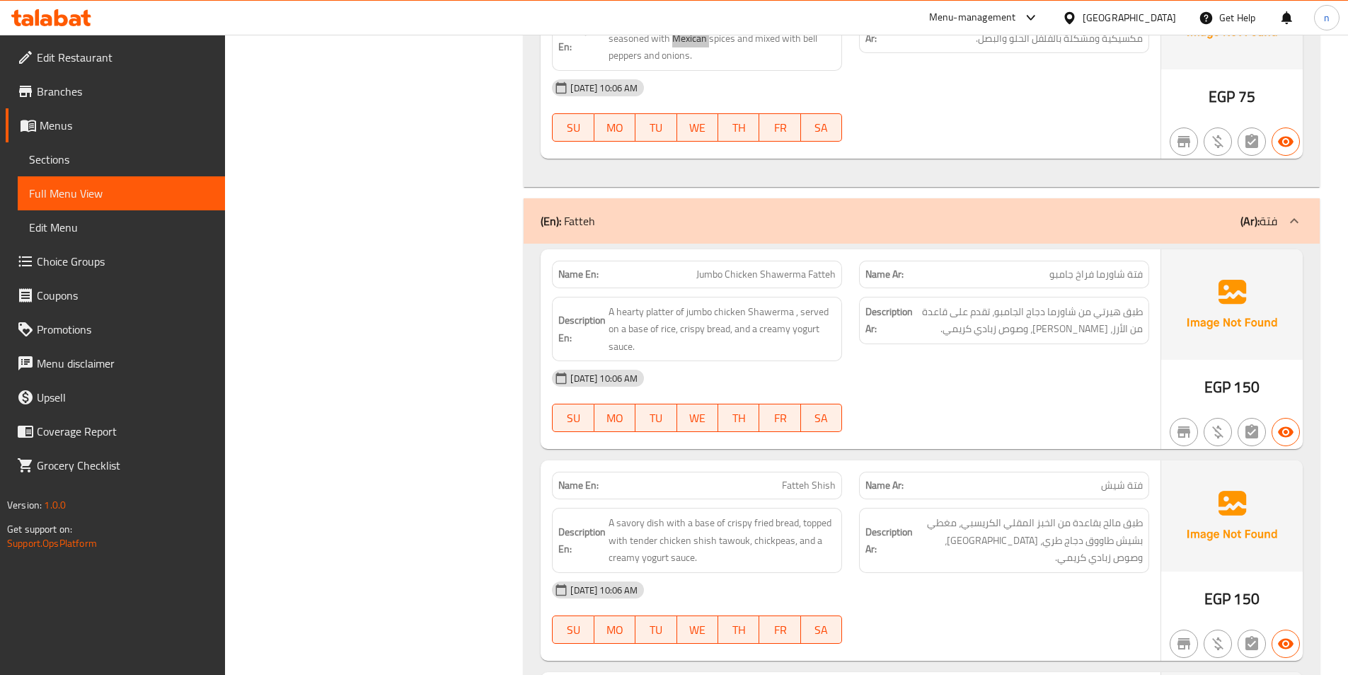
scroll to position [3681, 0]
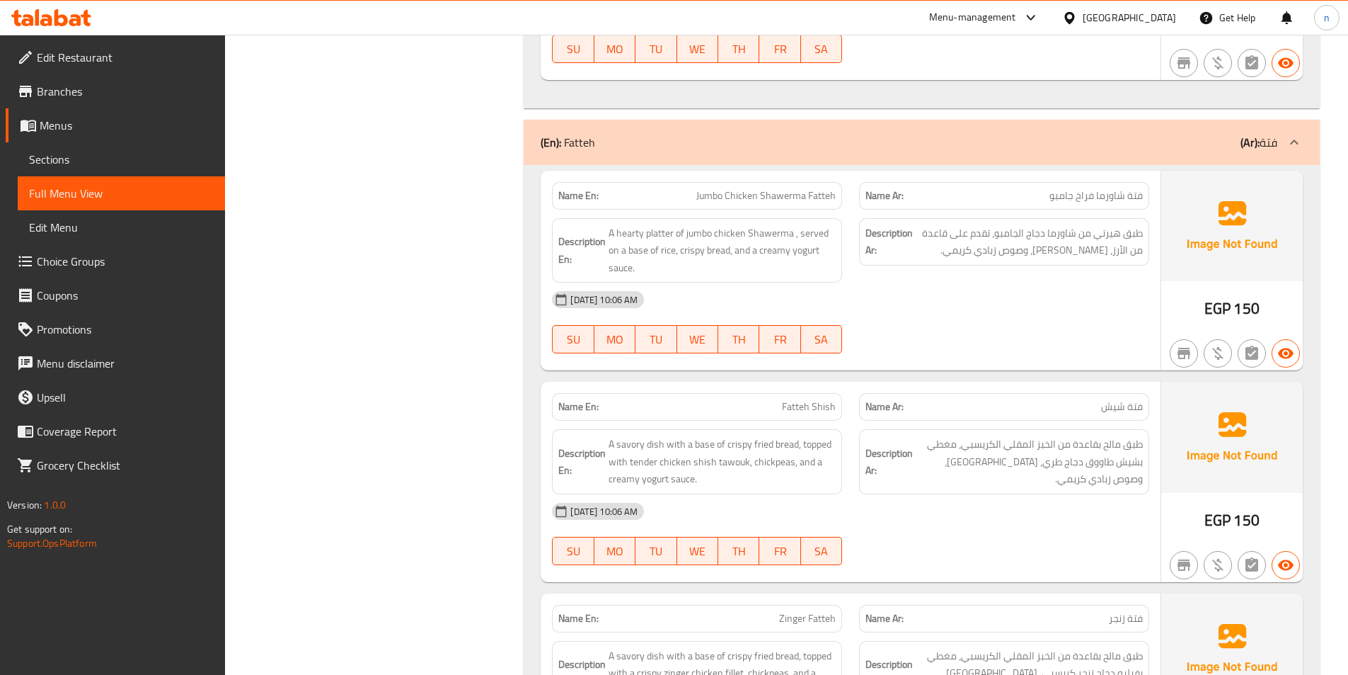
scroll to position [3752, 0]
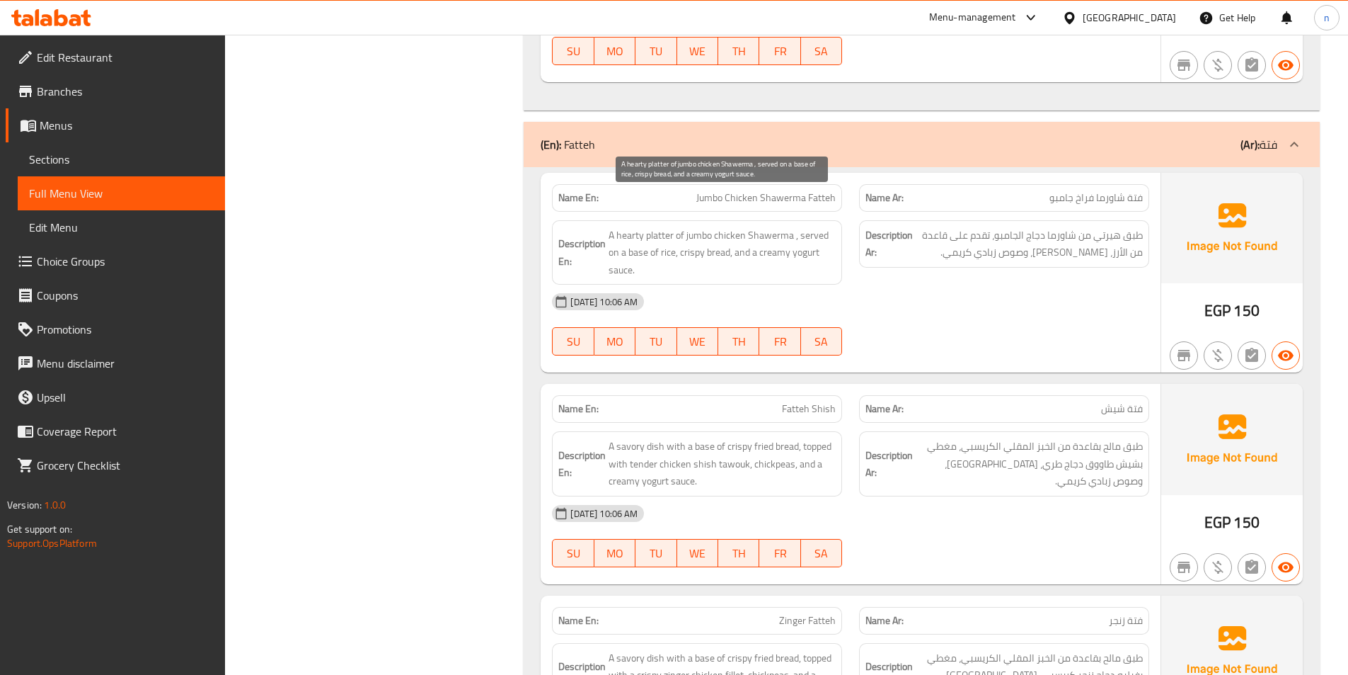
click at [656, 227] on span "A hearty platter of jumbo chicken Shawerma , served on a base of rice, crispy b…" at bounding box center [722, 253] width 227 height 52
click at [710, 227] on span "A hearty platter of jumbo chicken Shawerma , served on a base of rice, crispy b…" at bounding box center [722, 253] width 227 height 52
click at [685, 227] on span "A hearty platter of jumbo chicken Shawerma , served on a base of rice, crispy b…" at bounding box center [722, 253] width 227 height 52
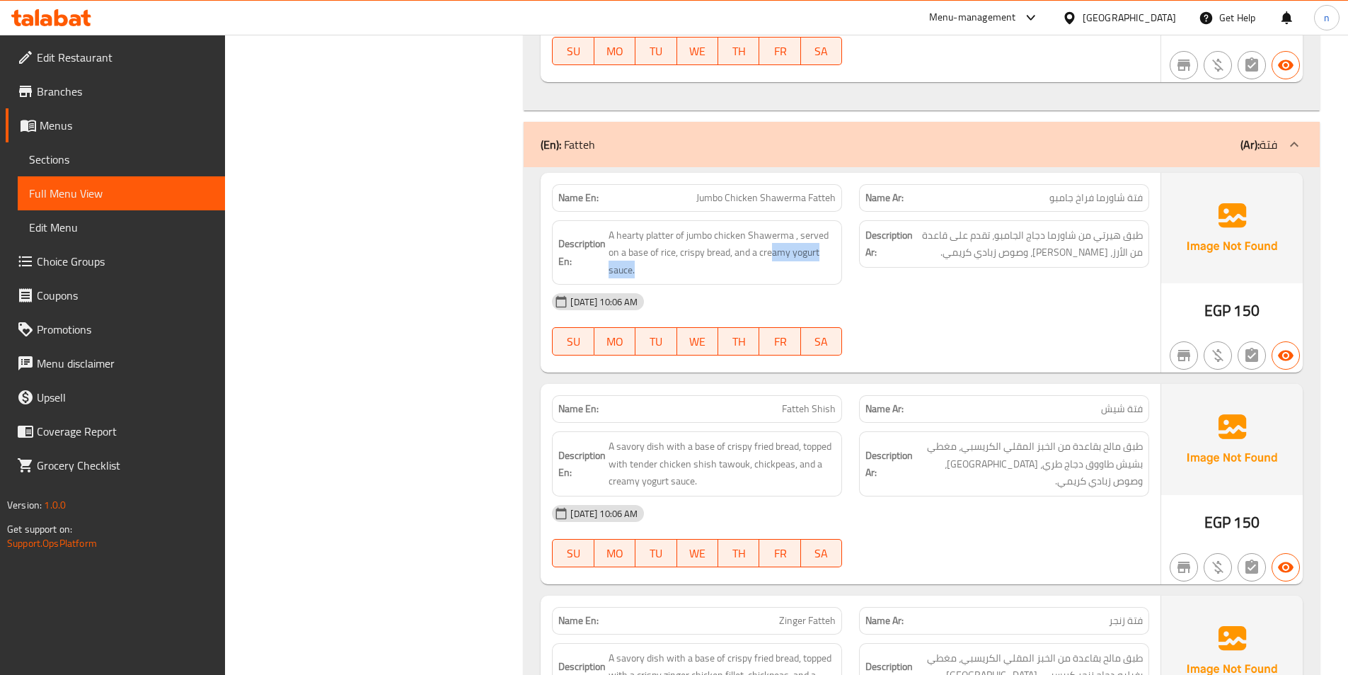
drag, startPoint x: 772, startPoint y: 222, endPoint x: 842, endPoint y: 228, distance: 69.6
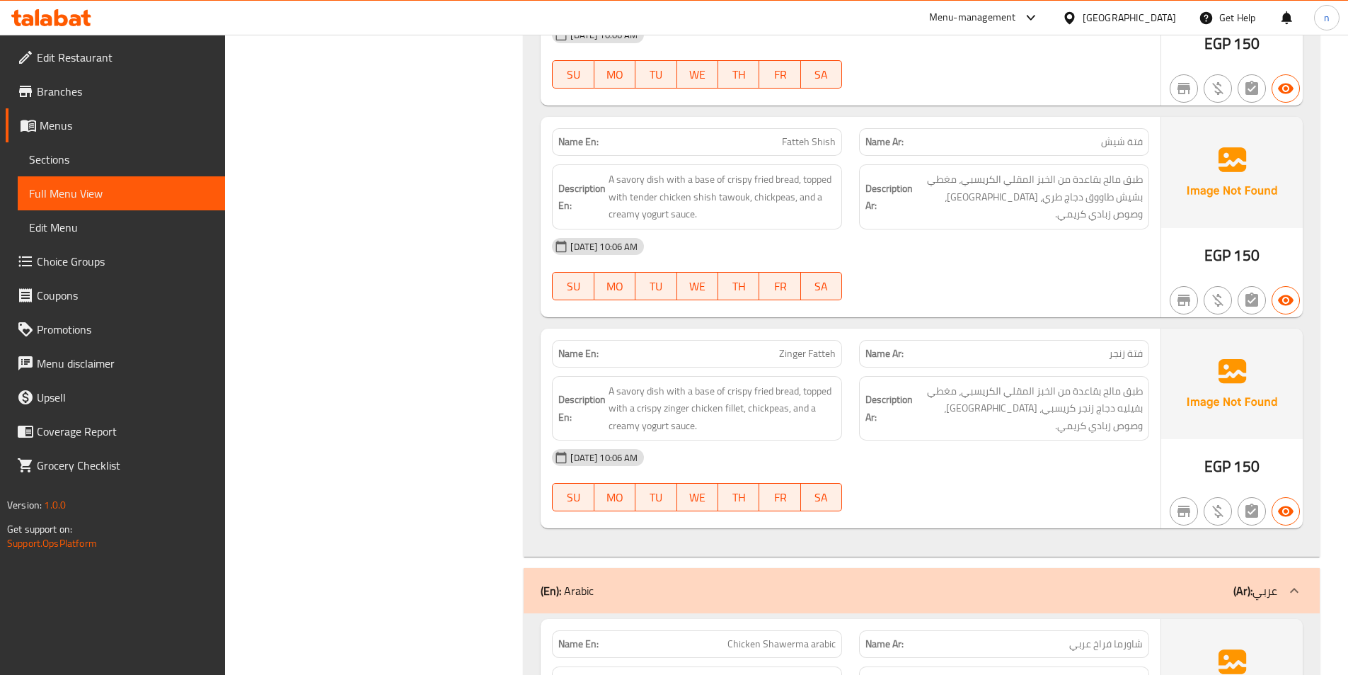
scroll to position [4035, 0]
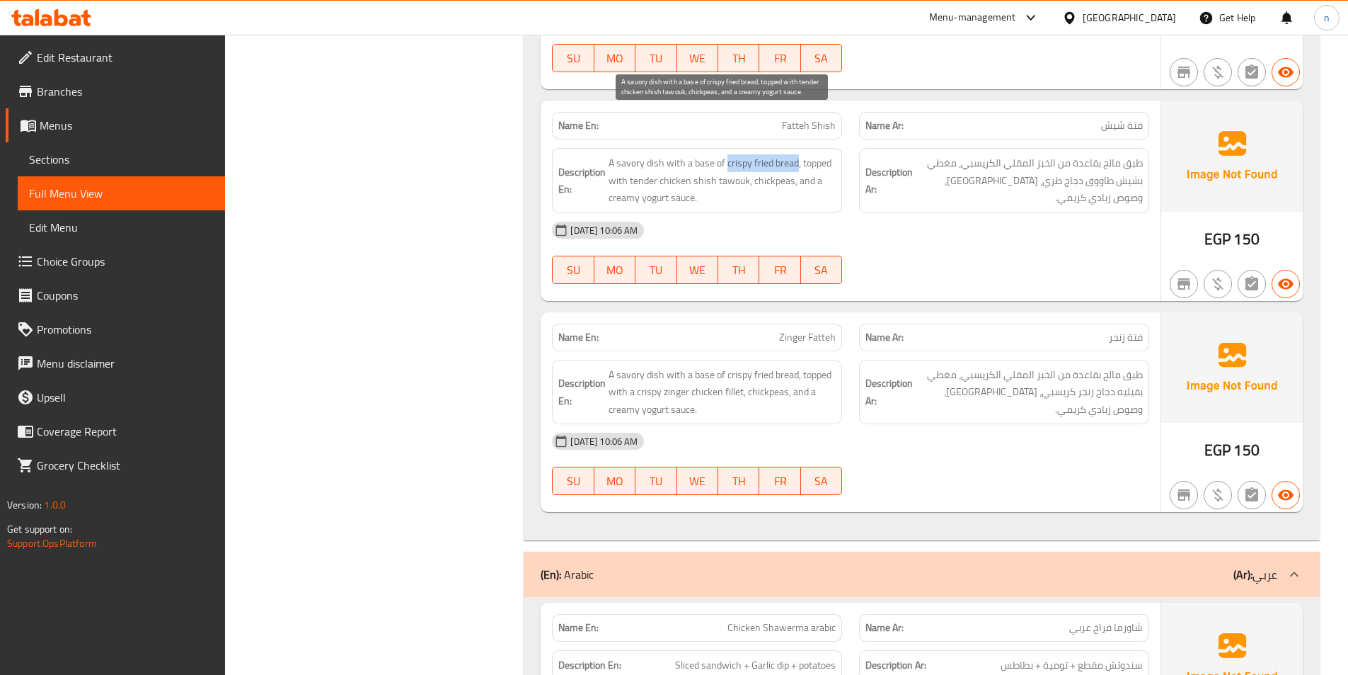
drag, startPoint x: 726, startPoint y: 137, endPoint x: 797, endPoint y: 131, distance: 71.0
click at [797, 154] on span "A savory dish with a base of crispy fried bread, topped with tender chicken shi…" at bounding box center [722, 180] width 227 height 52
click at [619, 154] on span "A savory dish with a base of crispy fried bread, topped with tender chicken shi…" at bounding box center [722, 180] width 227 height 52
click at [769, 154] on span "A savory dish with a base of crispy fried bread, topped with tender chicken shi…" at bounding box center [722, 180] width 227 height 52
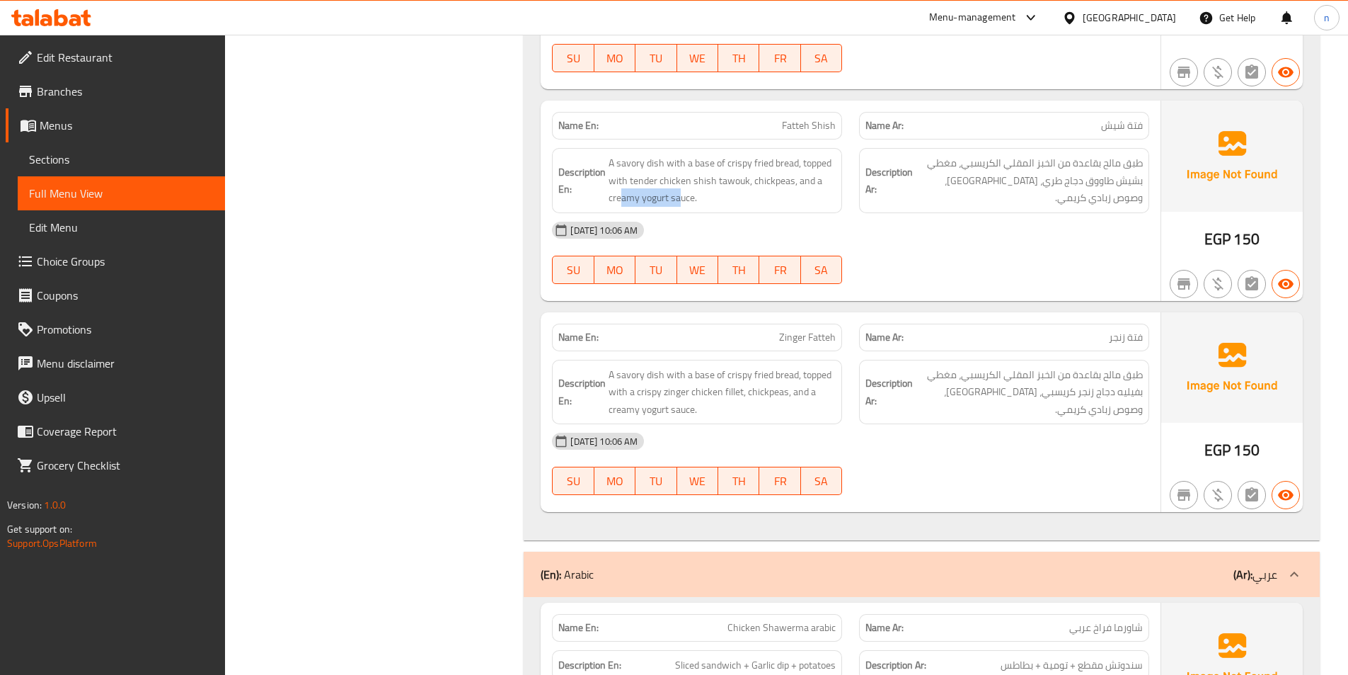
drag, startPoint x: 620, startPoint y: 172, endPoint x: 682, endPoint y: 173, distance: 61.6
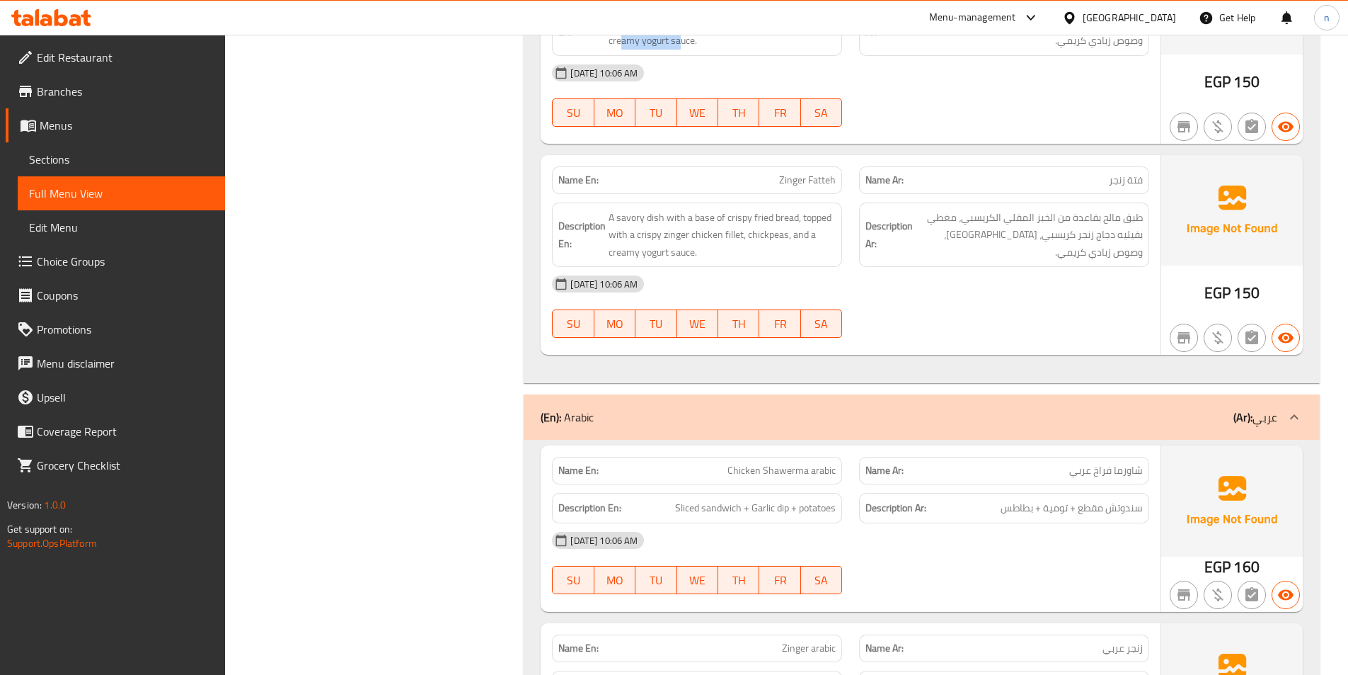
scroll to position [4247, 0]
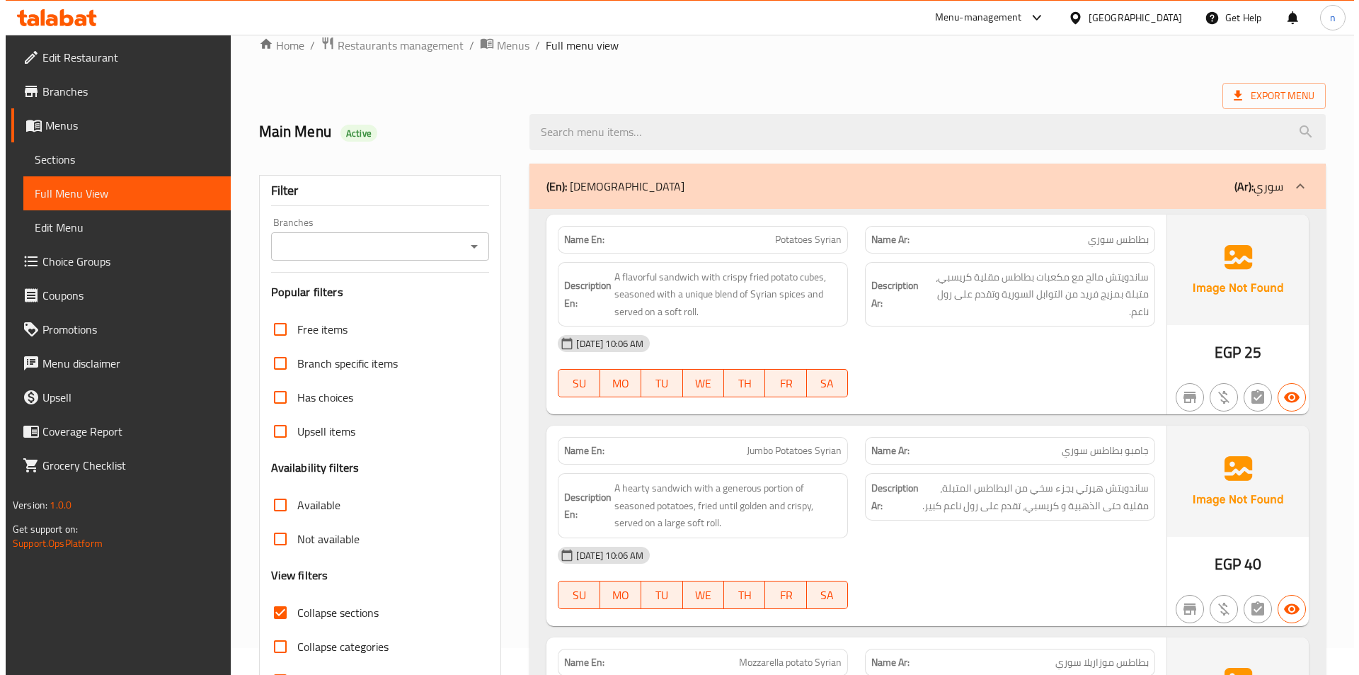
scroll to position [71, 0]
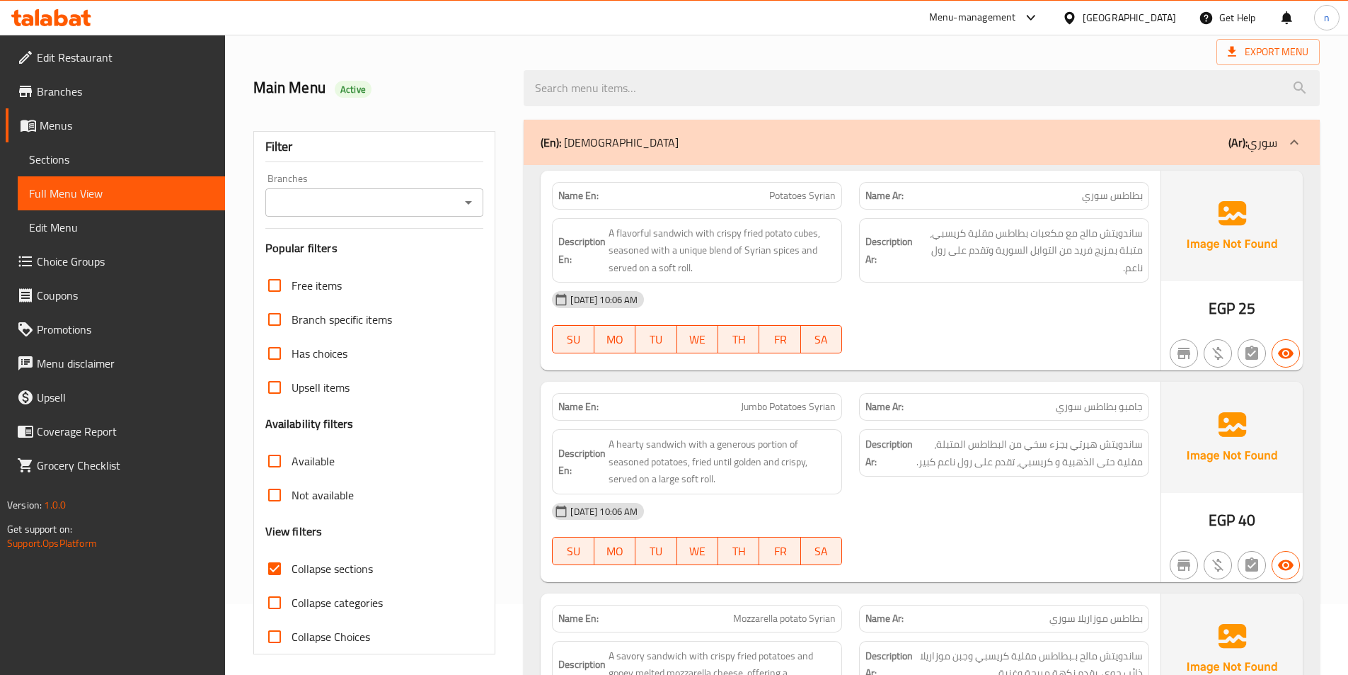
click at [74, 159] on span "Sections" at bounding box center [121, 159] width 185 height 17
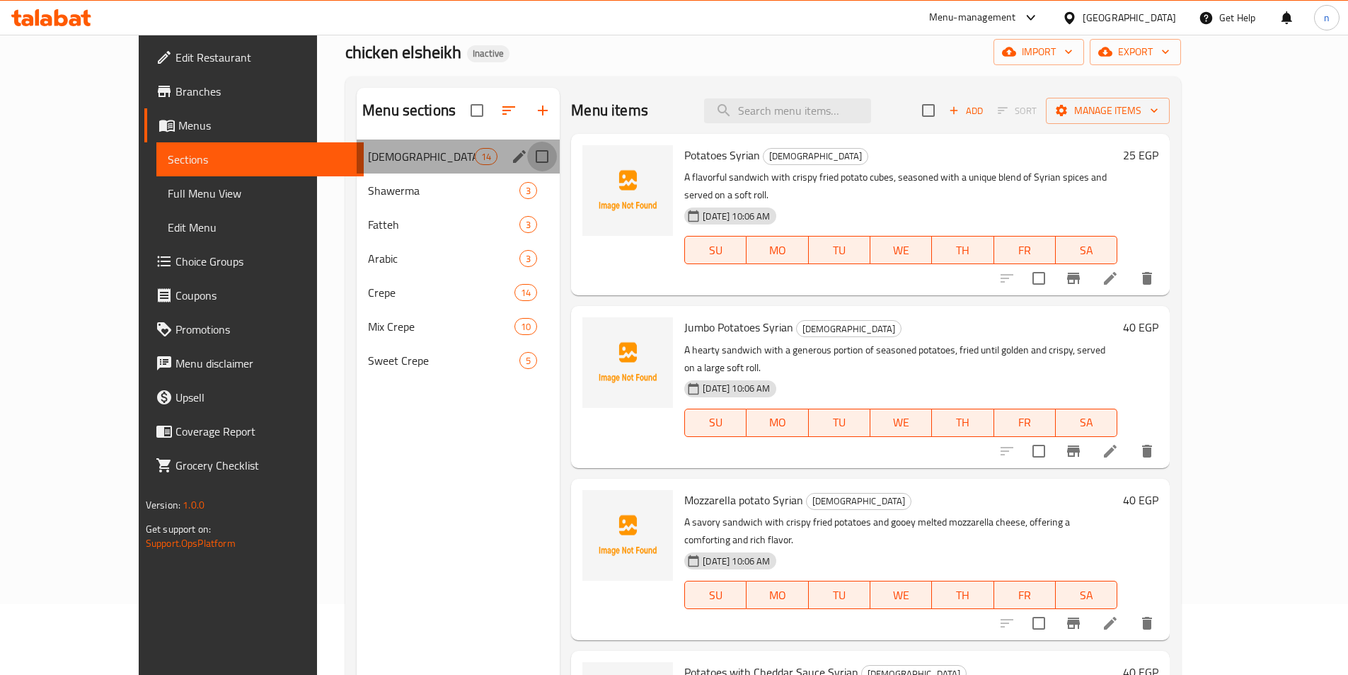
click at [527, 161] on input "Menu sections" at bounding box center [542, 157] width 30 height 30
checkbox input "true"
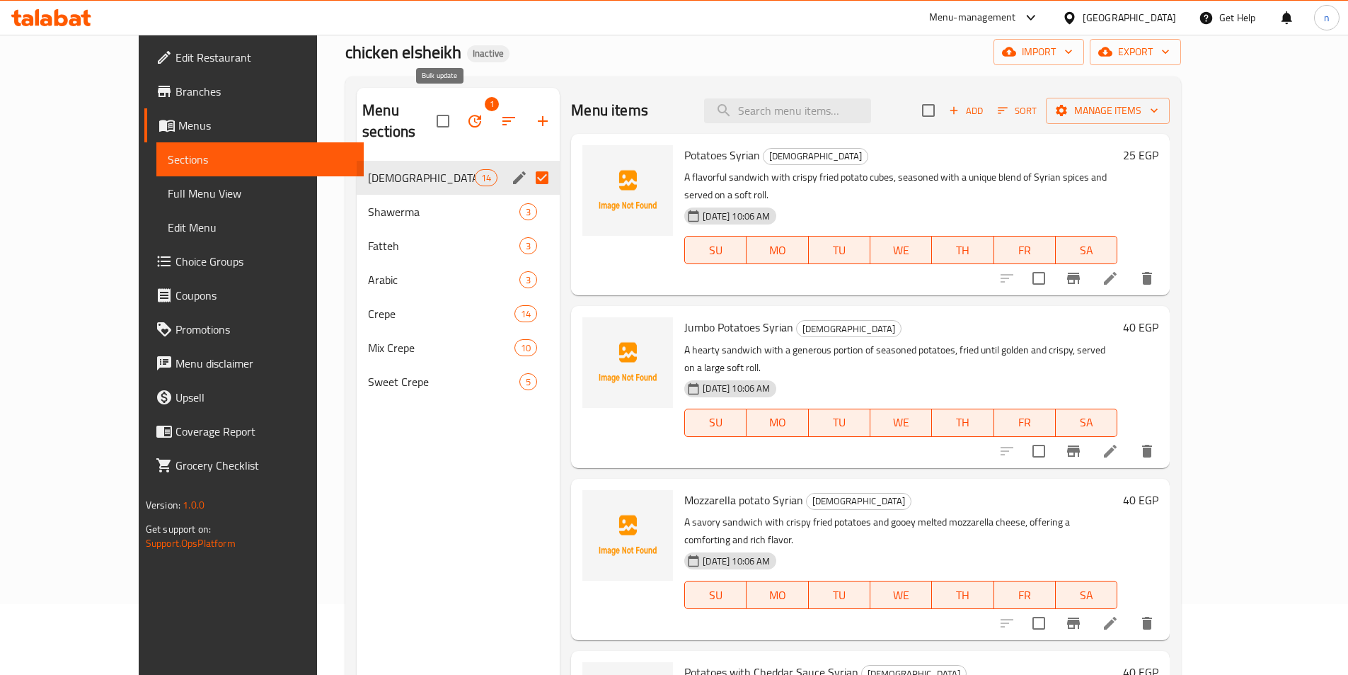
click at [466, 113] on icon "button" at bounding box center [474, 121] width 17 height 17
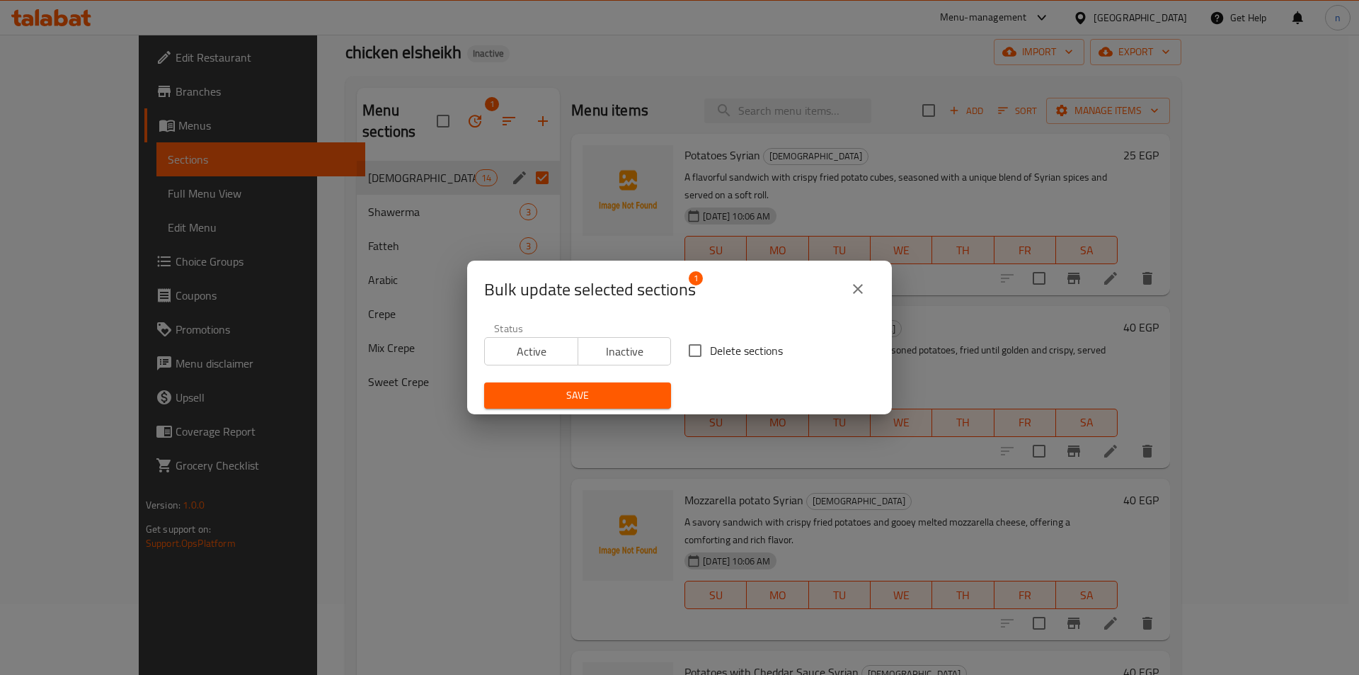
click at [694, 357] on input "Delete sections" at bounding box center [695, 351] width 30 height 30
checkbox input "true"
click at [638, 389] on span "Save" at bounding box center [577, 395] width 164 height 18
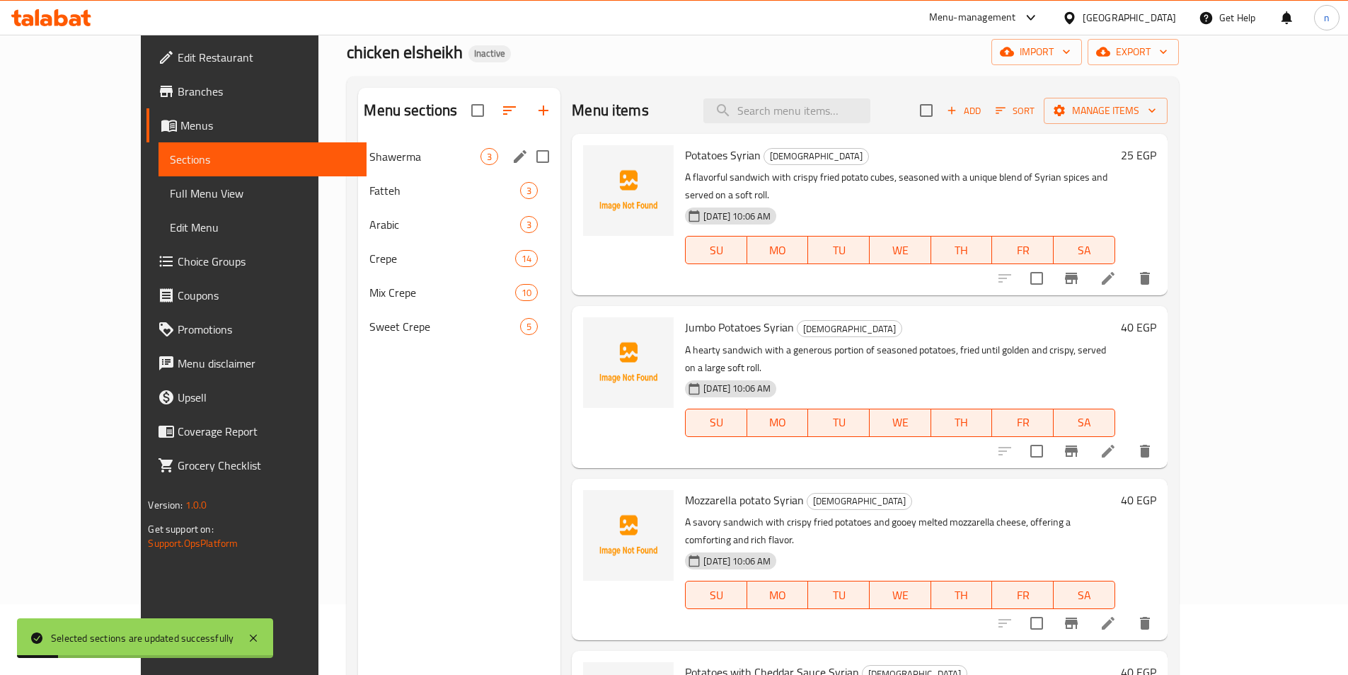
click at [528, 158] on input "Menu sections" at bounding box center [543, 157] width 30 height 30
checkbox input "true"
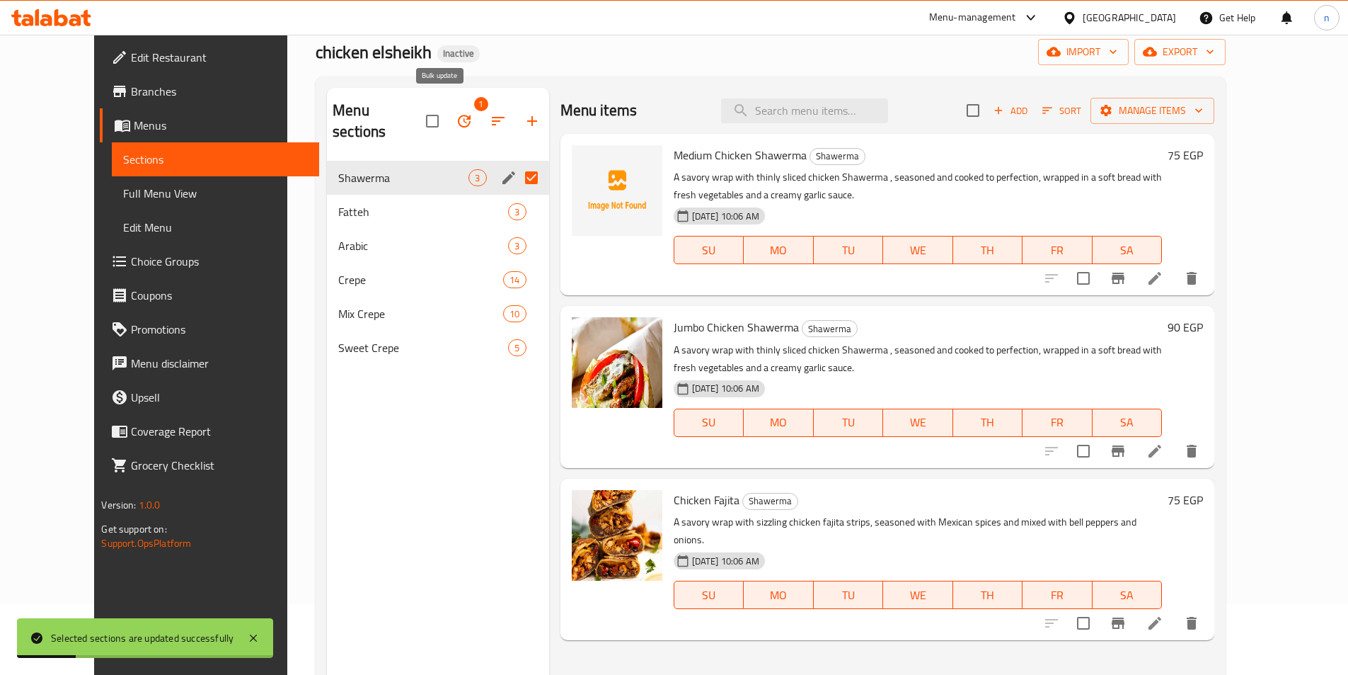
click at [451, 112] on button "button" at bounding box center [464, 121] width 34 height 34
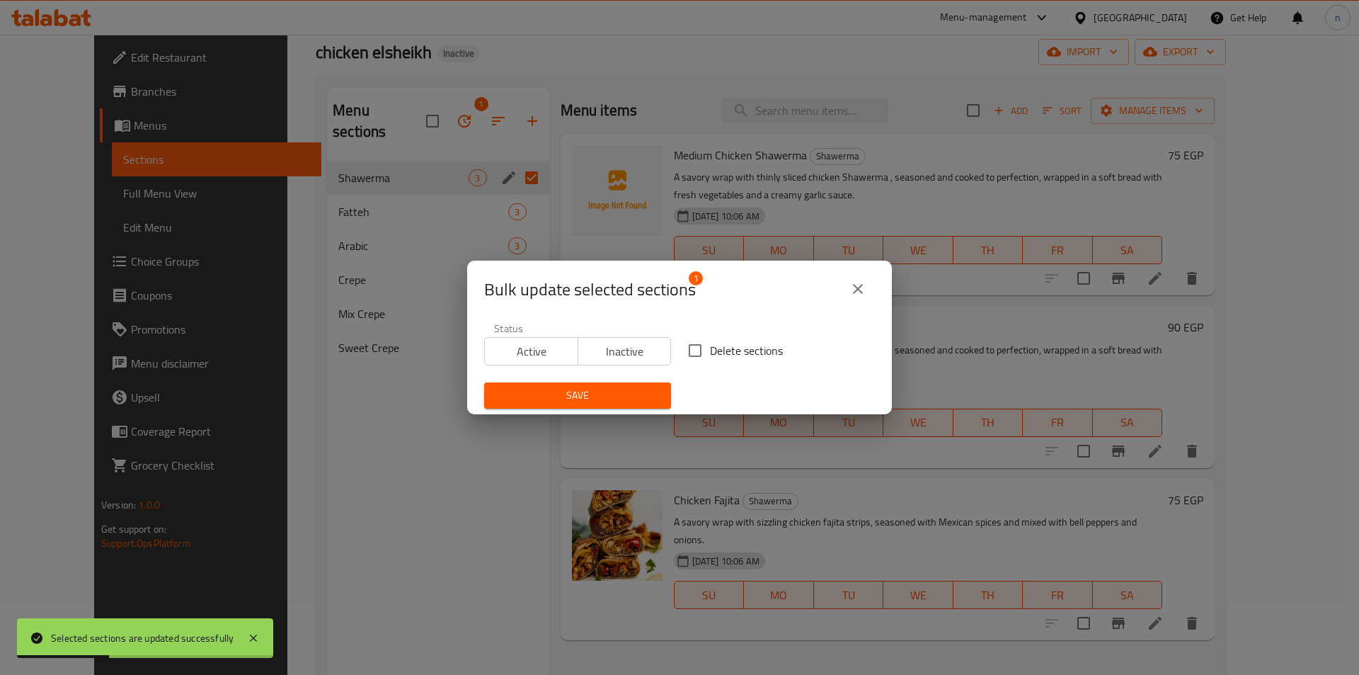
click at [710, 348] on span "Delete sections" at bounding box center [746, 350] width 73 height 17
click at [709, 348] on input "Delete sections" at bounding box center [695, 351] width 30 height 30
checkbox input "true"
click at [641, 385] on button "Save" at bounding box center [577, 395] width 187 height 26
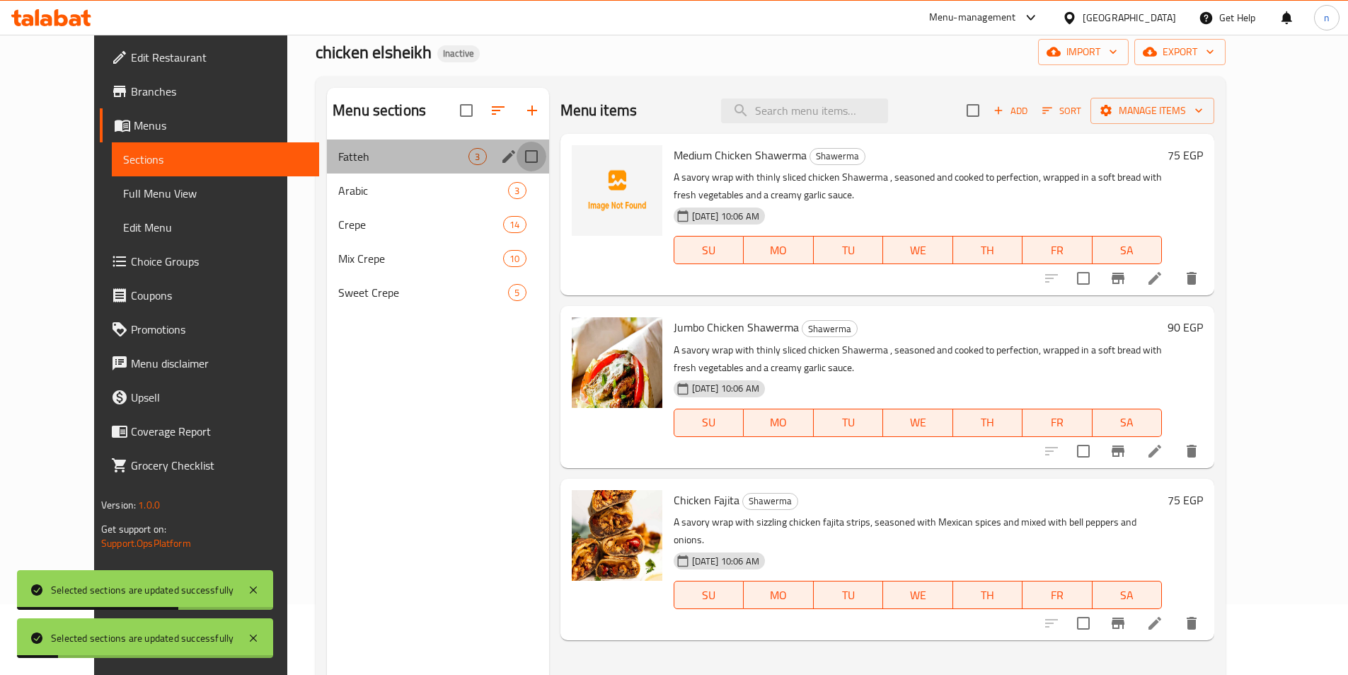
click at [517, 156] on input "Menu sections" at bounding box center [532, 157] width 30 height 30
checkbox input "true"
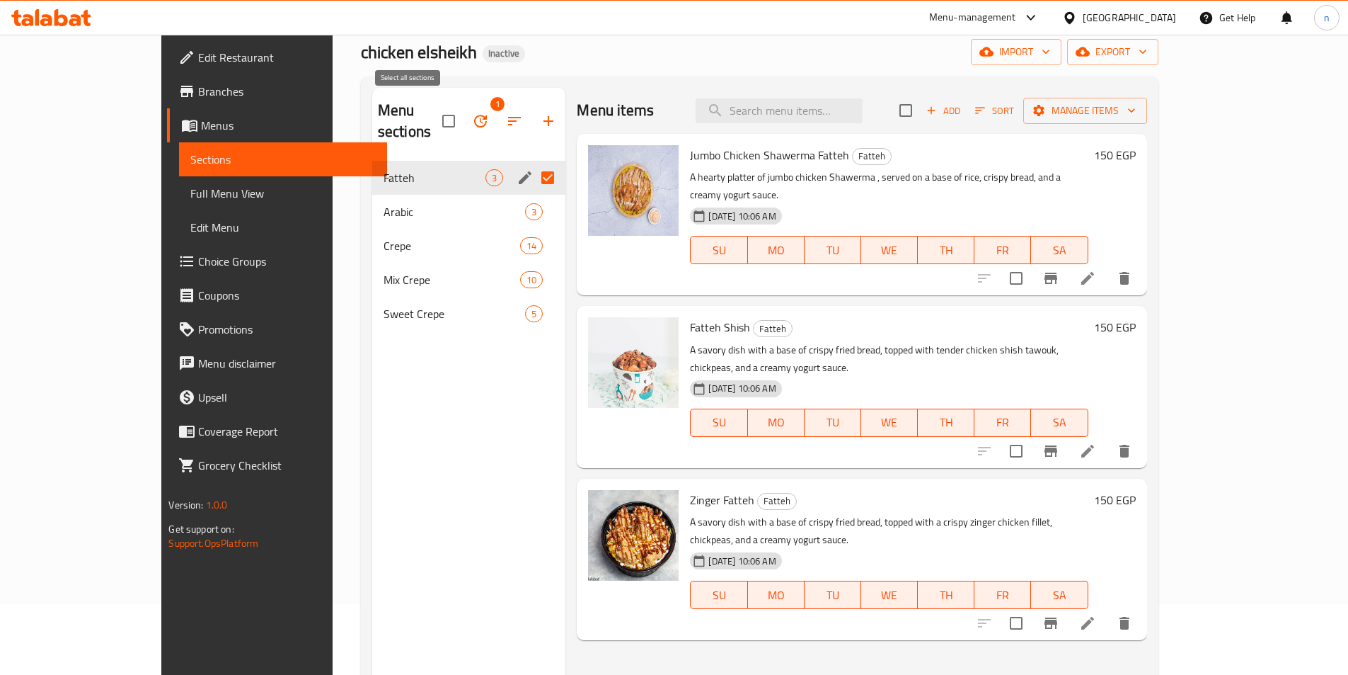
click at [434, 110] on input "checkbox" at bounding box center [449, 121] width 30 height 30
checkbox input "false"
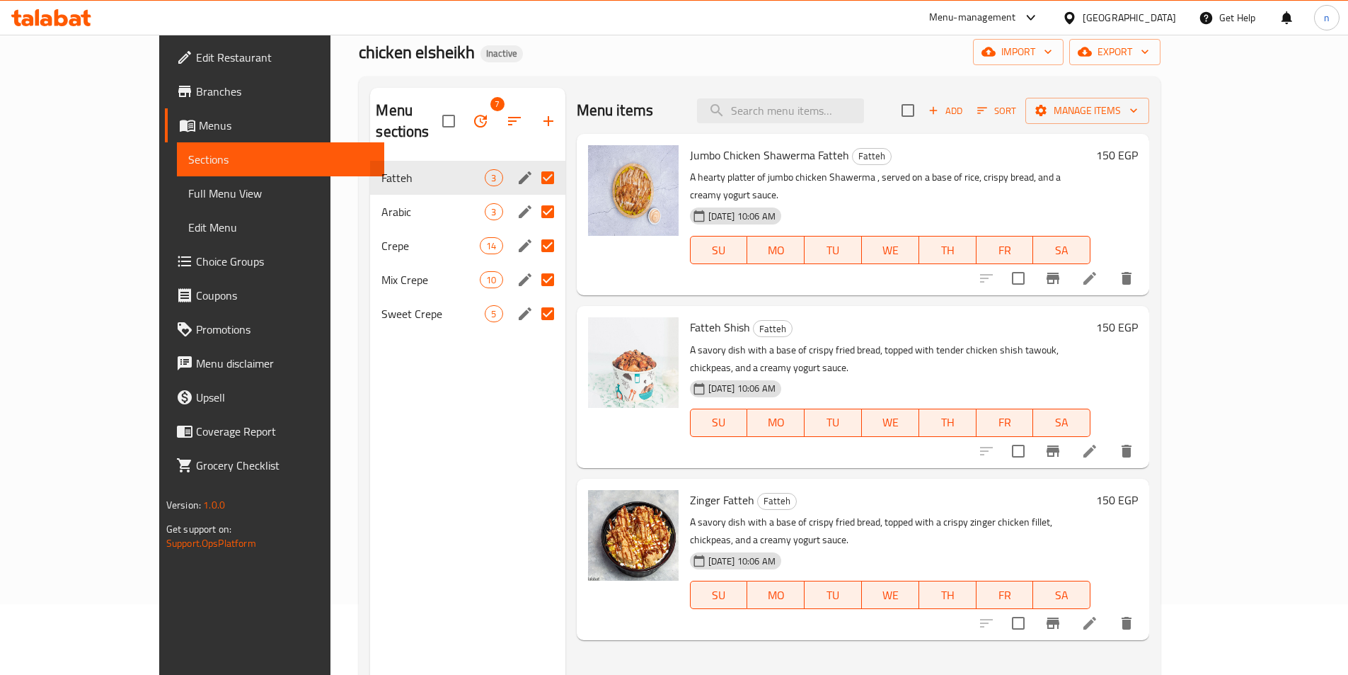
click at [423, 412] on div "Menu sections 7 Fatteh 3 Arabic 3 Crepe 14 Mix Crepe 10 Sweet Crepe 5" at bounding box center [467, 425] width 195 height 675
click at [577, 93] on div "Menu items Add Sort Manage items" at bounding box center [863, 111] width 573 height 46
click at [533, 163] on input "Menu sections" at bounding box center [548, 178] width 30 height 30
checkbox input "false"
click at [533, 163] on input "Menu sections" at bounding box center [548, 178] width 30 height 30
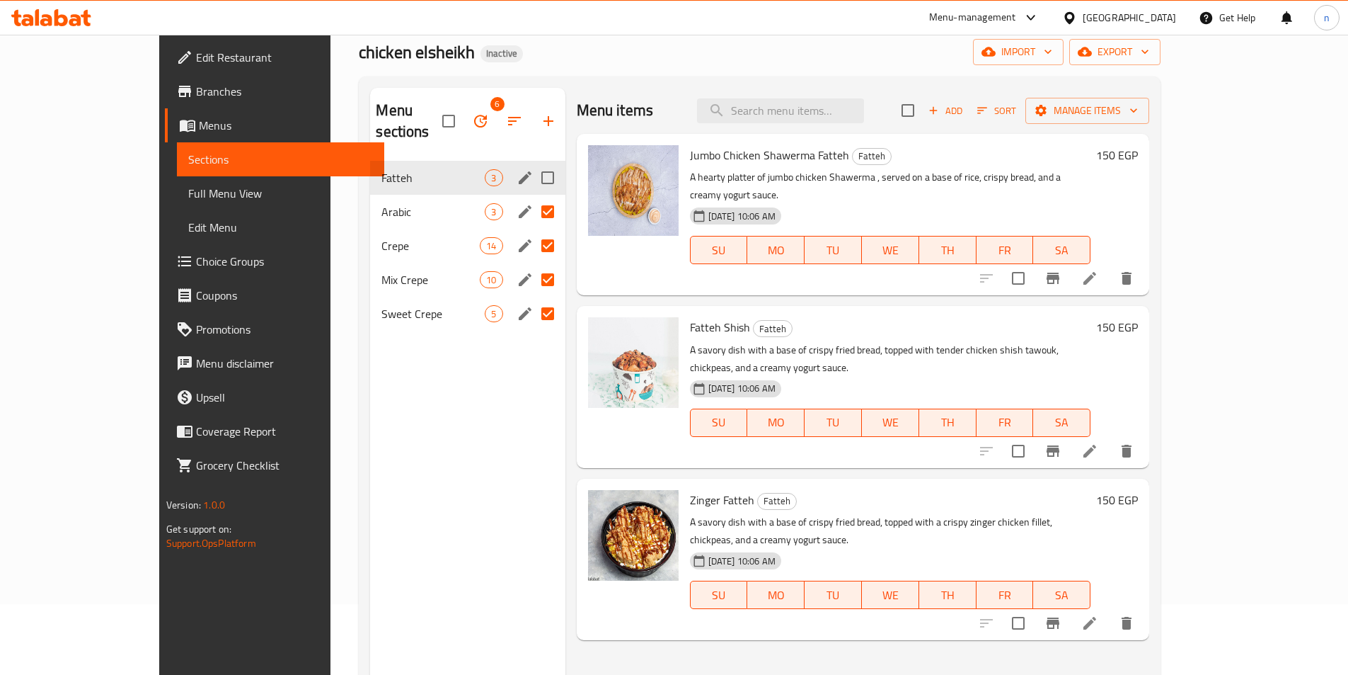
checkbox input "true"
click at [533, 231] on input "Menu sections" at bounding box center [548, 246] width 30 height 30
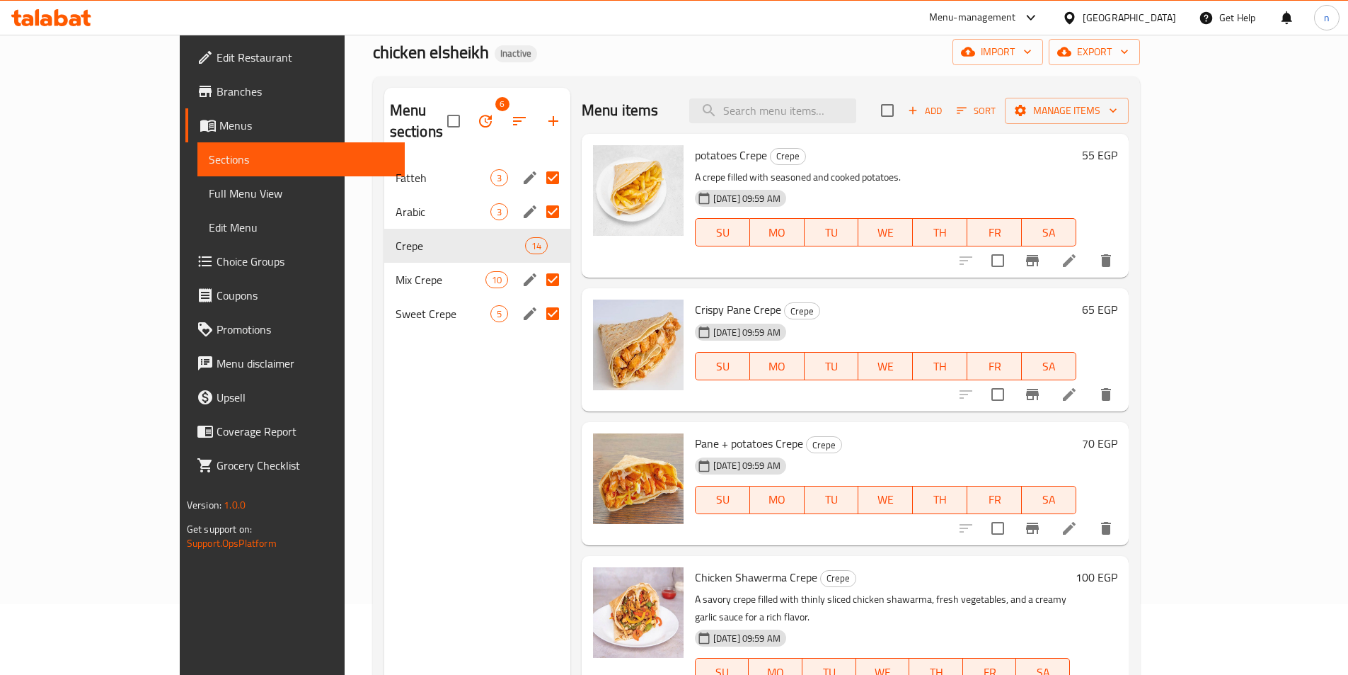
click at [538, 265] on input "Menu sections" at bounding box center [553, 280] width 30 height 30
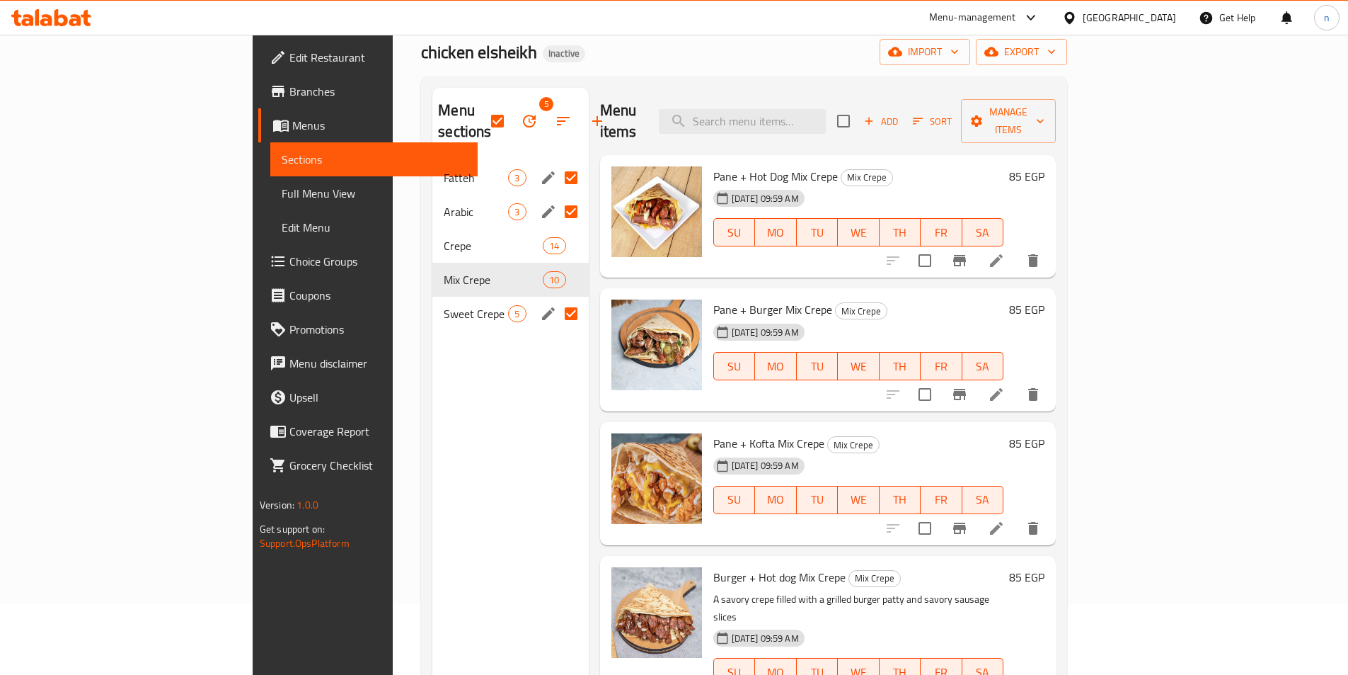
click at [556, 299] on input "Menu sections" at bounding box center [571, 314] width 30 height 30
checkbox input "false"
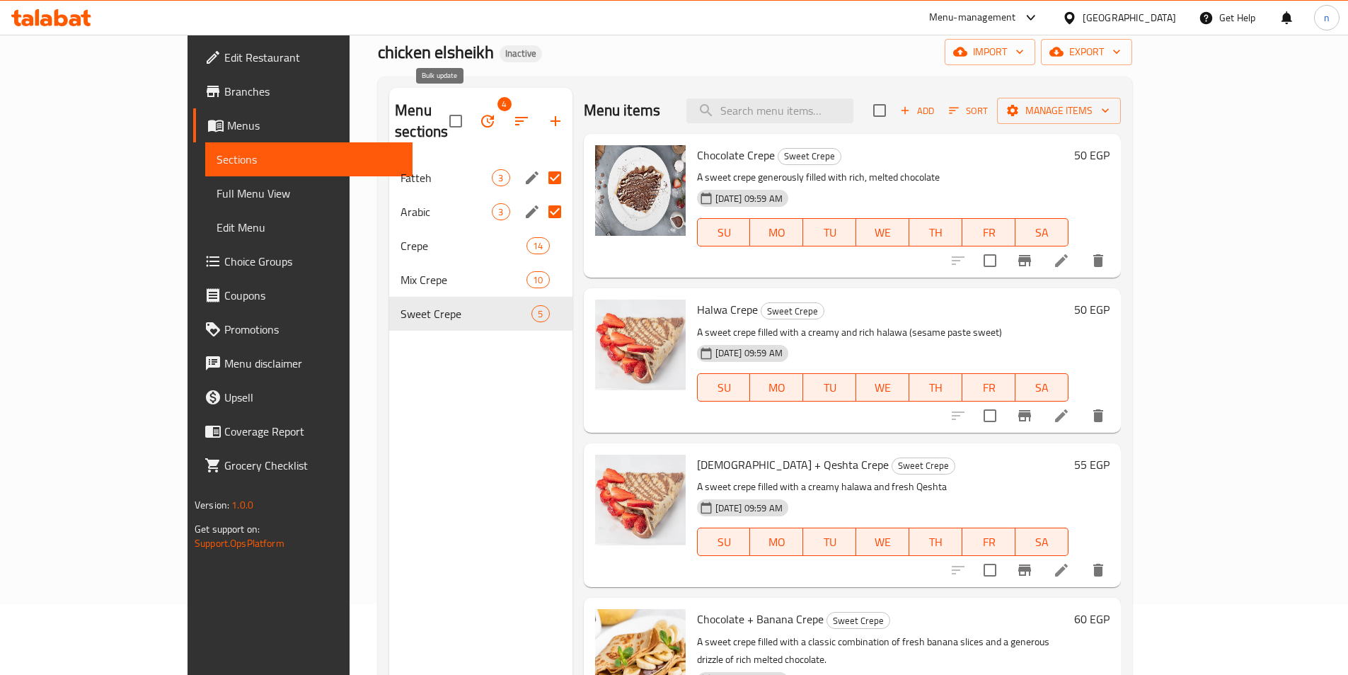
click at [471, 113] on button "button" at bounding box center [488, 121] width 34 height 34
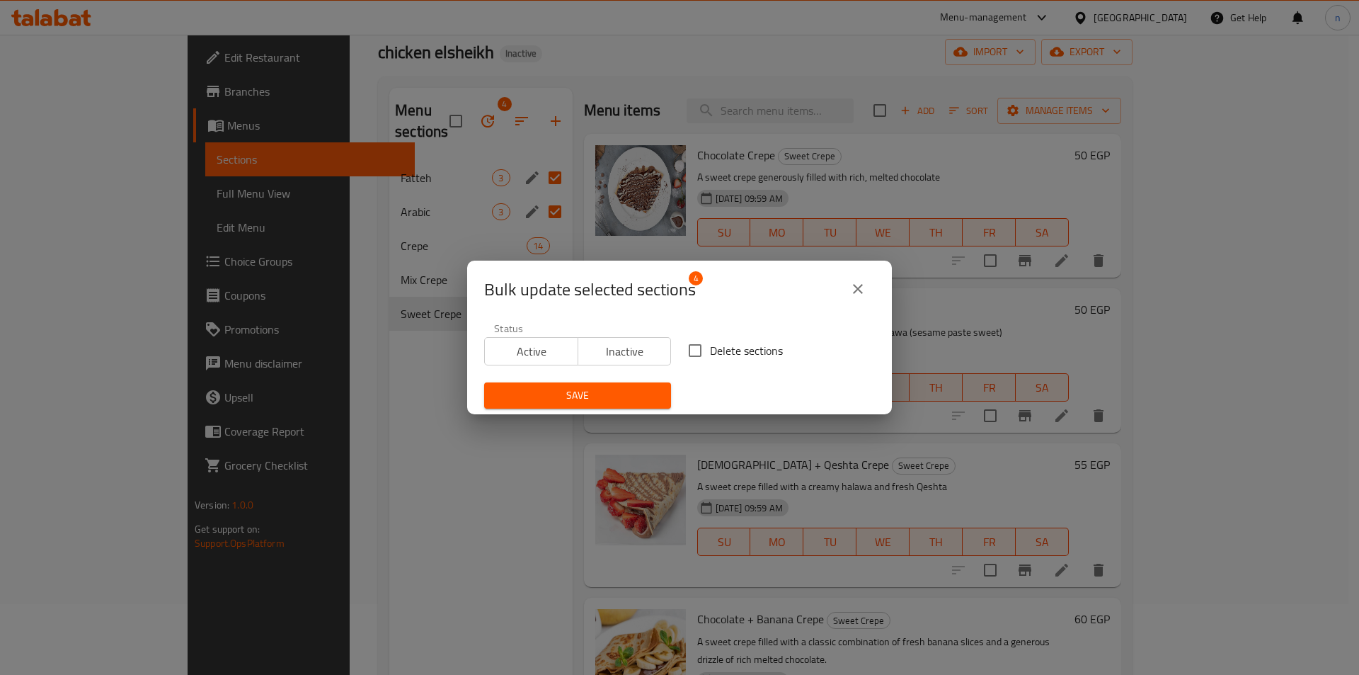
click at [703, 353] on input "Delete sections" at bounding box center [695, 351] width 30 height 30
checkbox input "true"
click at [643, 392] on span "Save" at bounding box center [577, 395] width 164 height 18
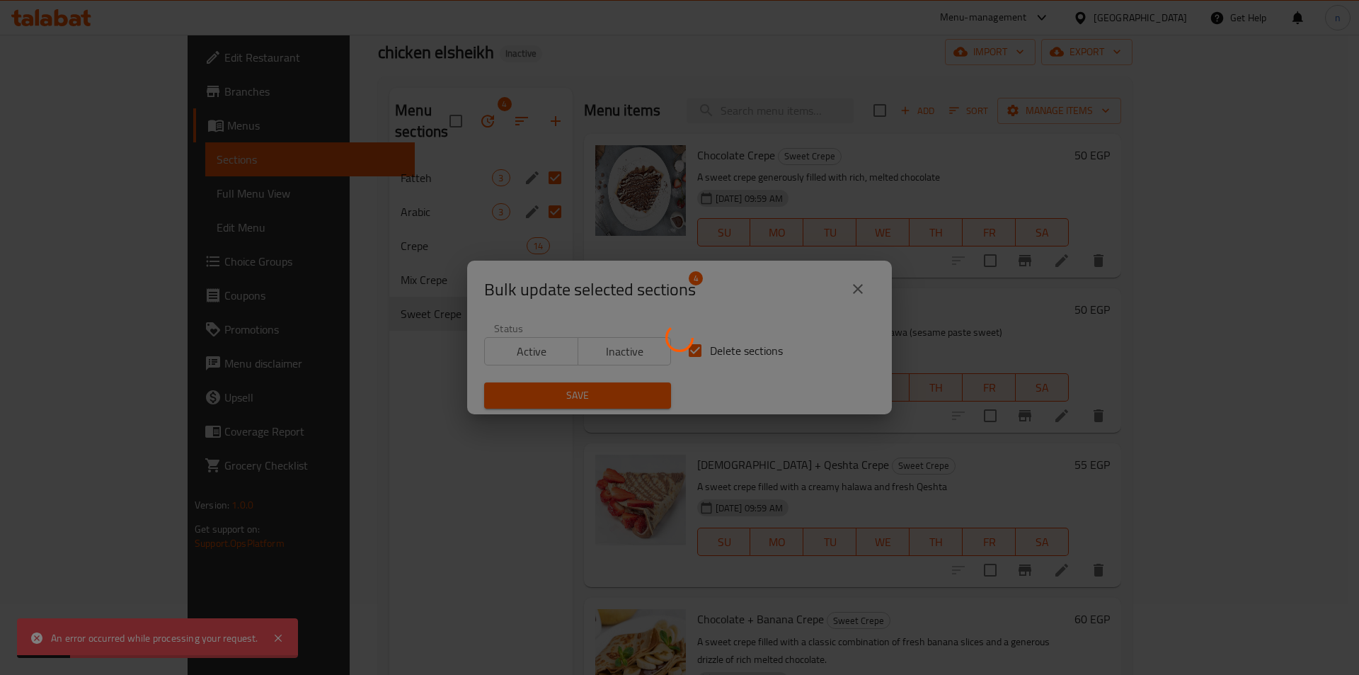
click at [857, 292] on div at bounding box center [679, 337] width 1359 height 675
click at [547, 494] on div at bounding box center [679, 337] width 1359 height 675
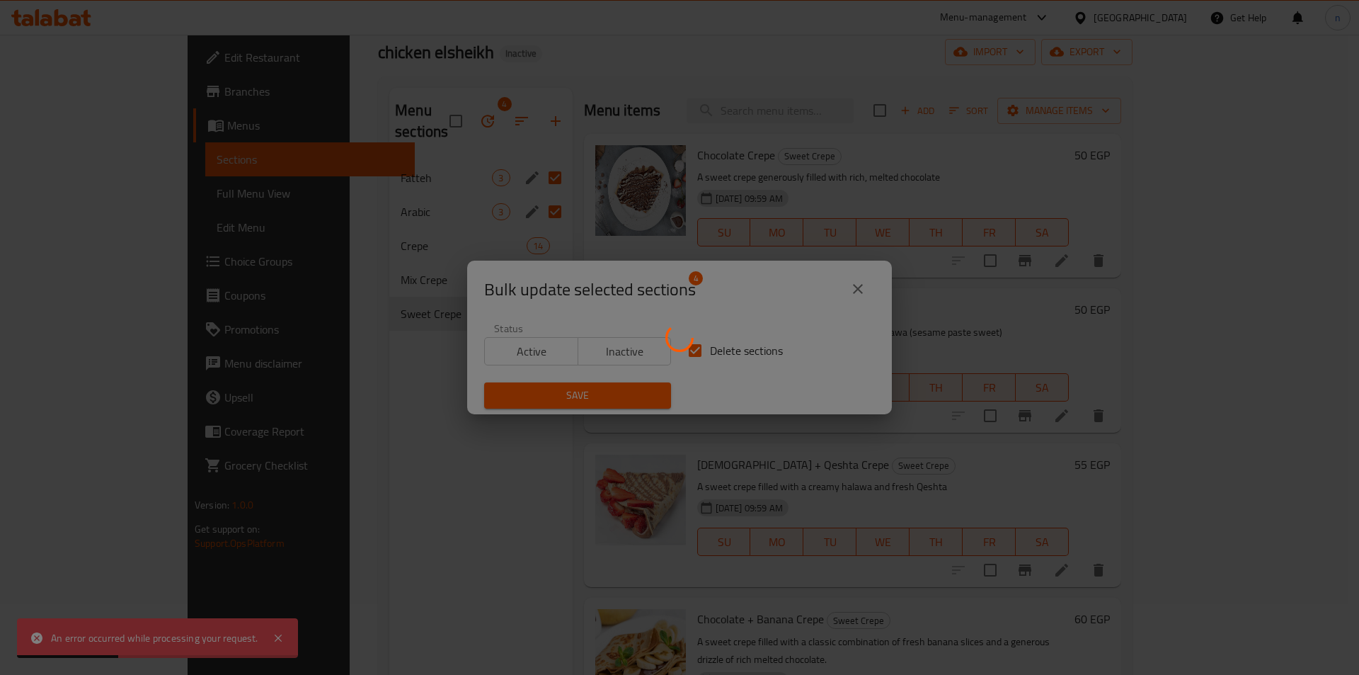
click at [547, 494] on div at bounding box center [679, 337] width 1359 height 675
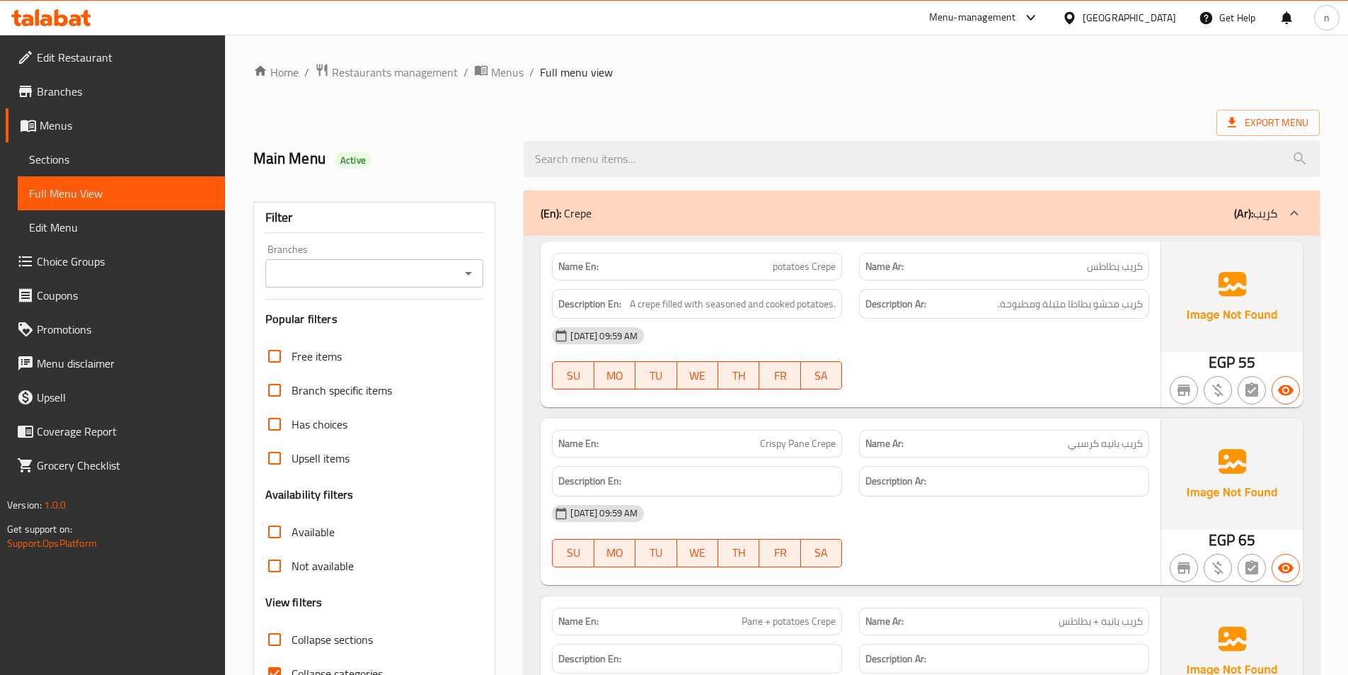
click at [88, 155] on span "Sections" at bounding box center [121, 159] width 185 height 17
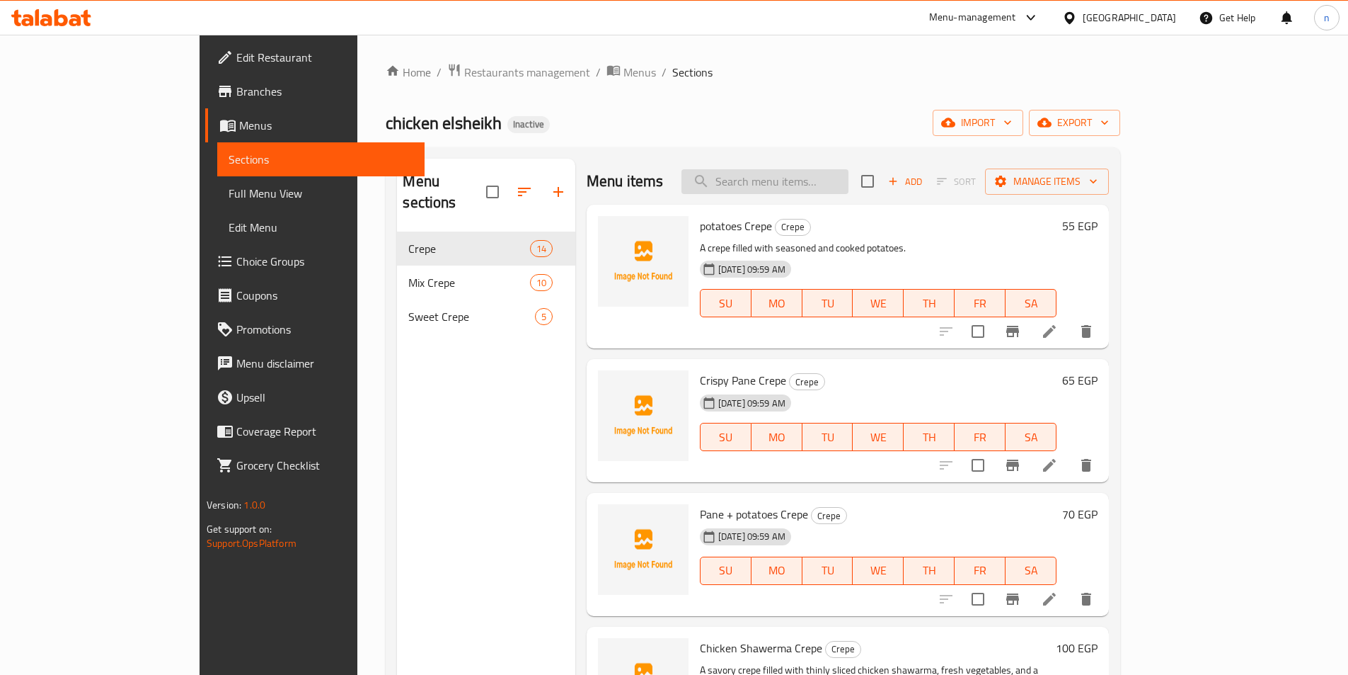
click at [818, 181] on input "search" at bounding box center [765, 181] width 167 height 25
click at [849, 180] on input "search" at bounding box center [765, 181] width 167 height 25
paste input "potatoes Crepe"
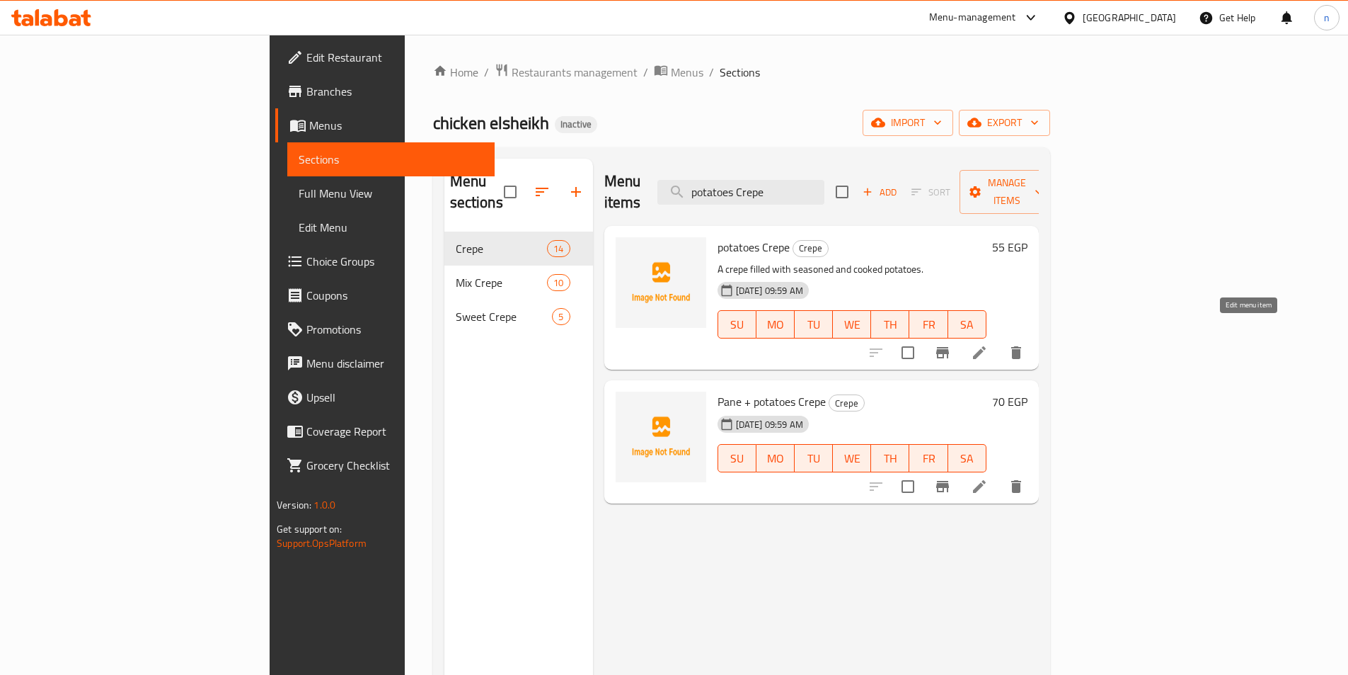
type input "potatoes Crepe"
click at [988, 344] on icon at bounding box center [979, 352] width 17 height 17
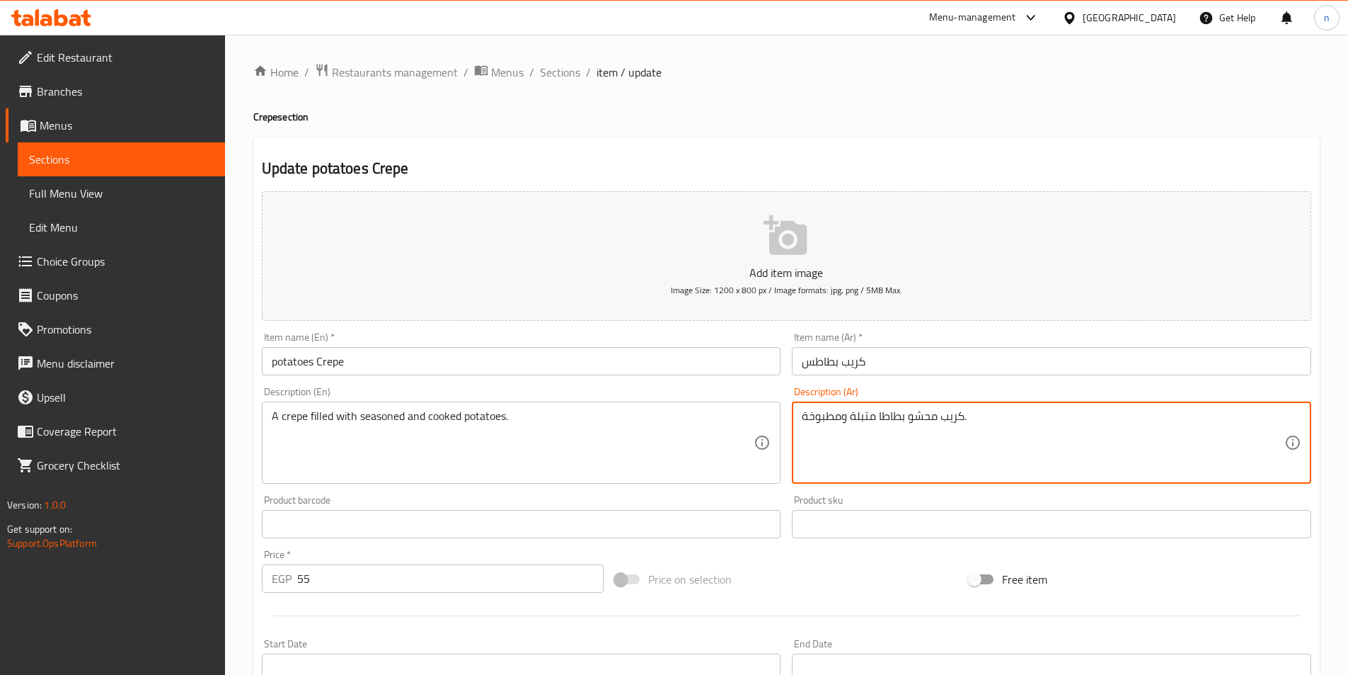
click at [921, 413] on textarea "كريب محشو بطاطا متبلة ومطبوخة." at bounding box center [1043, 442] width 483 height 67
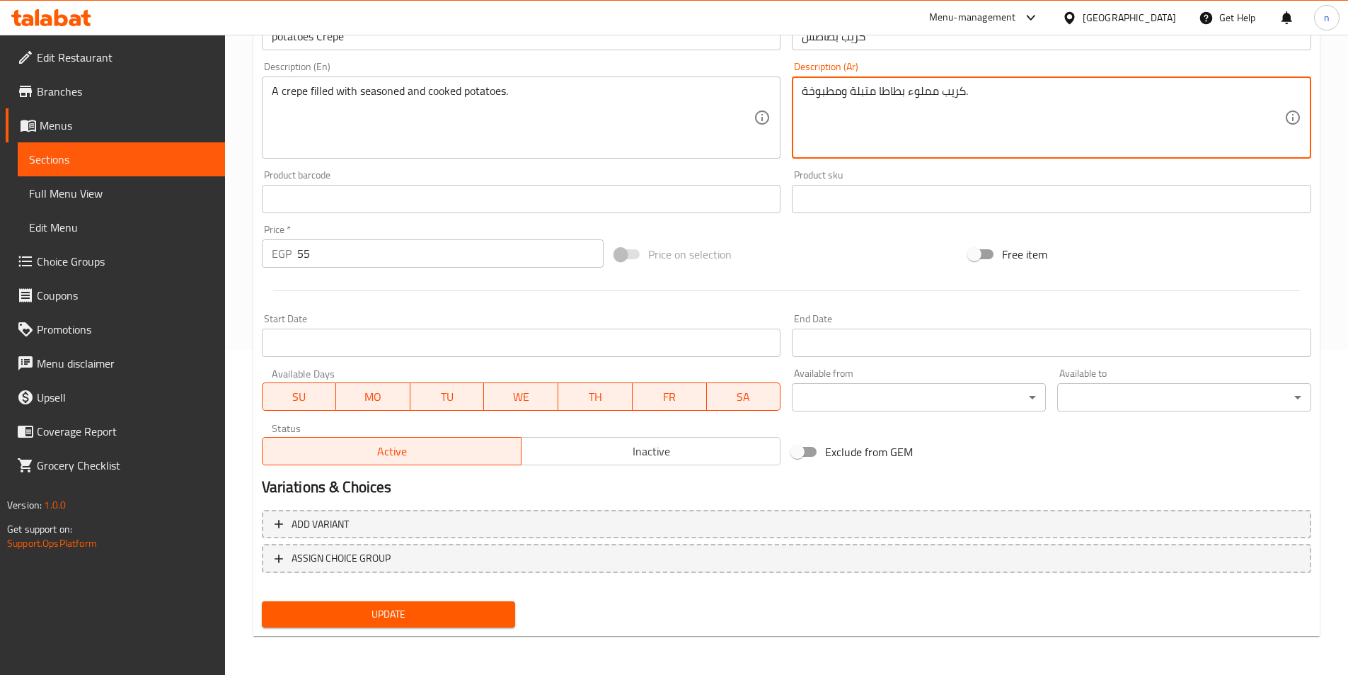
scroll to position [326, 0]
type textarea "كريب مملوء بطاطا متبلة ومطبوخة."
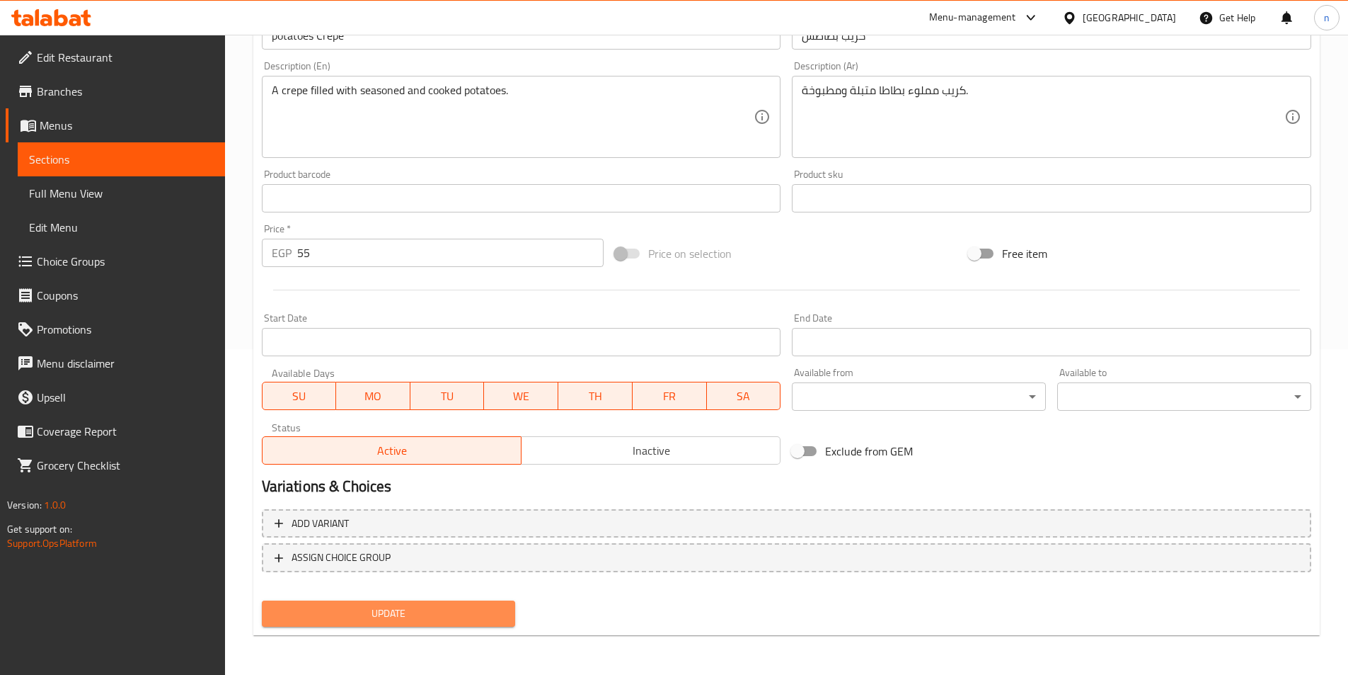
click at [466, 617] on span "Update" at bounding box center [388, 614] width 231 height 18
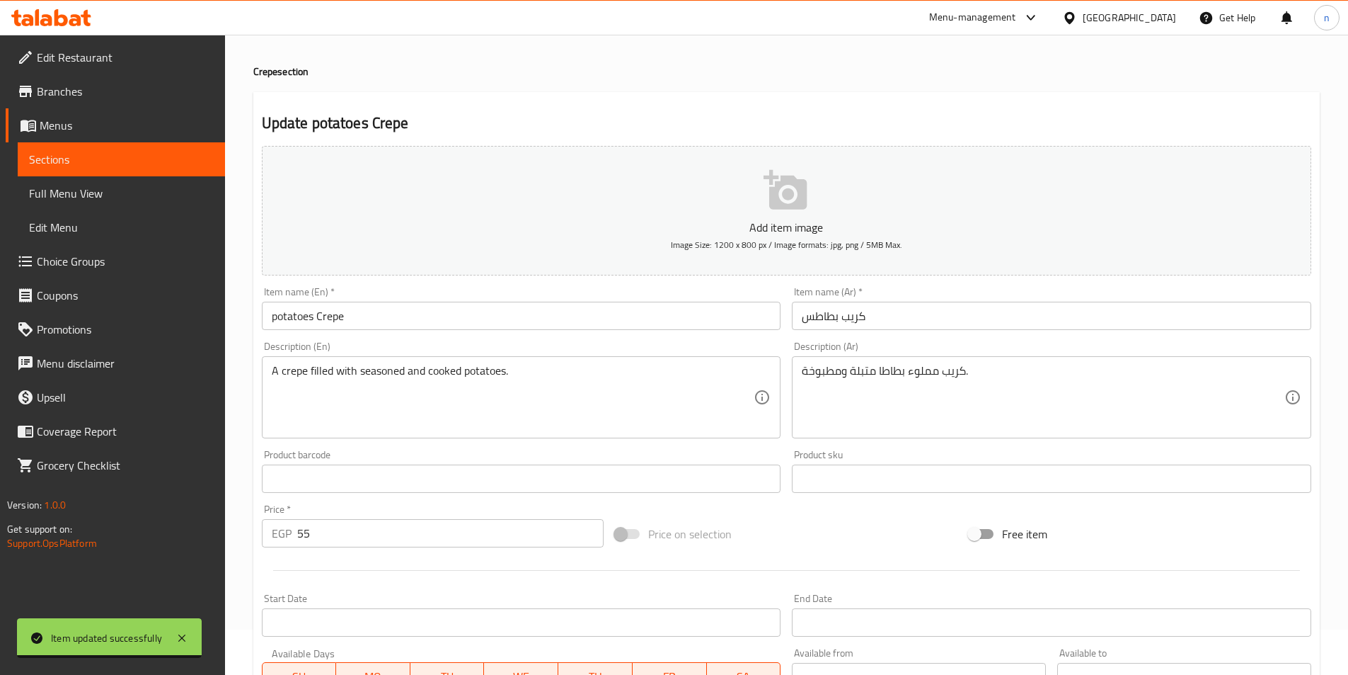
scroll to position [42, 0]
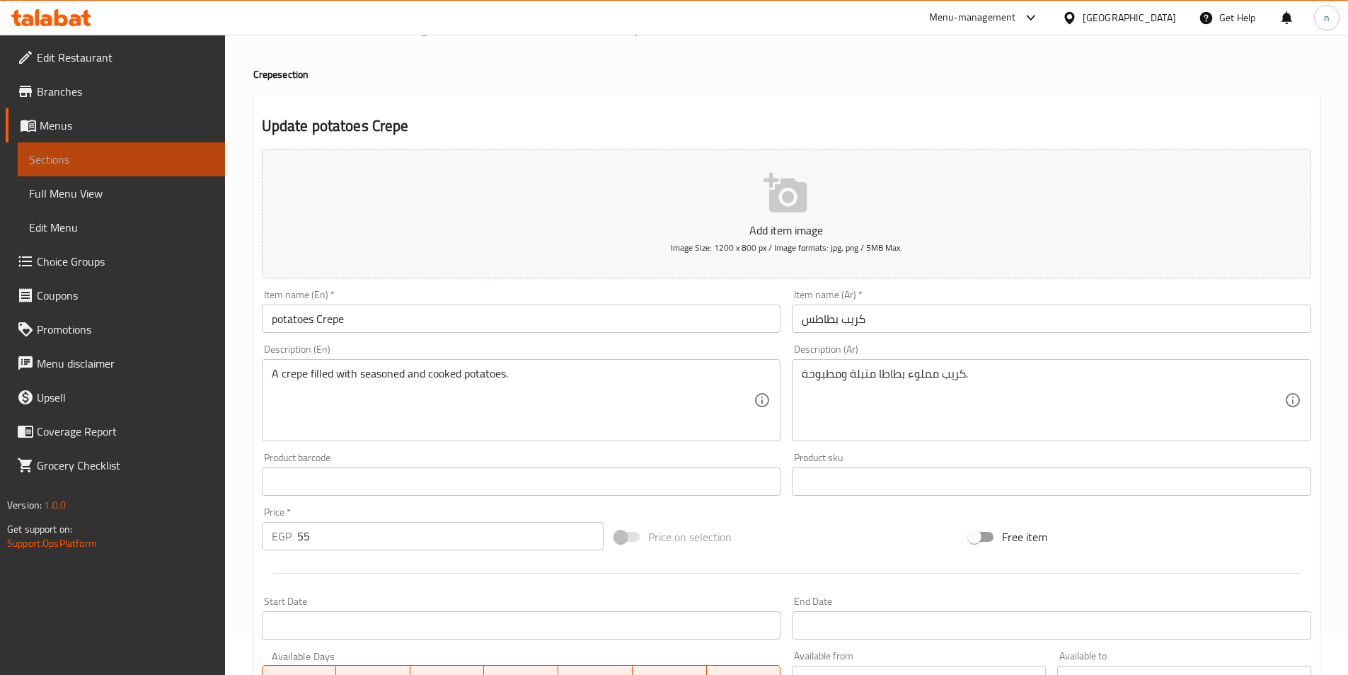
click at [51, 163] on span "Sections" at bounding box center [121, 159] width 185 height 17
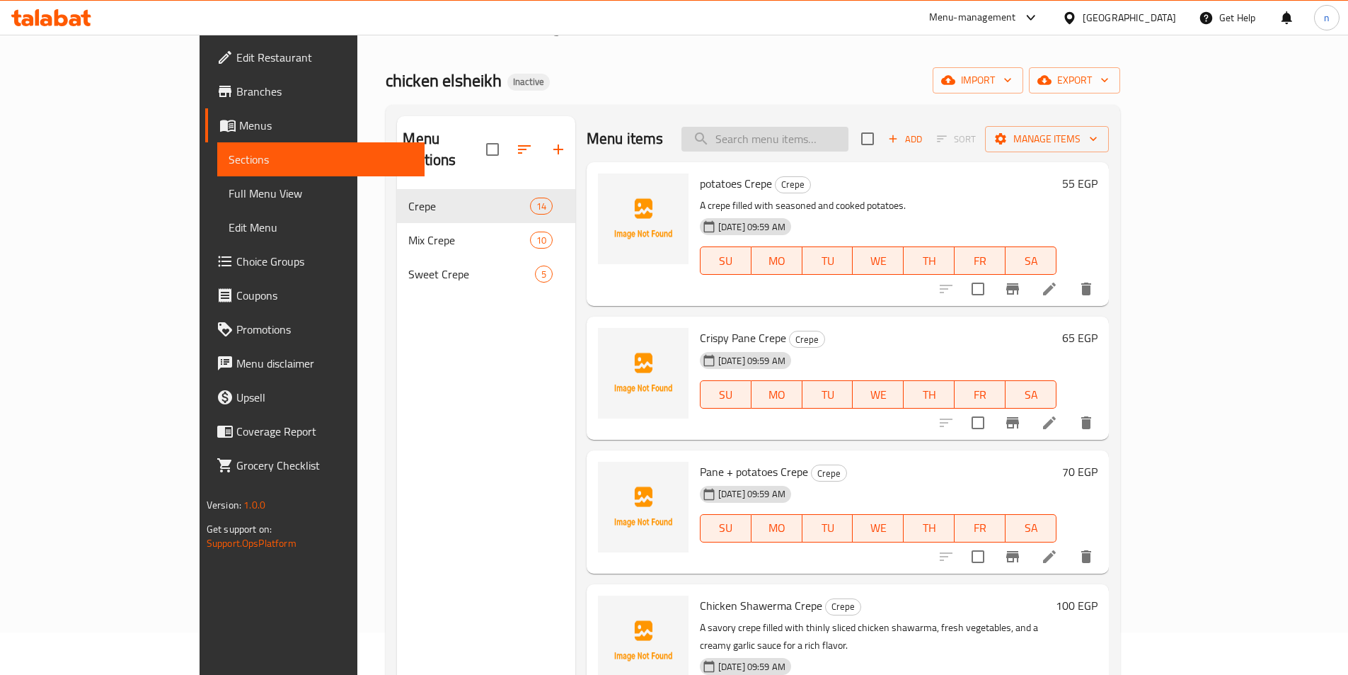
click at [849, 133] on input "search" at bounding box center [765, 139] width 167 height 25
paste input "Potatoes Syrian"
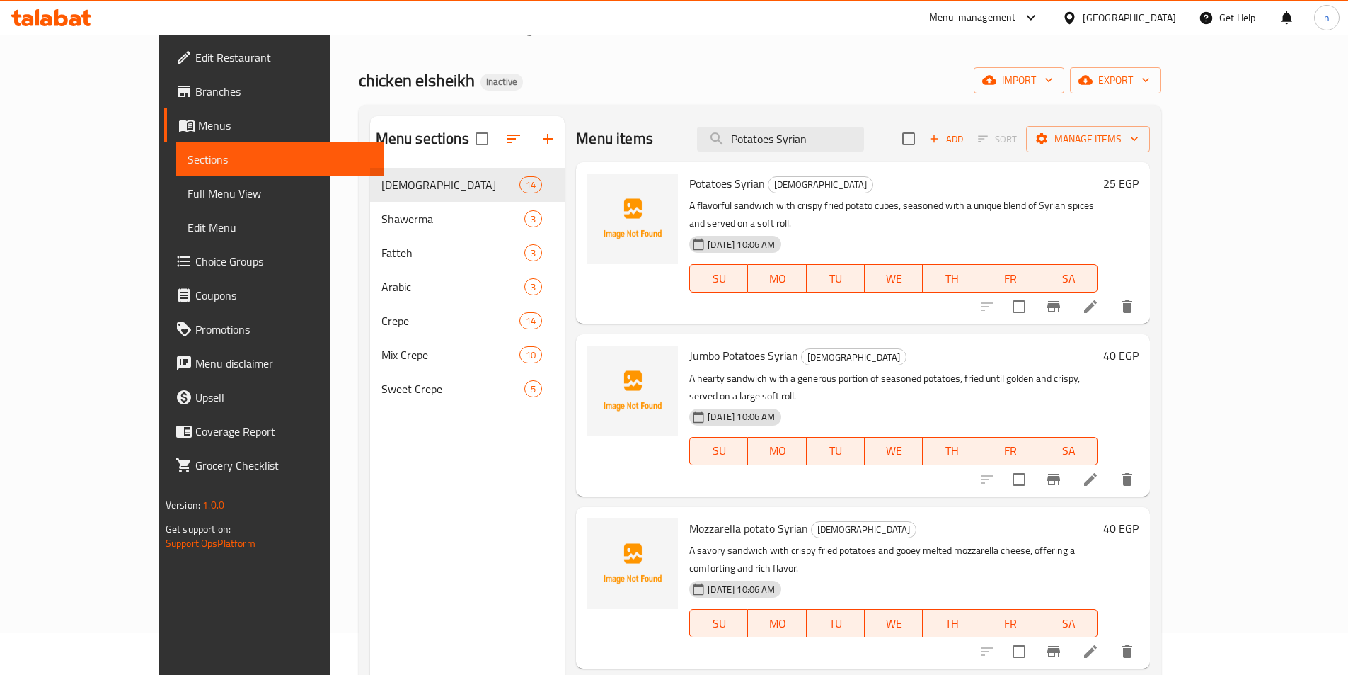
type input "Potatoes Syrian"
click at [779, 58] on div "Home / Restaurants management / Menus / Sections chicken elsheikh Inactive impo…" at bounding box center [760, 411] width 803 height 781
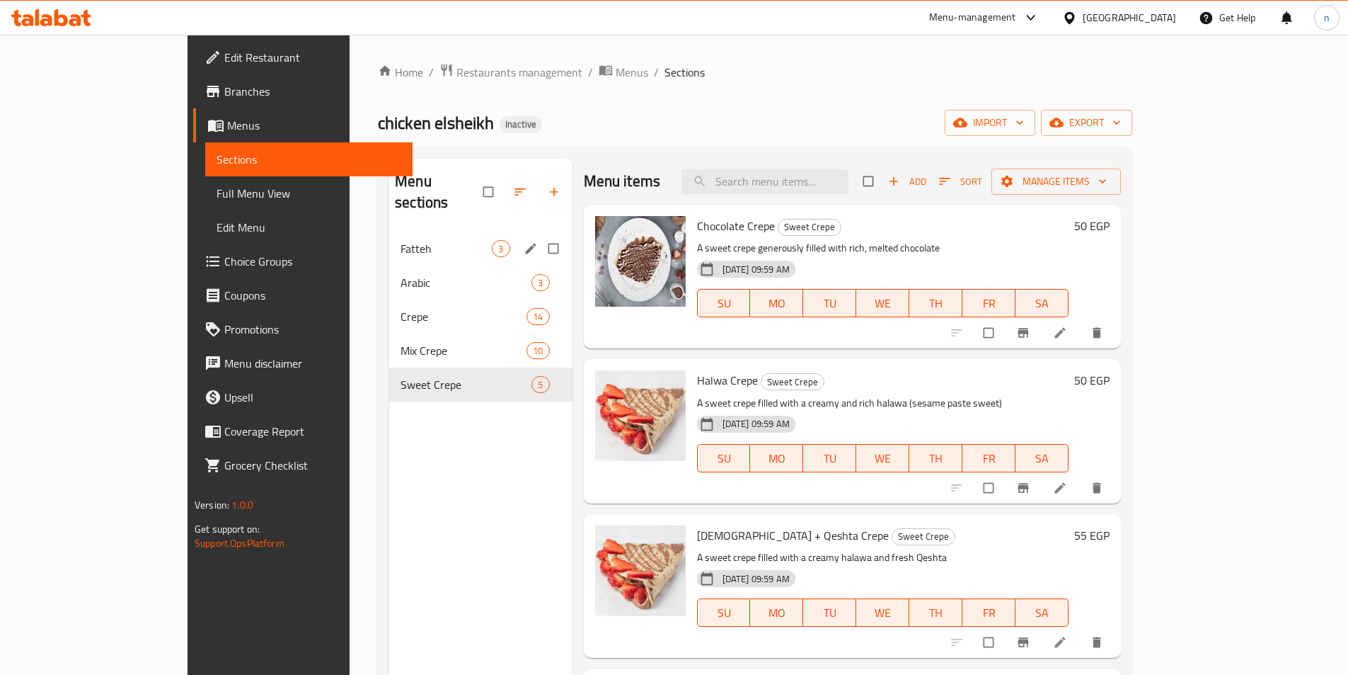
click at [540, 235] on input "Menu sections" at bounding box center [555, 248] width 30 height 27
checkbox input "true"
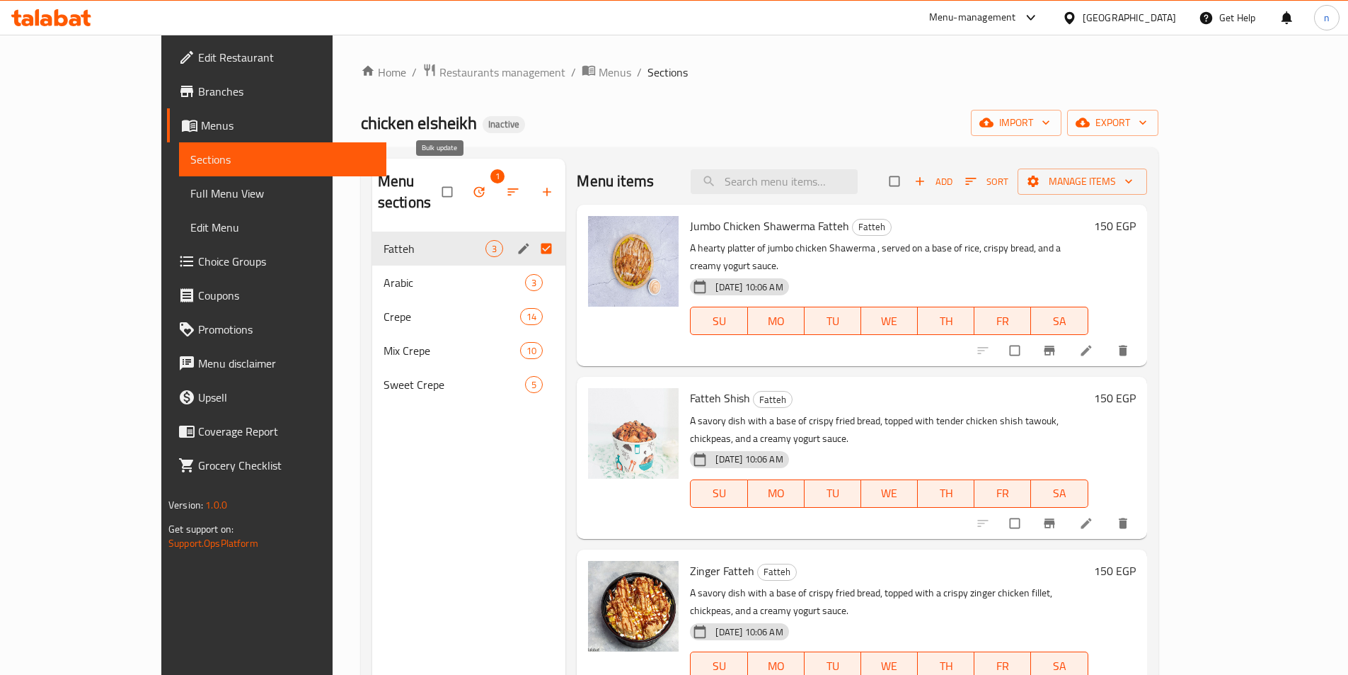
click at [472, 185] on icon "button" at bounding box center [479, 192] width 14 height 14
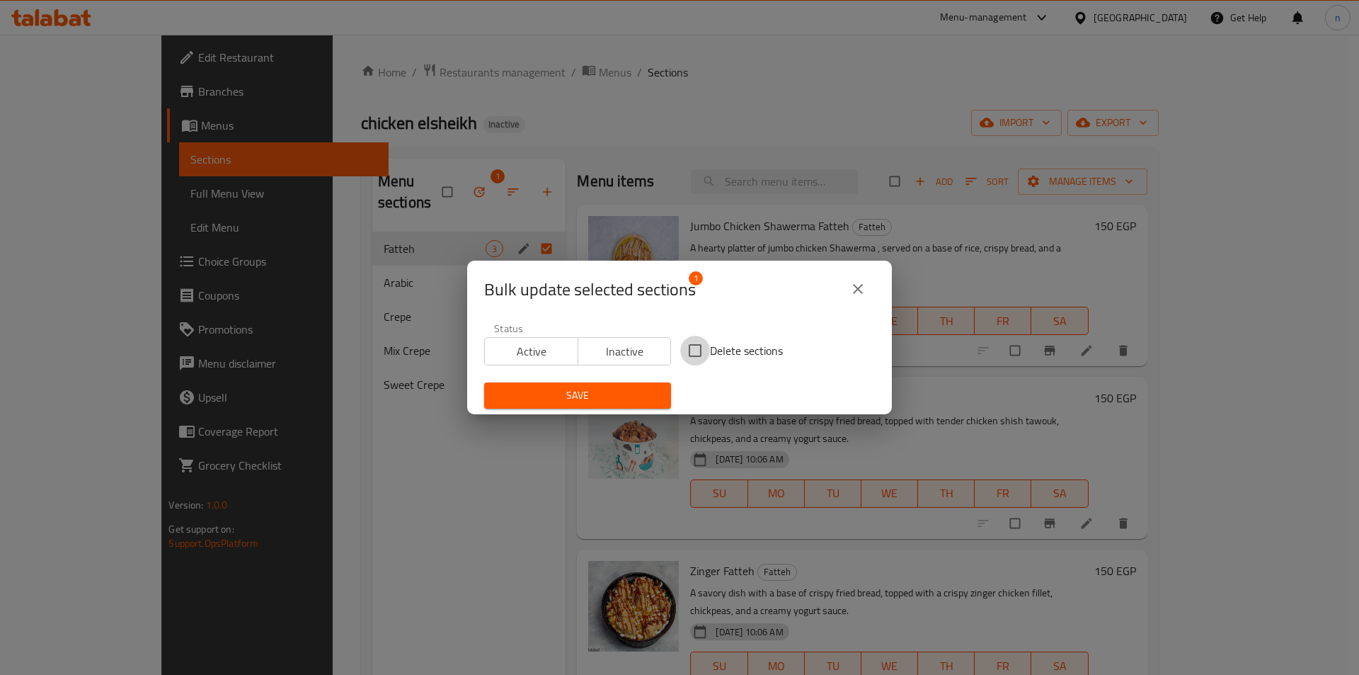
click at [694, 353] on input "Delete sections" at bounding box center [695, 351] width 30 height 30
checkbox input "true"
click at [617, 396] on span "Save" at bounding box center [577, 395] width 164 height 18
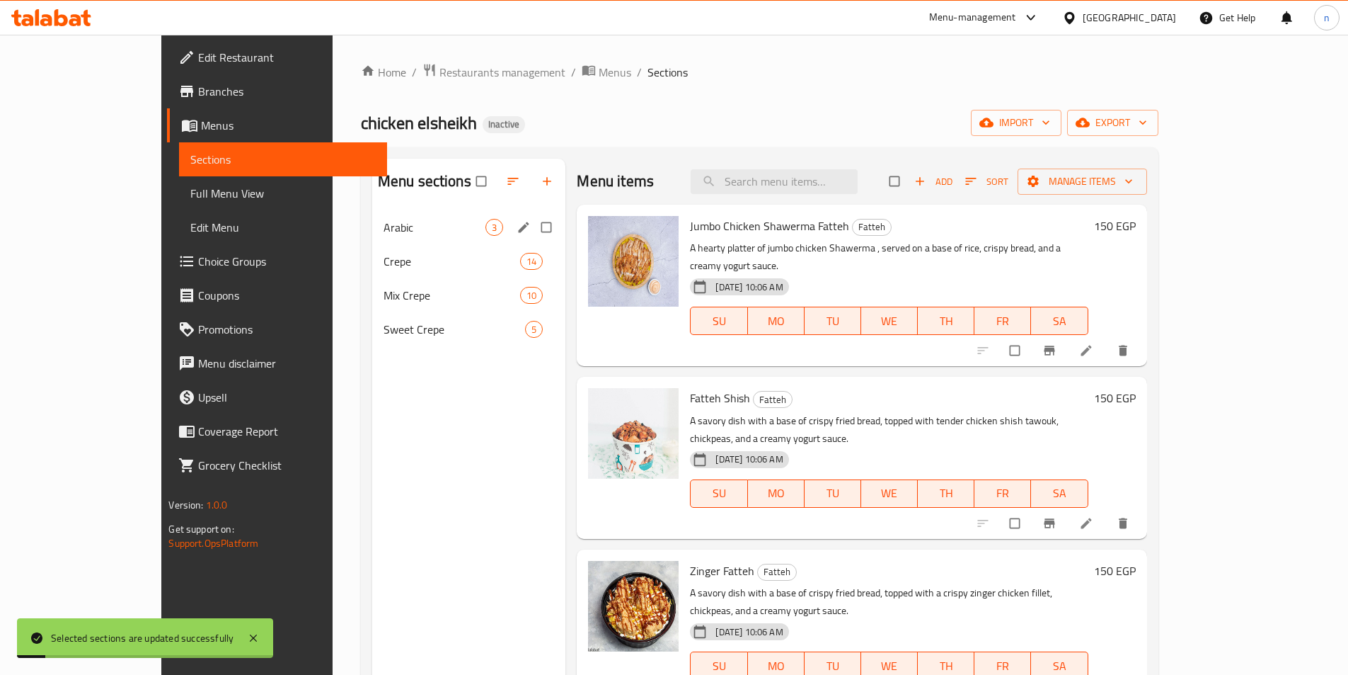
click at [533, 229] on input "Menu sections" at bounding box center [548, 227] width 30 height 27
checkbox input "true"
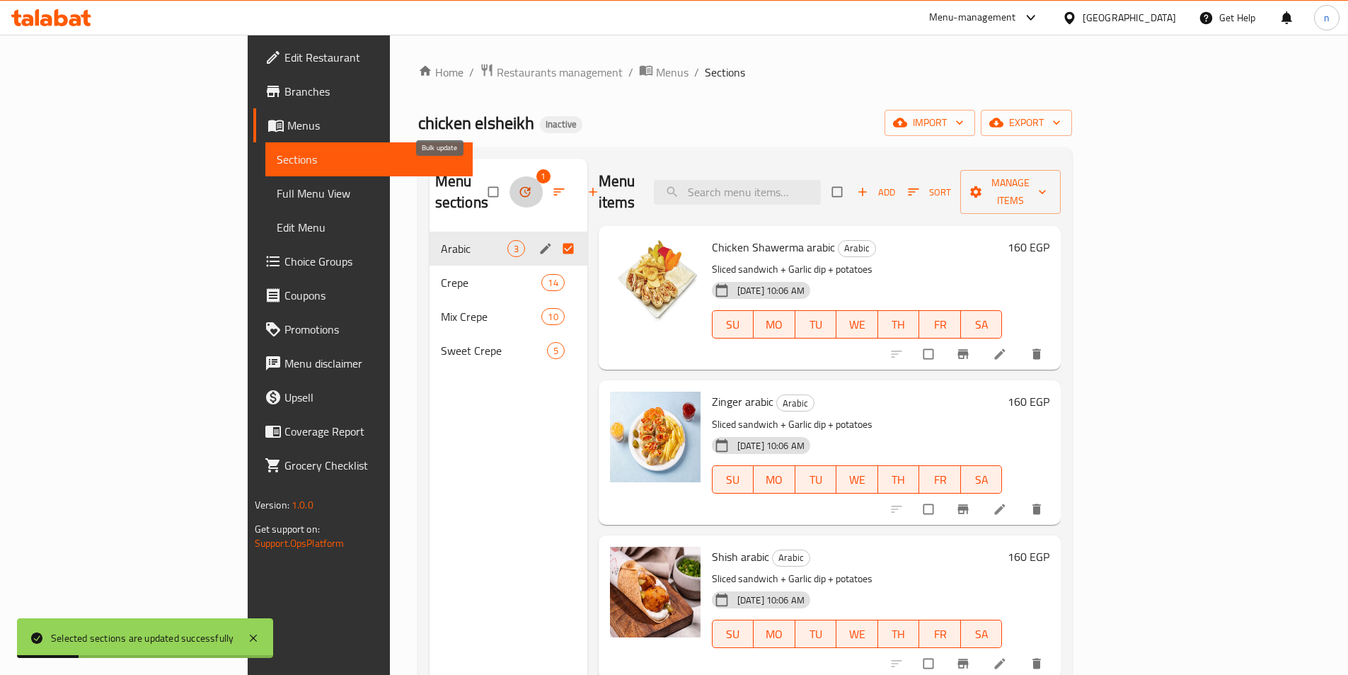
click at [518, 185] on icon "button" at bounding box center [525, 192] width 14 height 14
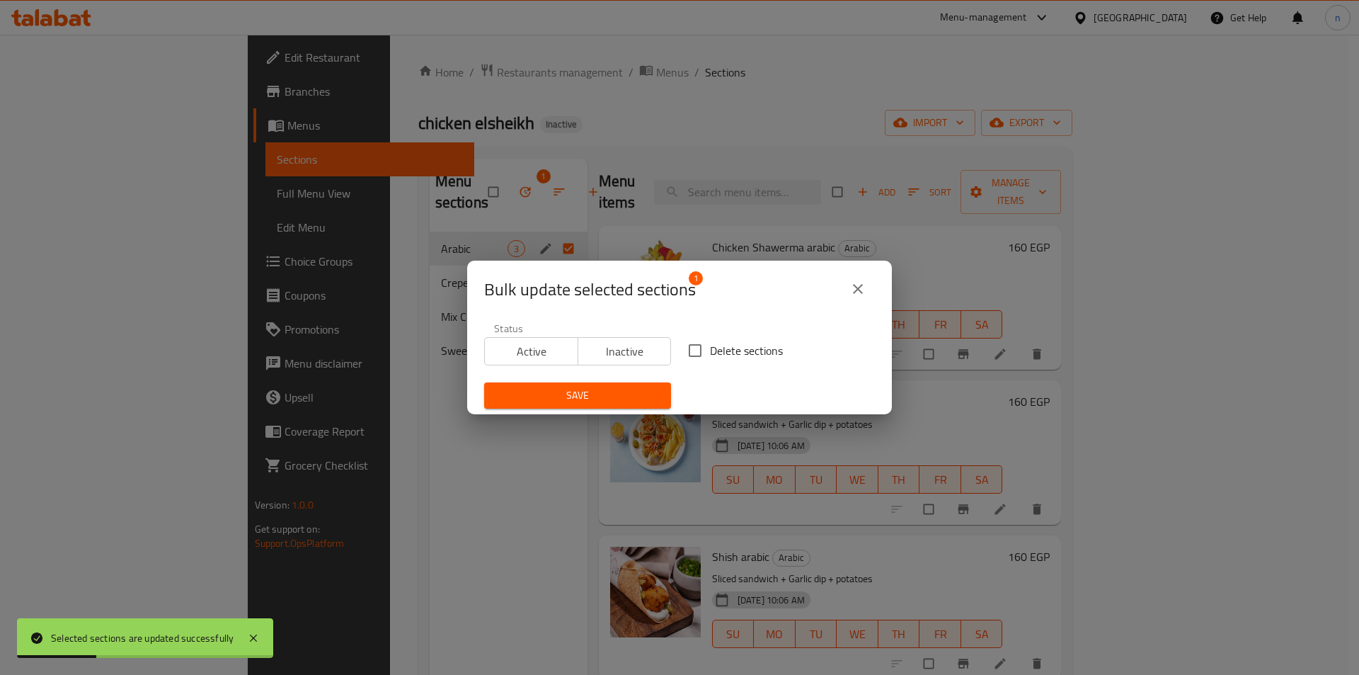
click at [690, 352] on input "Delete sections" at bounding box center [695, 351] width 30 height 30
checkbox input "true"
click at [651, 395] on span "Save" at bounding box center [577, 395] width 164 height 18
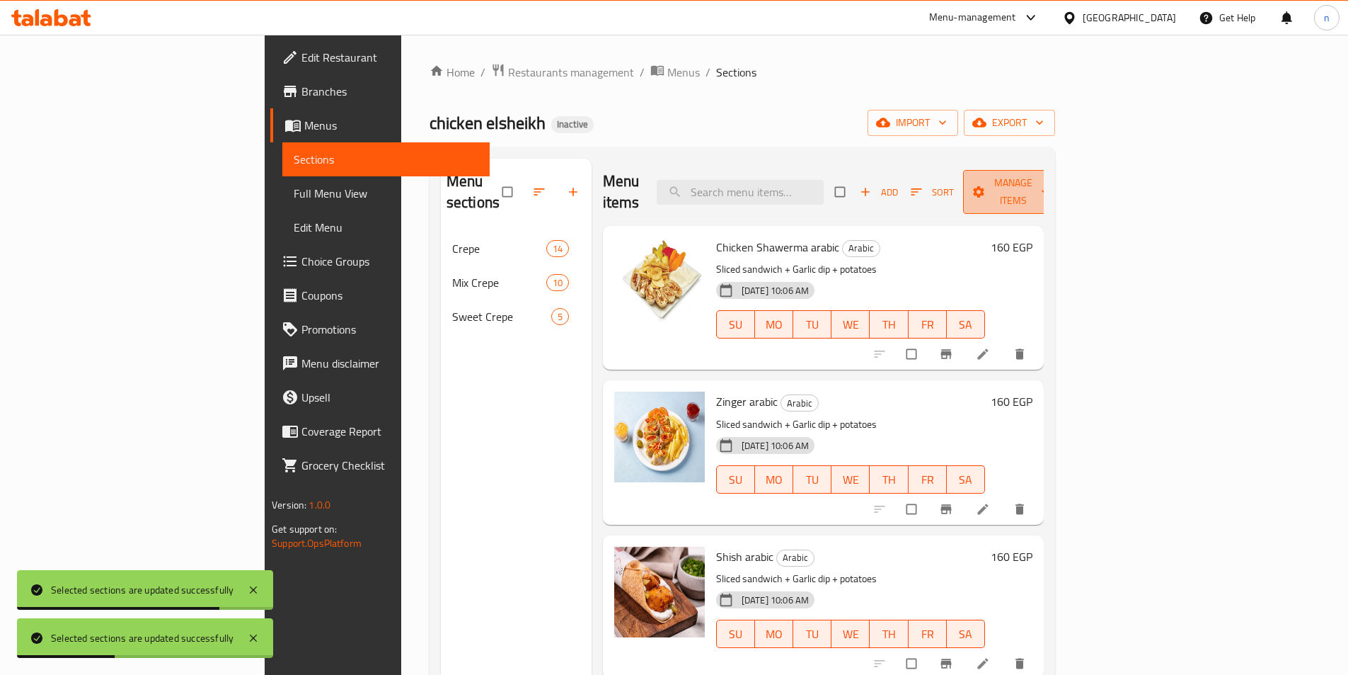
click at [1053, 181] on span "Manage items" at bounding box center [1014, 191] width 78 height 35
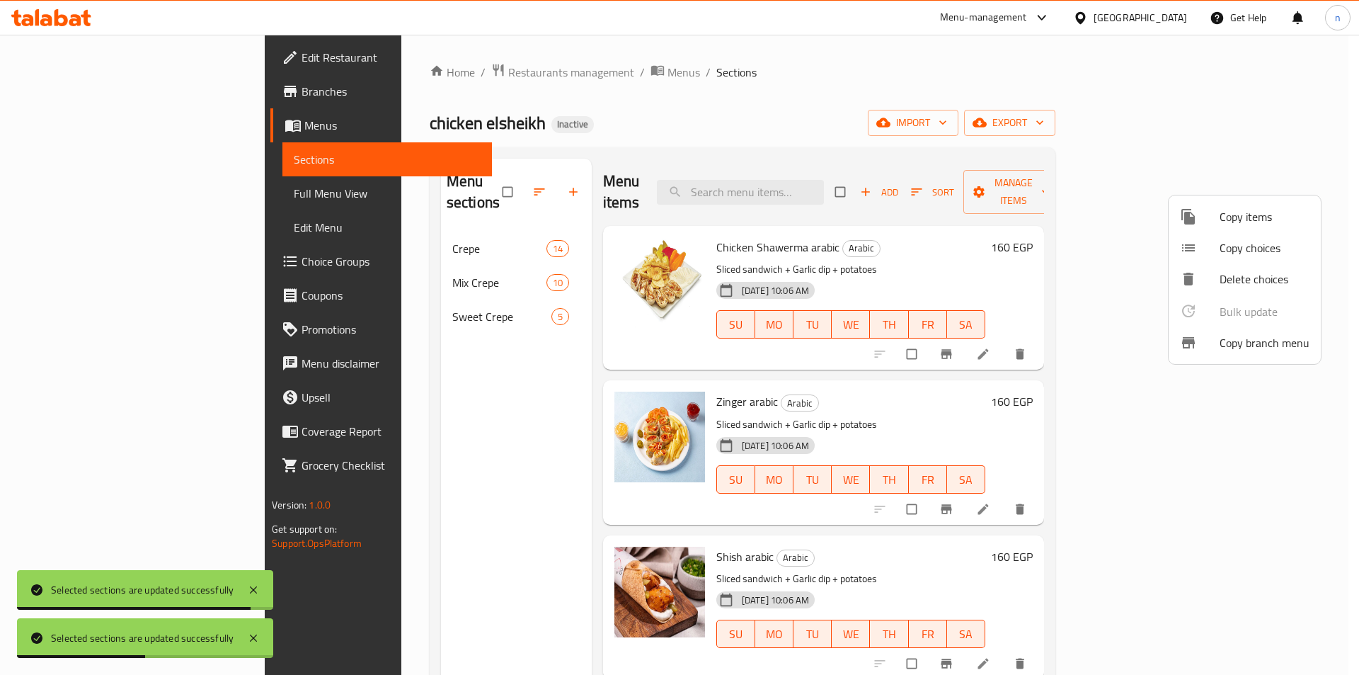
click at [1172, 125] on div at bounding box center [679, 337] width 1359 height 675
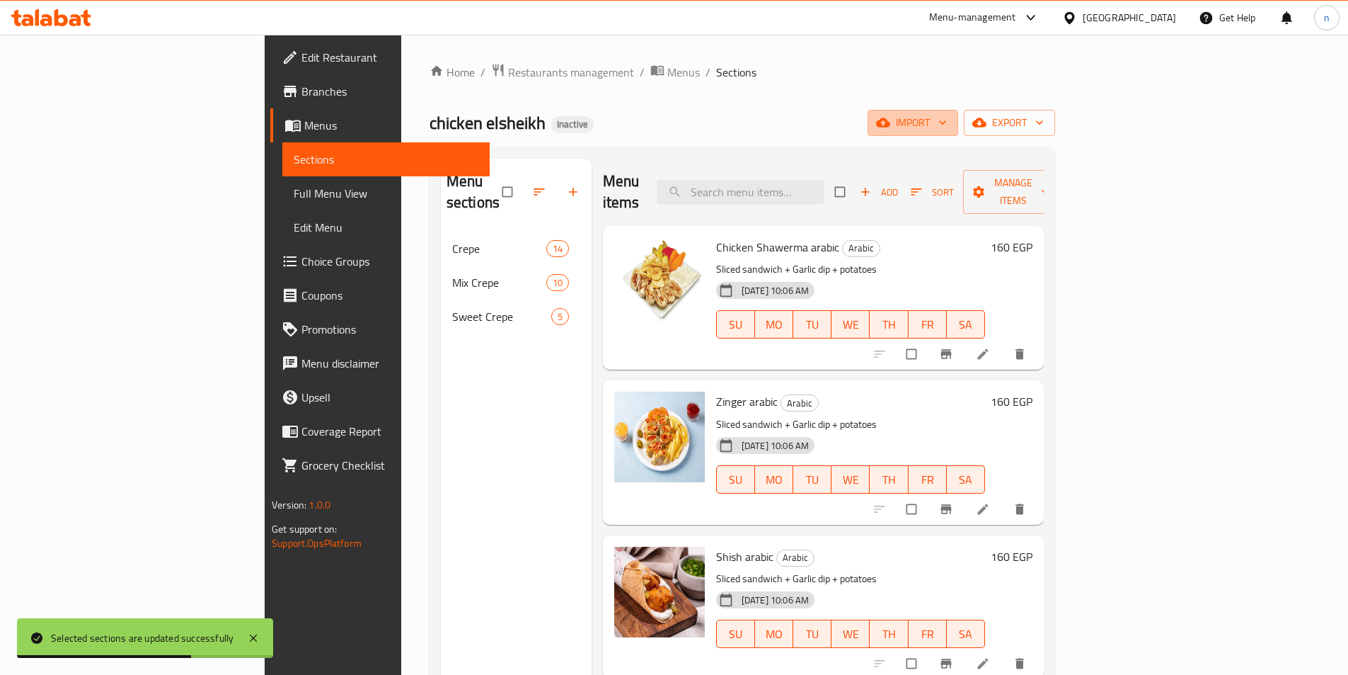
click at [947, 125] on span "import" at bounding box center [913, 123] width 68 height 18
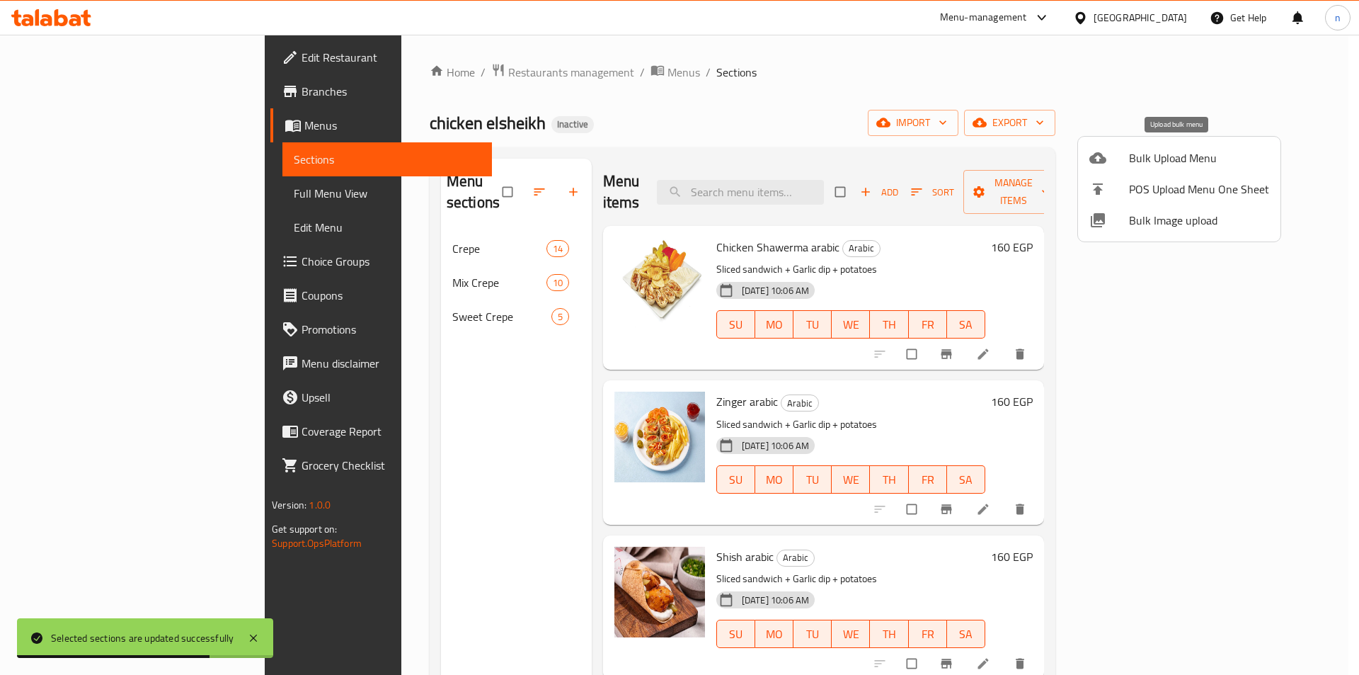
click at [1178, 158] on span "Bulk Upload Menu" at bounding box center [1199, 157] width 140 height 17
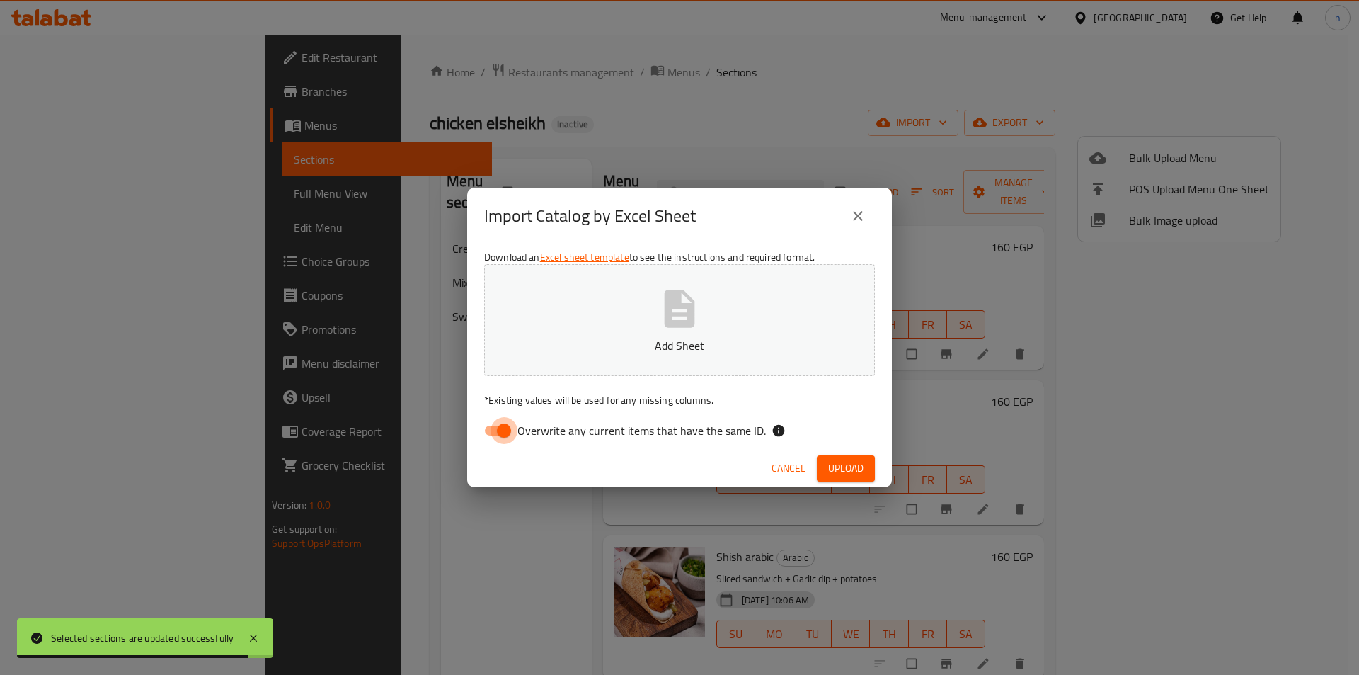
click at [503, 425] on input "Overwrite any current items that have the same ID." at bounding box center [504, 430] width 81 height 27
checkbox input "false"
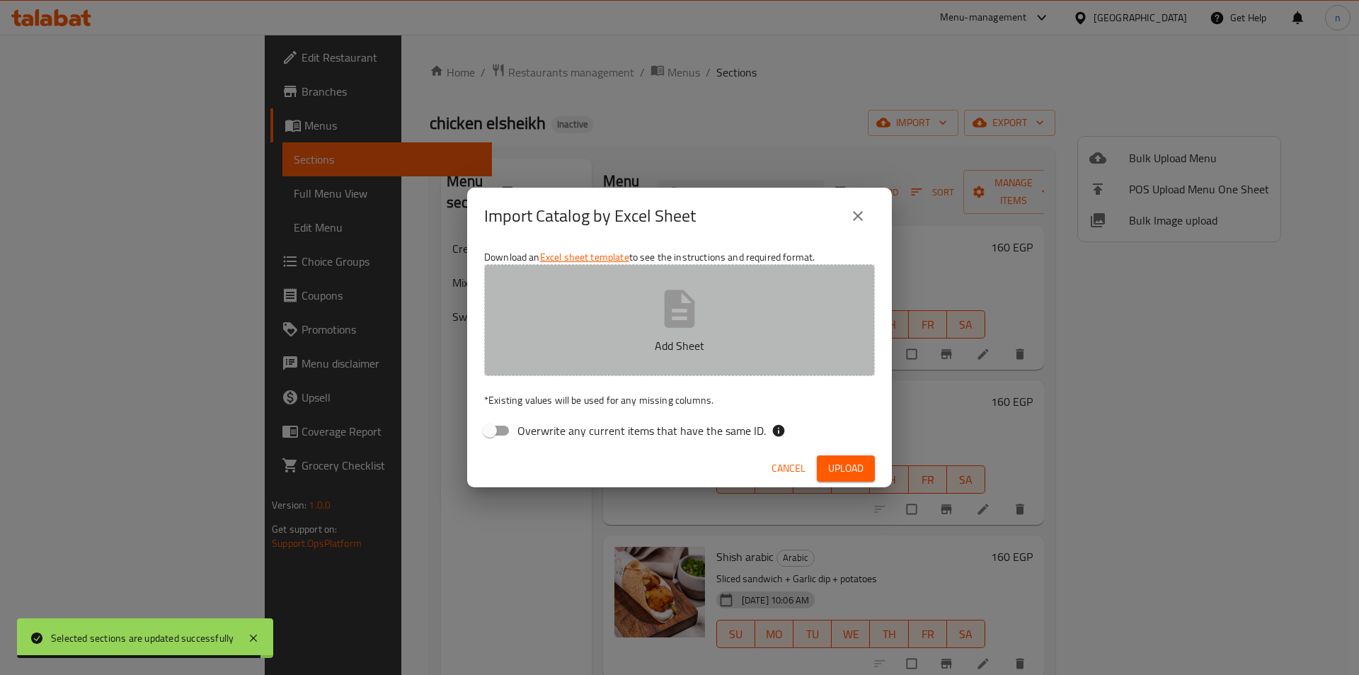
click at [678, 329] on icon "button" at bounding box center [679, 308] width 45 height 45
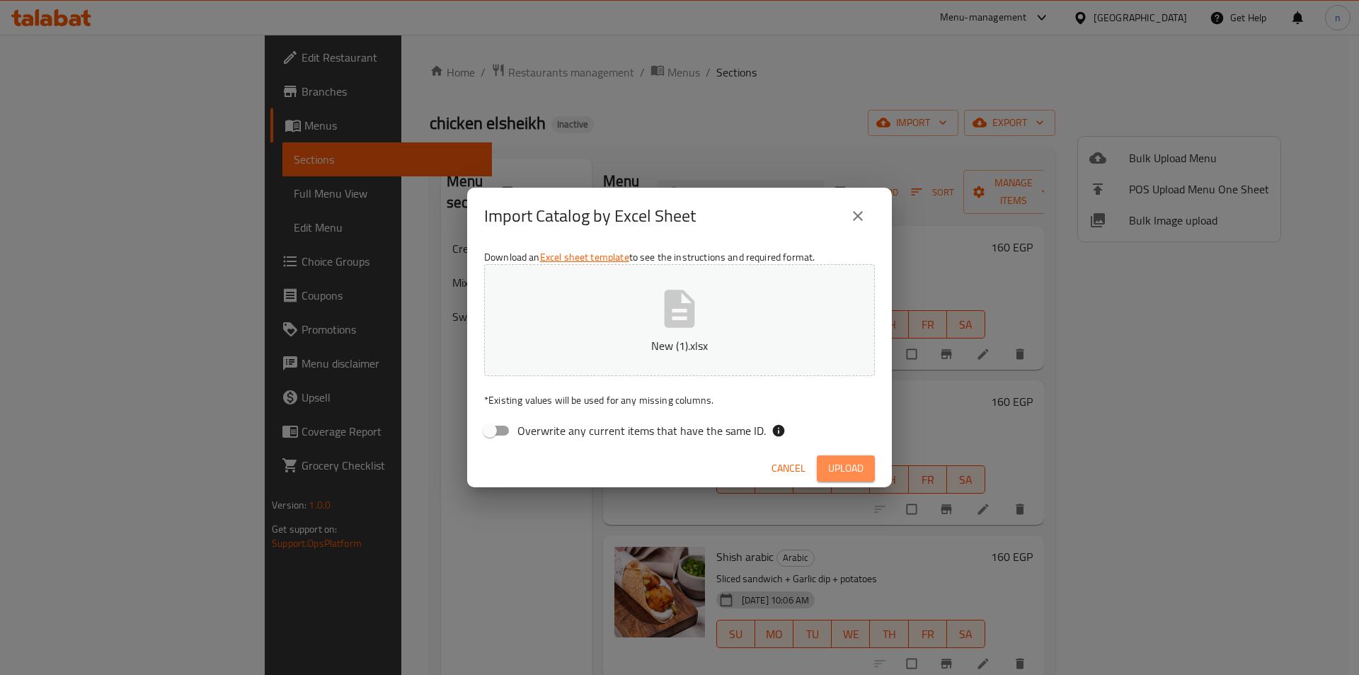
click at [857, 459] on span "Upload" at bounding box center [845, 468] width 35 height 18
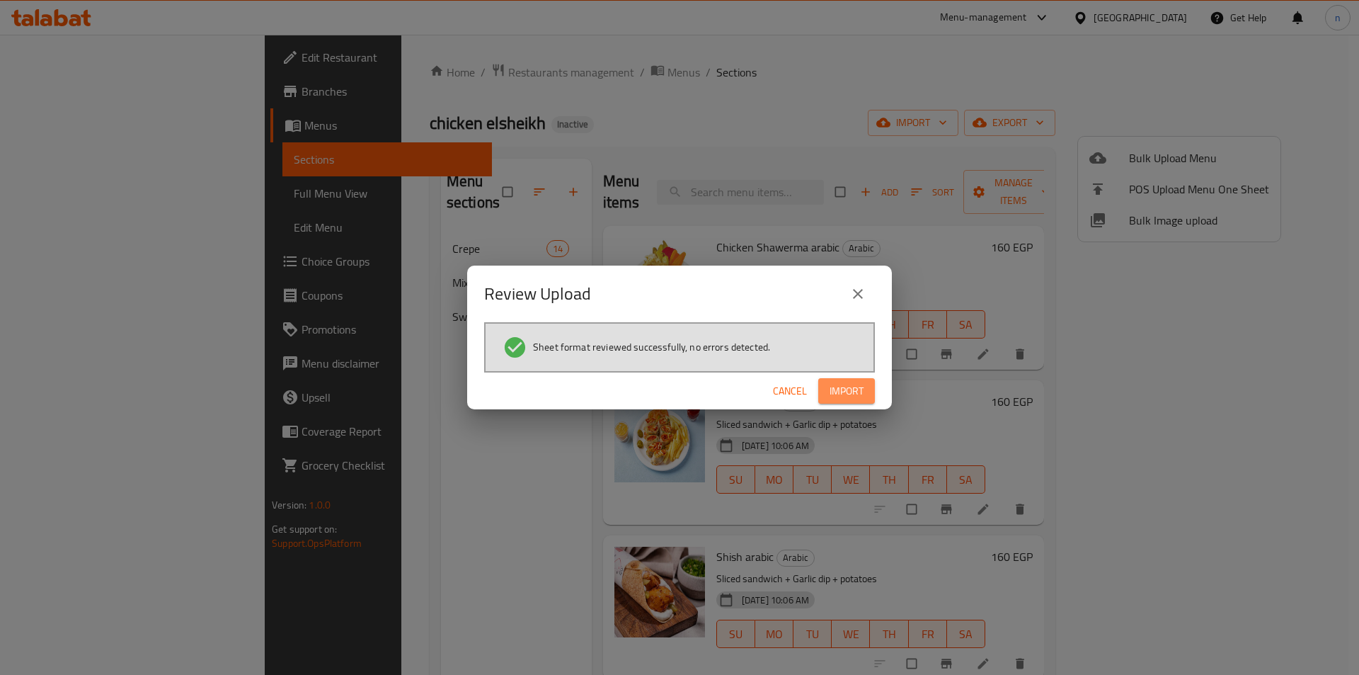
click at [859, 391] on span "Import" at bounding box center [847, 391] width 34 height 18
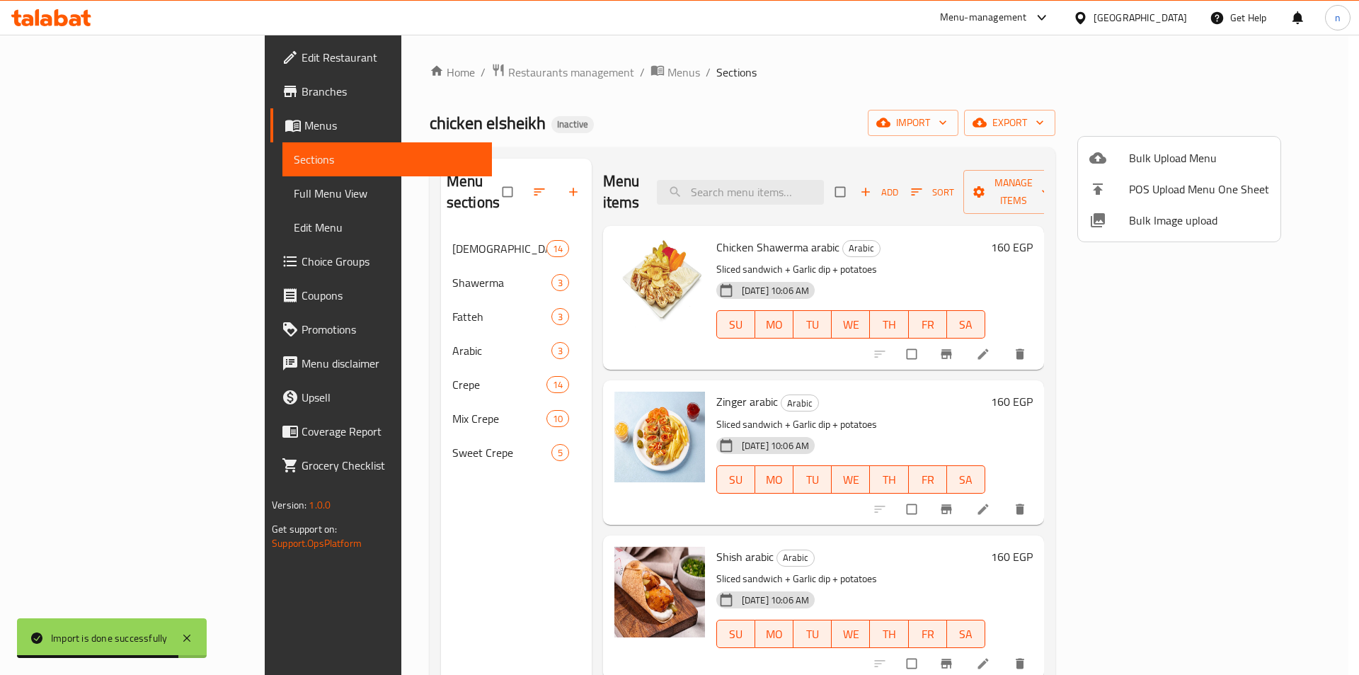
click at [61, 195] on div at bounding box center [679, 337] width 1359 height 675
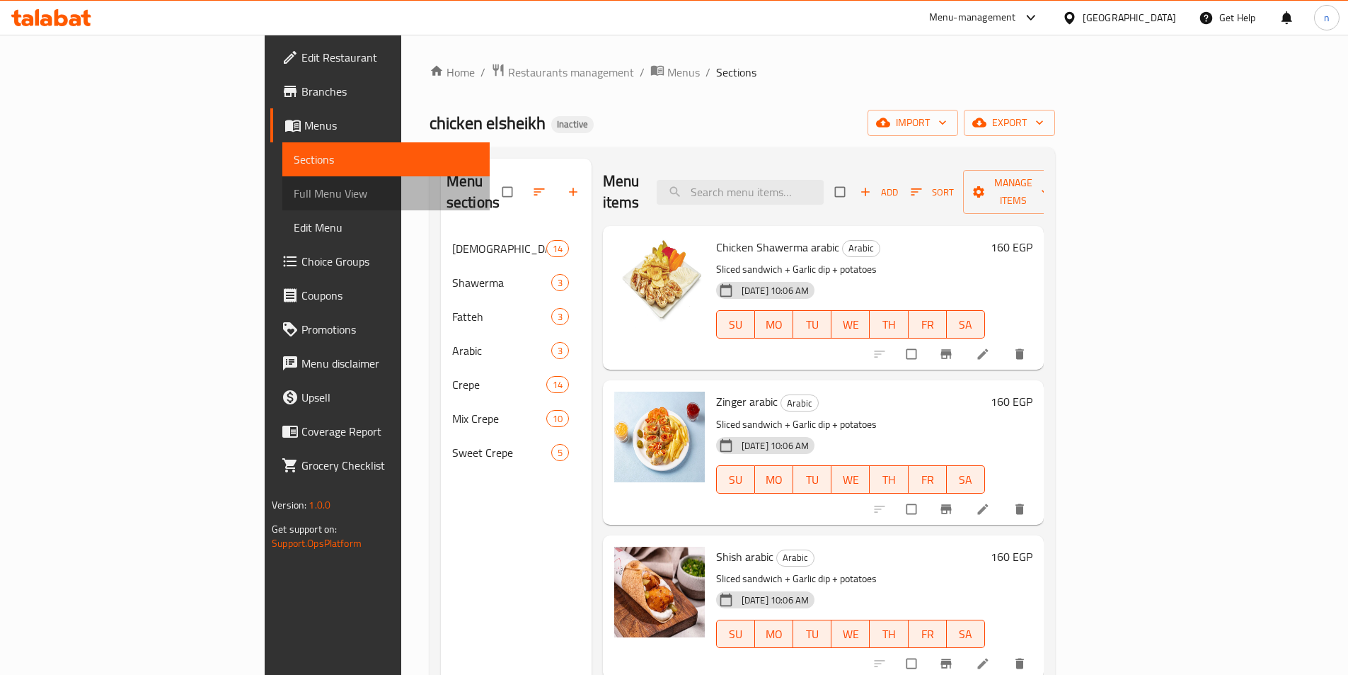
click at [294, 195] on span "Full Menu View" at bounding box center [386, 193] width 185 height 17
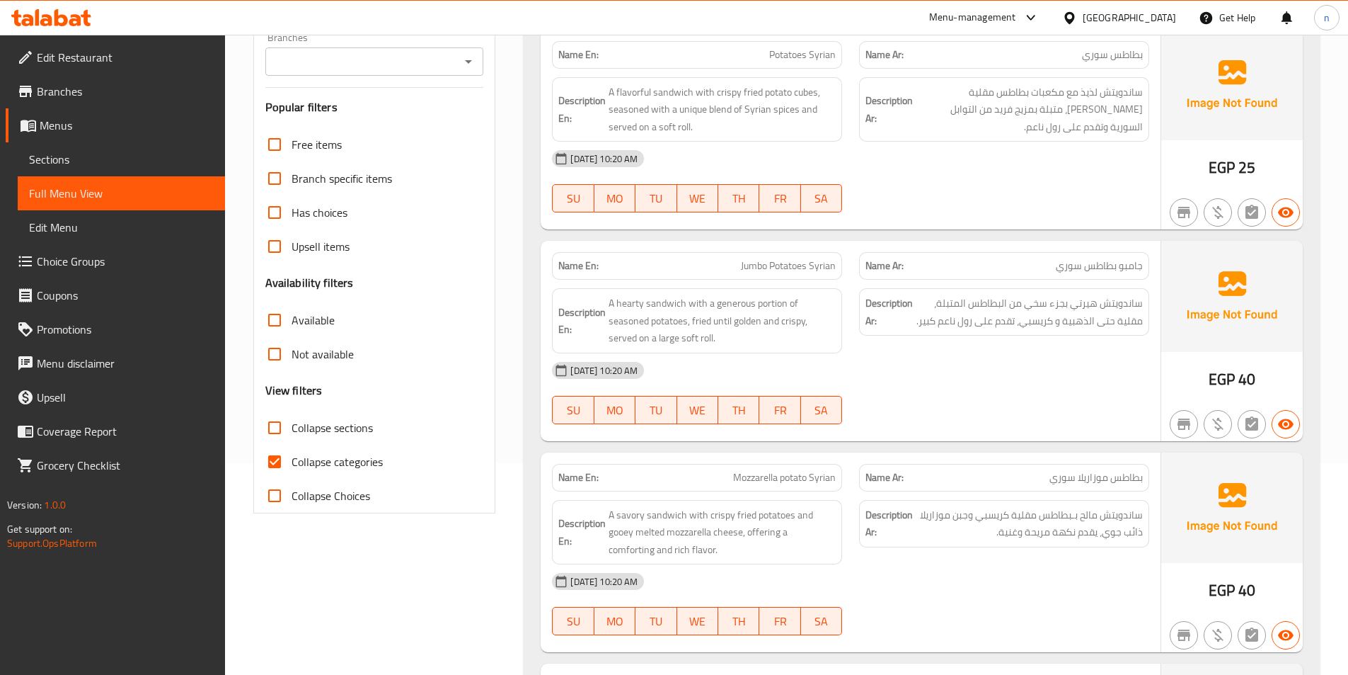
scroll to position [212, 0]
click at [269, 431] on input "Collapse sections" at bounding box center [275, 427] width 34 height 34
checkbox input "true"
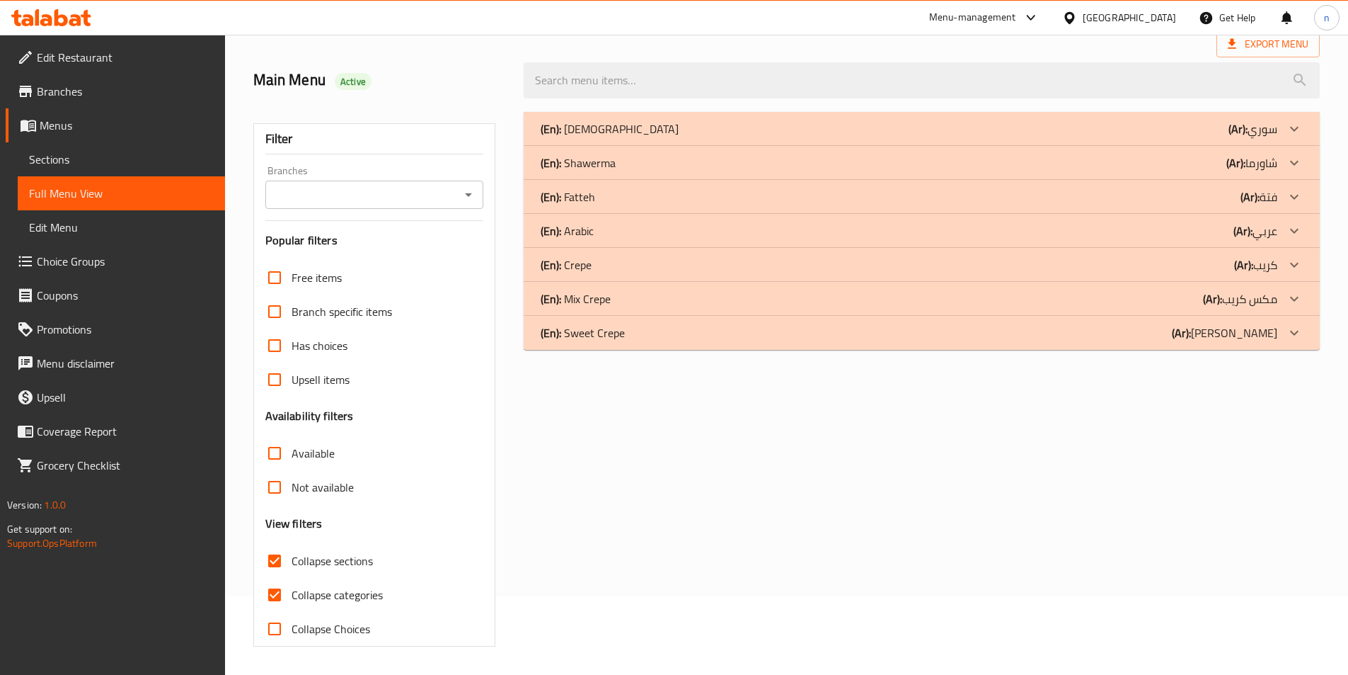
click at [278, 578] on input "Collapse categories" at bounding box center [275, 595] width 34 height 34
checkbox input "false"
click at [1210, 133] on div "(En): Syrian (Ar): [DEMOGRAPHIC_DATA]" at bounding box center [909, 128] width 737 height 17
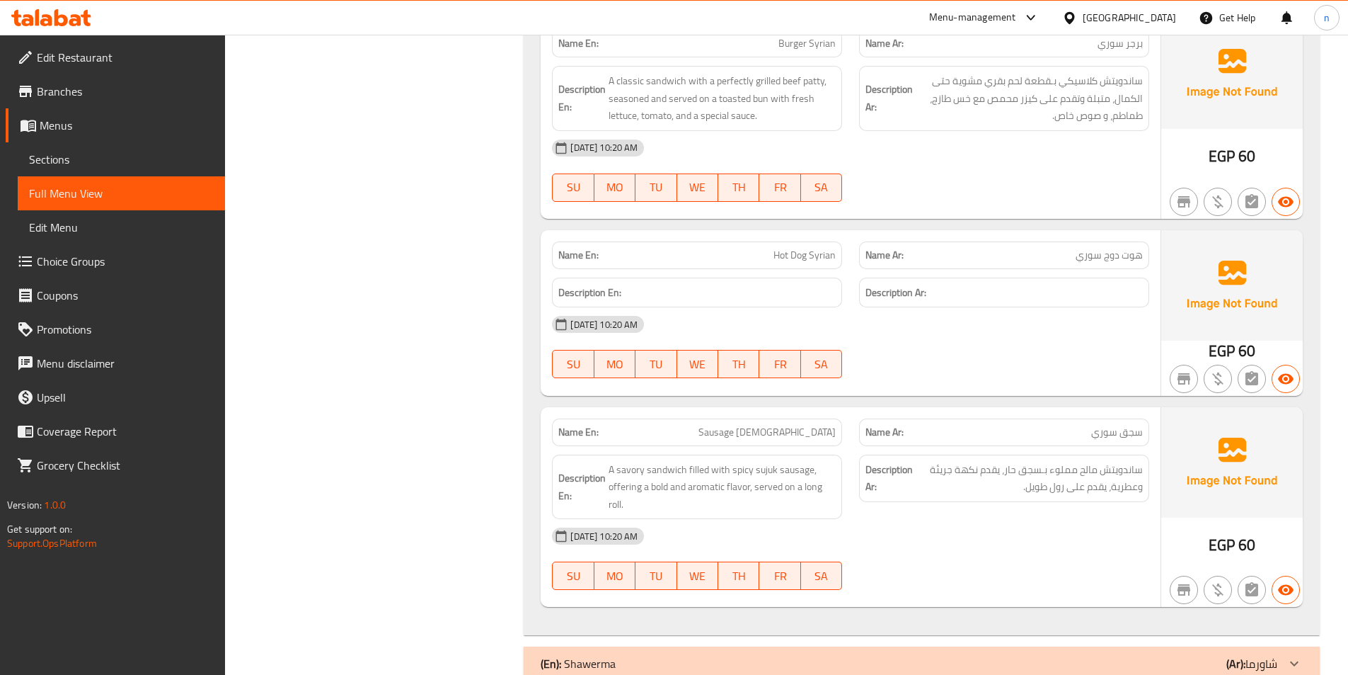
scroll to position [2683, 0]
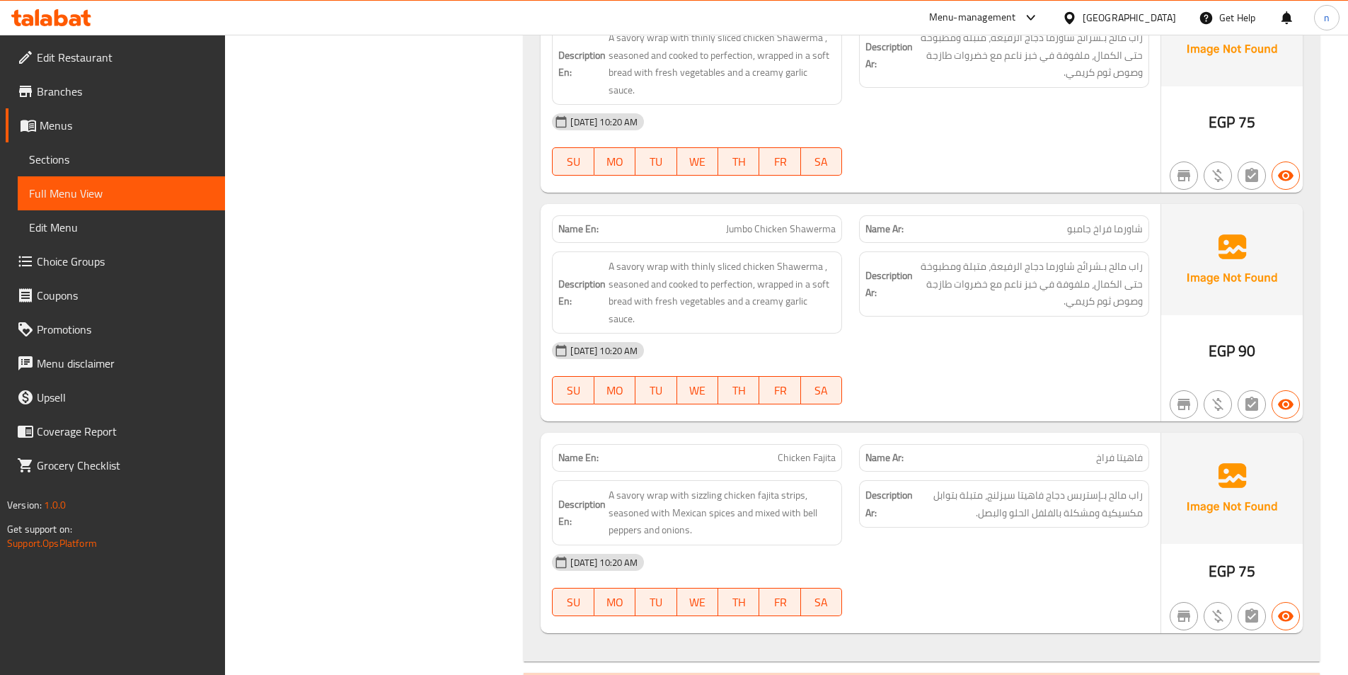
scroll to position [3362, 0]
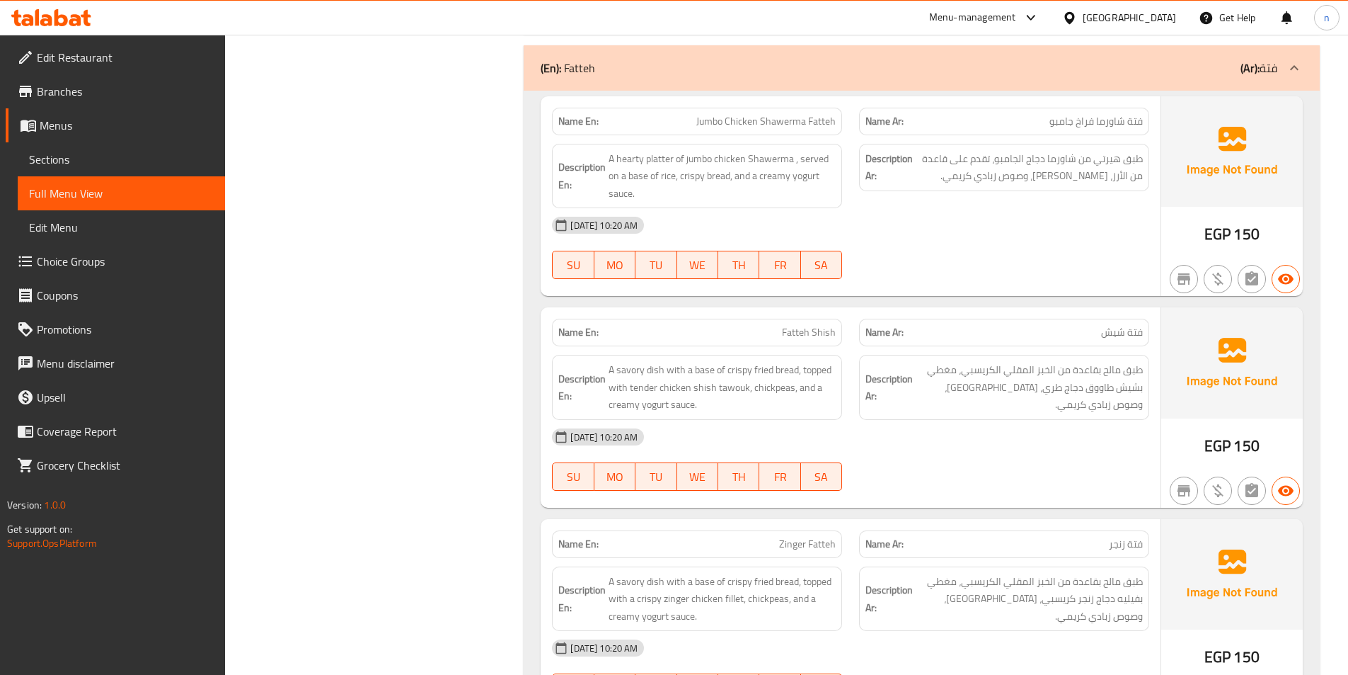
scroll to position [4041, 0]
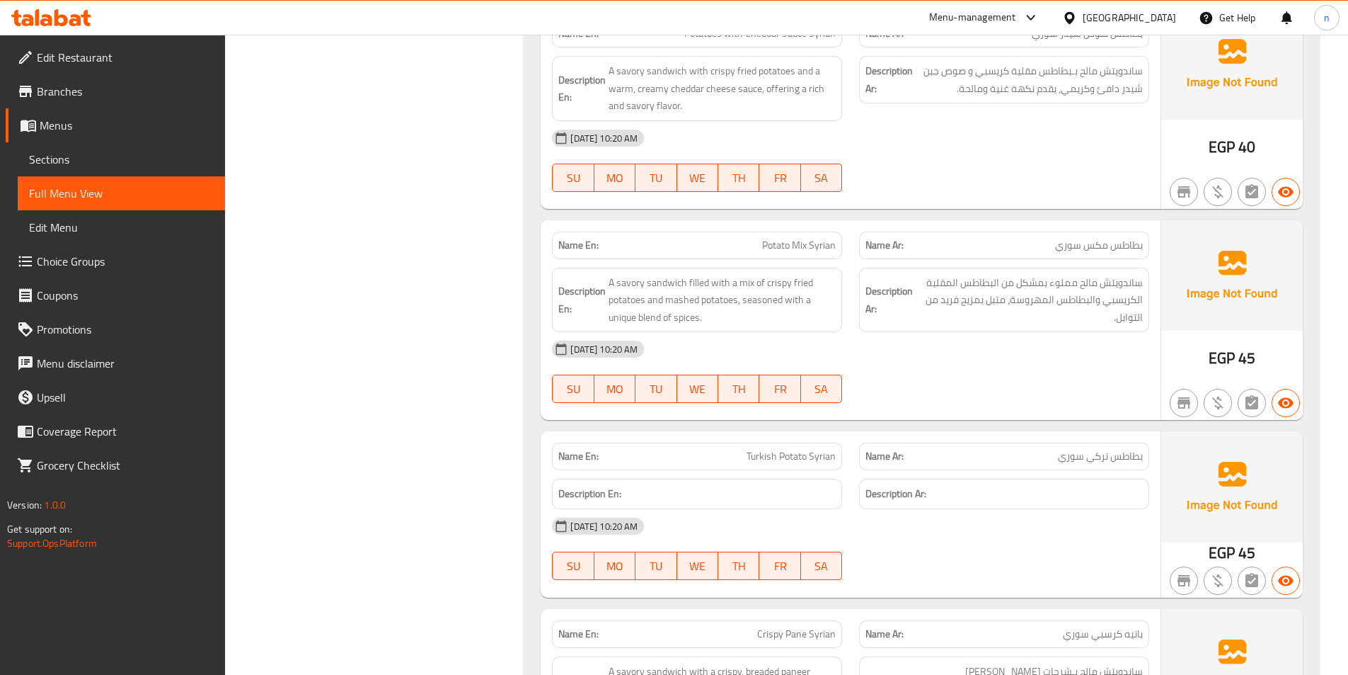
scroll to position [1079, 0]
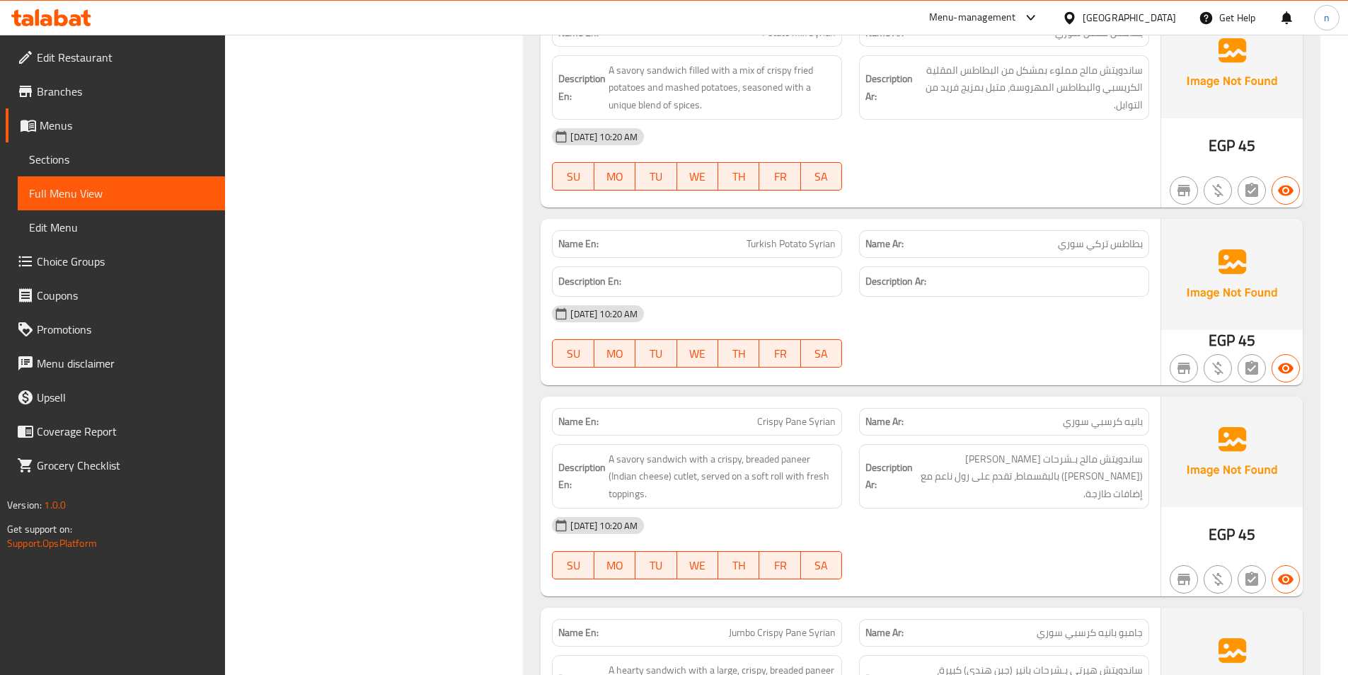
click at [1121, 333] on div "02-09-2025 10:20 AM SU MO TU WE TH FR SA" at bounding box center [851, 336] width 614 height 79
click at [813, 240] on span "Turkish Potato Syrian" at bounding box center [791, 243] width 89 height 15
copy span "Turkish Potato Syrian"
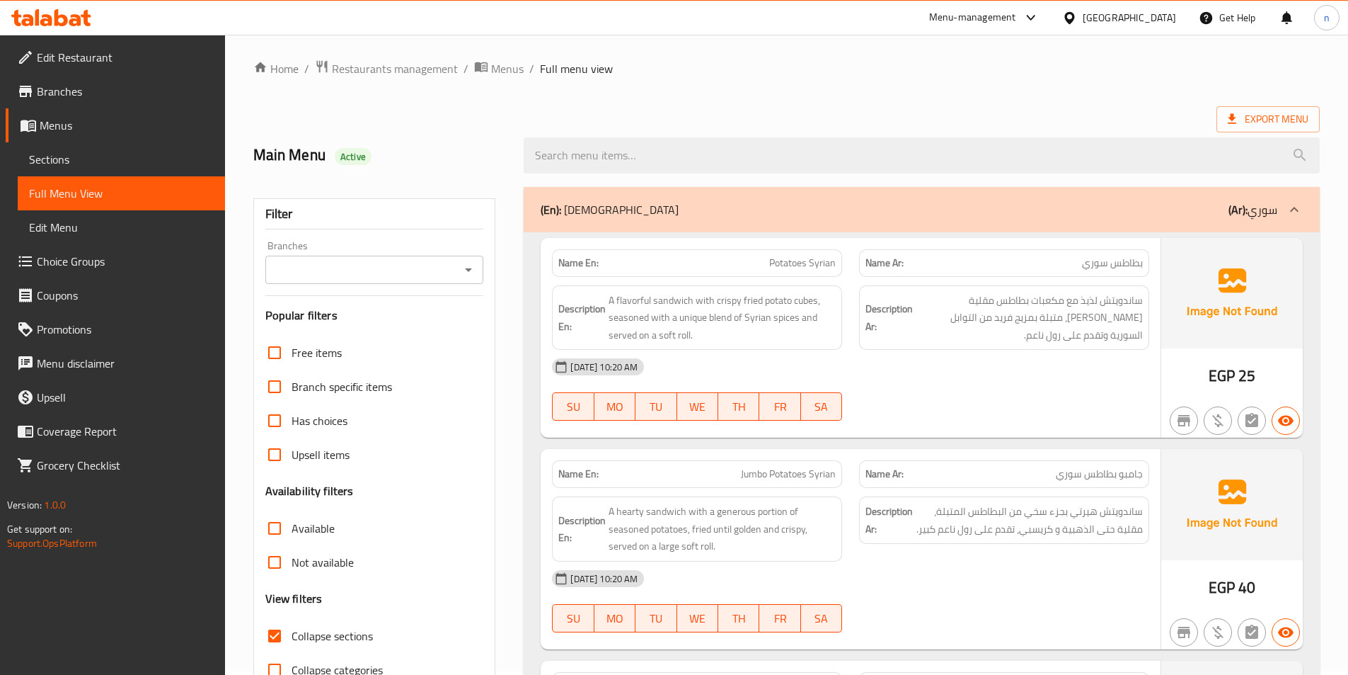
scroll to position [0, 0]
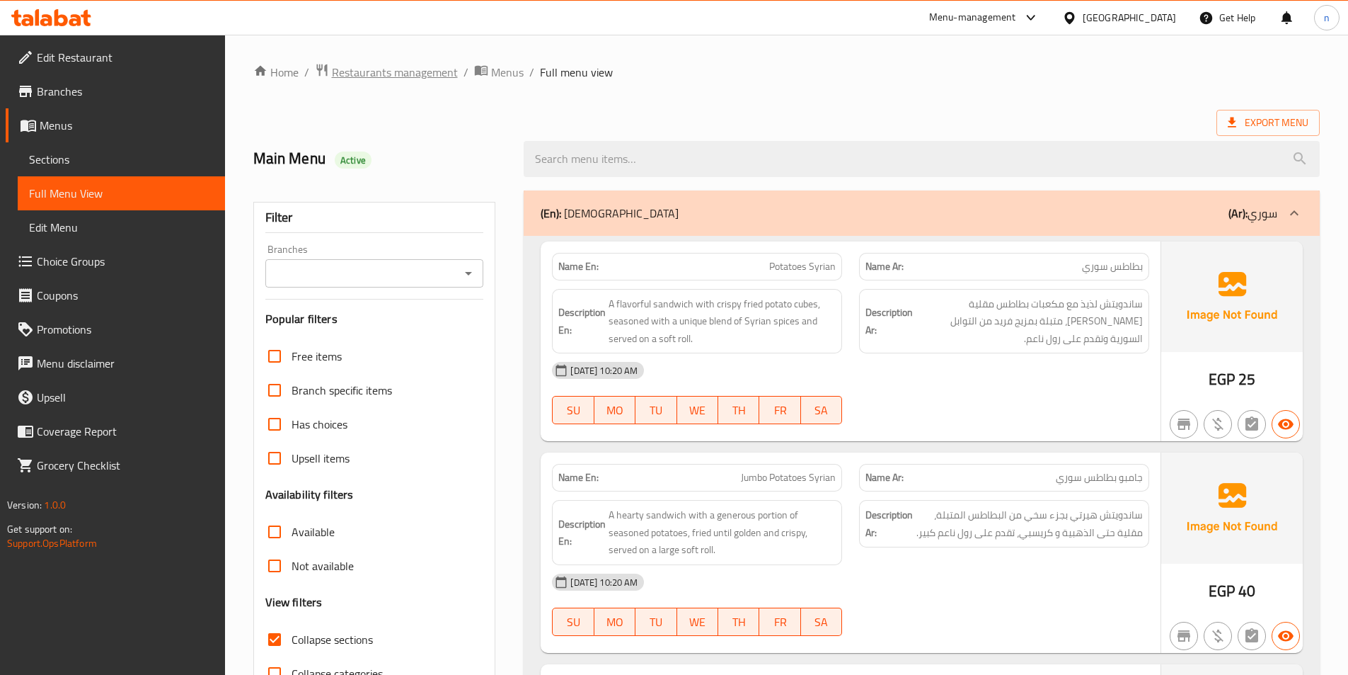
click at [353, 69] on span "Restaurants management" at bounding box center [395, 72] width 126 height 17
